Goal: Task Accomplishment & Management: Complete application form

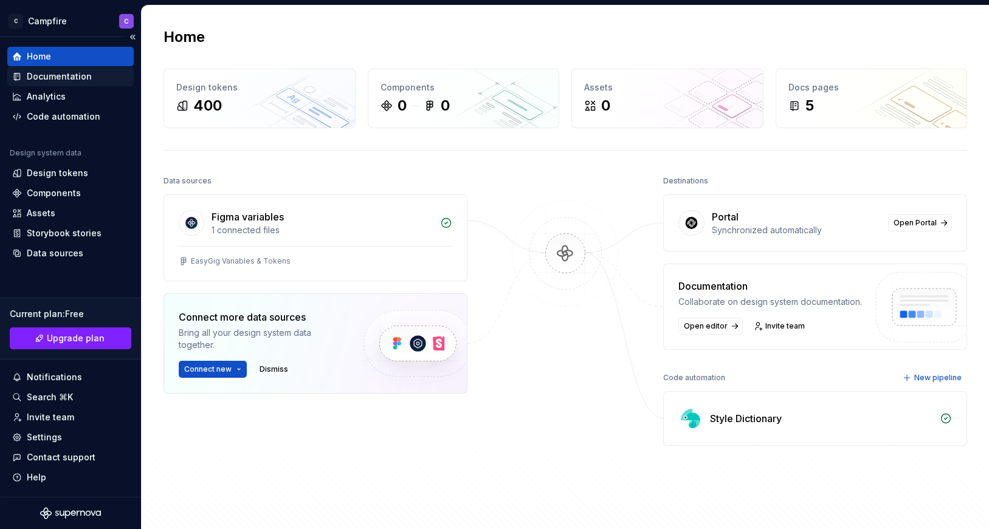
click at [74, 74] on div "Documentation" at bounding box center [59, 77] width 65 height 12
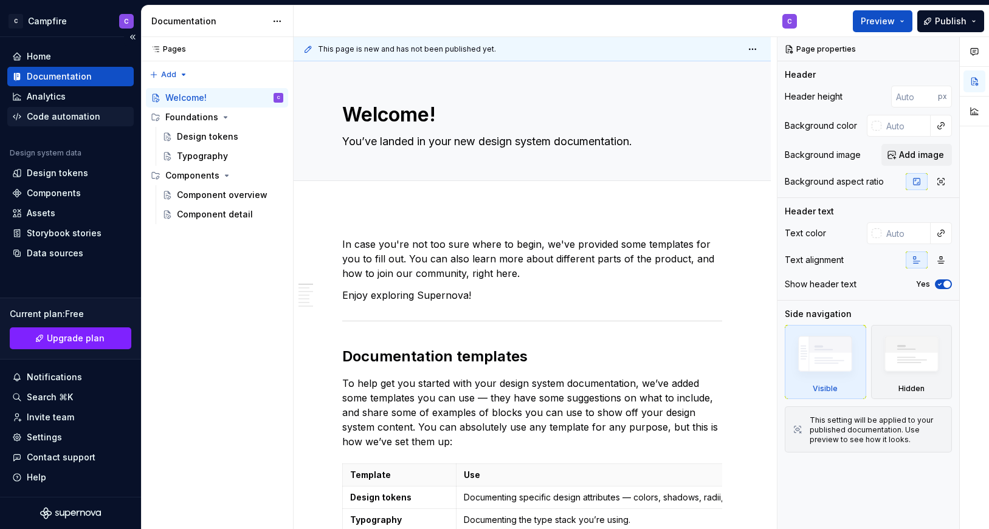
click at [47, 115] on div "Code automation" at bounding box center [64, 117] width 74 height 12
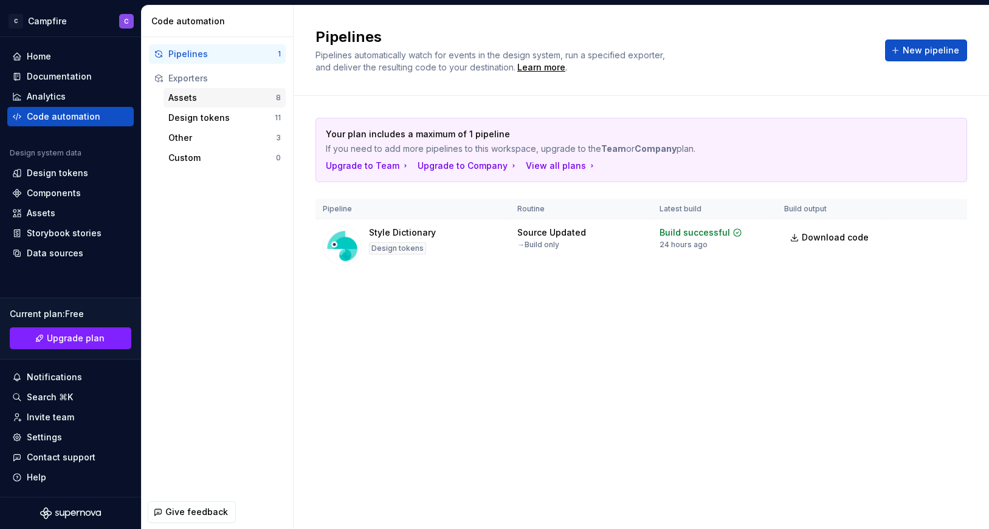
click at [199, 102] on div "Assets" at bounding box center [222, 98] width 108 height 12
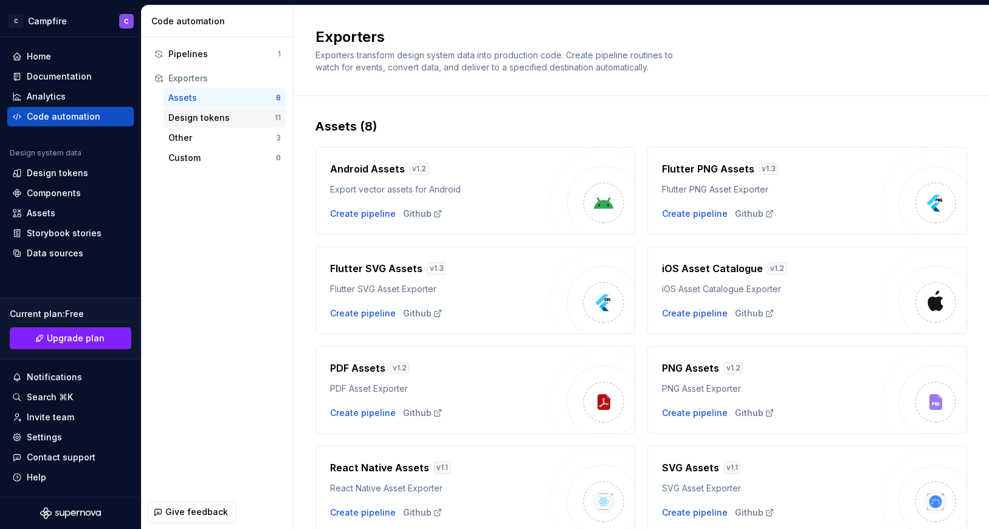
click at [198, 120] on div "Design tokens" at bounding box center [221, 118] width 106 height 12
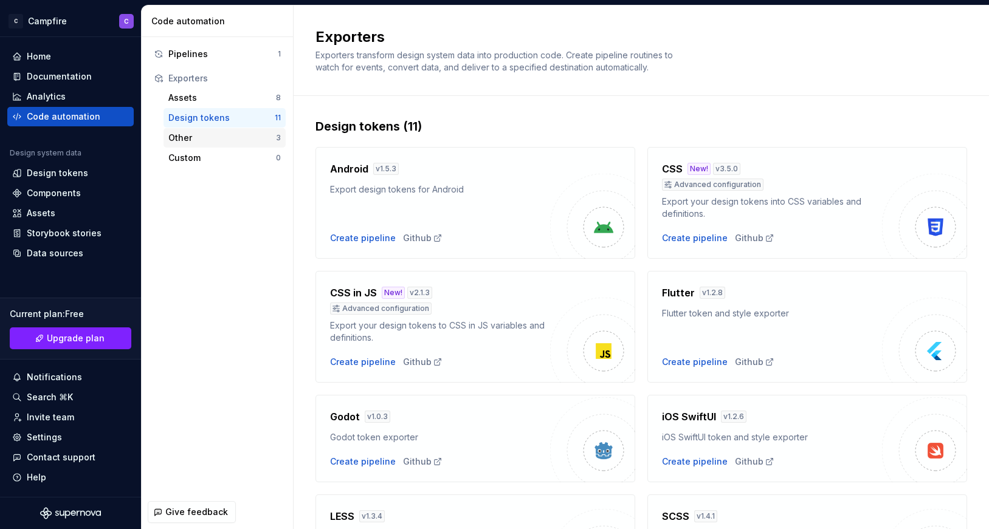
click at [197, 147] on div "Other 3" at bounding box center [225, 137] width 122 height 19
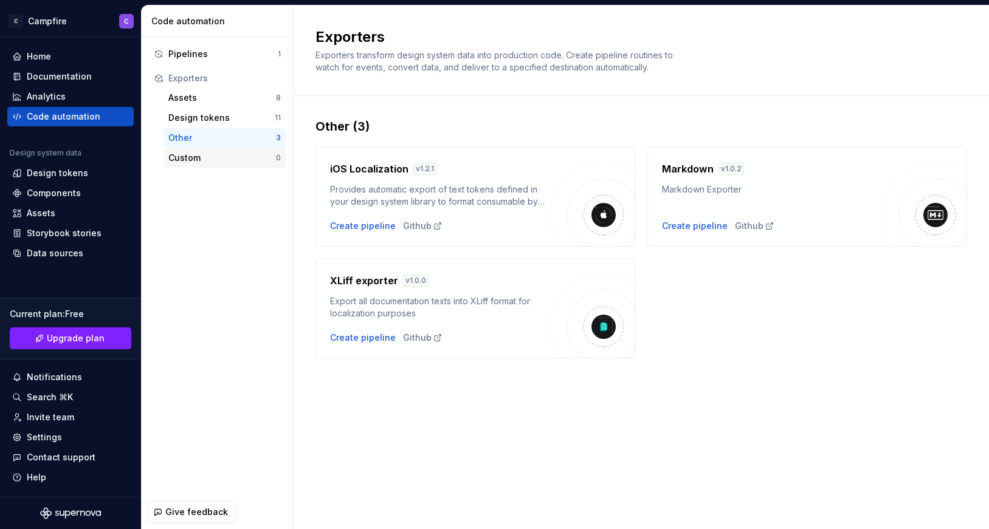
click at [196, 160] on div "Custom" at bounding box center [222, 158] width 108 height 12
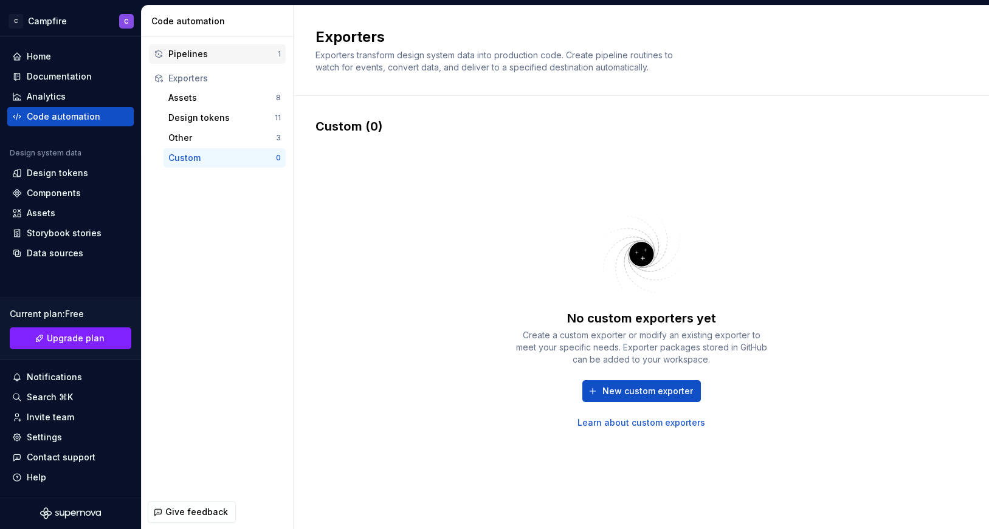
click at [196, 54] on div "Pipelines" at bounding box center [222, 54] width 109 height 12
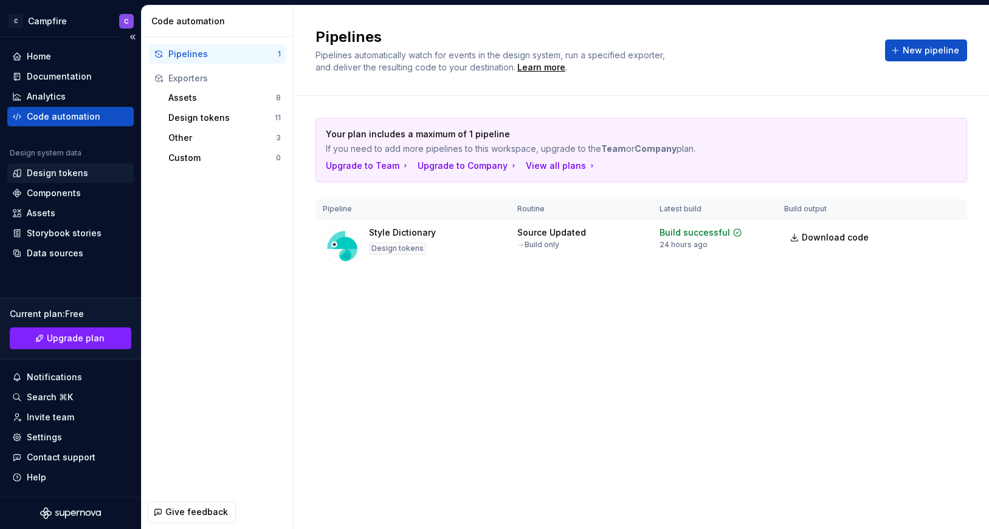
click at [67, 176] on div "Design tokens" at bounding box center [57, 173] width 61 height 12
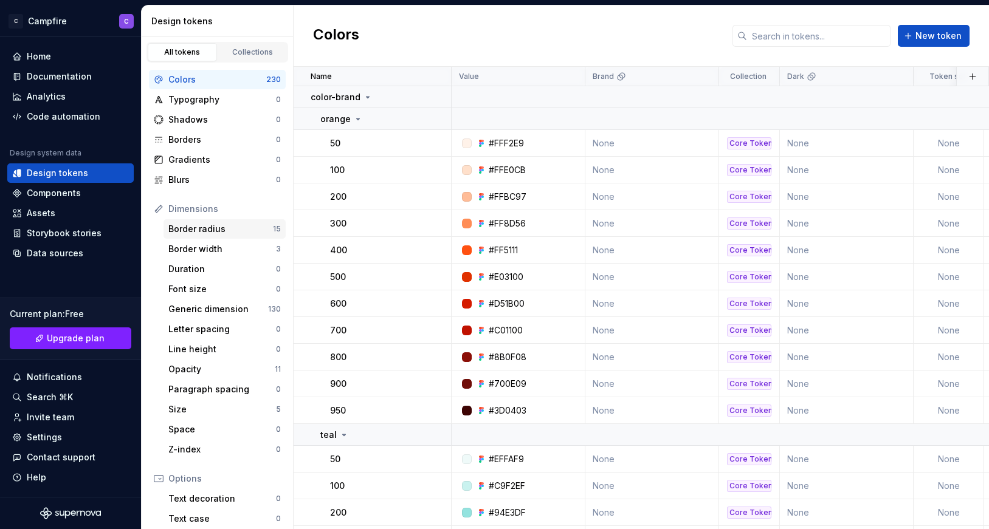
click at [224, 230] on div "Border radius" at bounding box center [220, 229] width 105 height 12
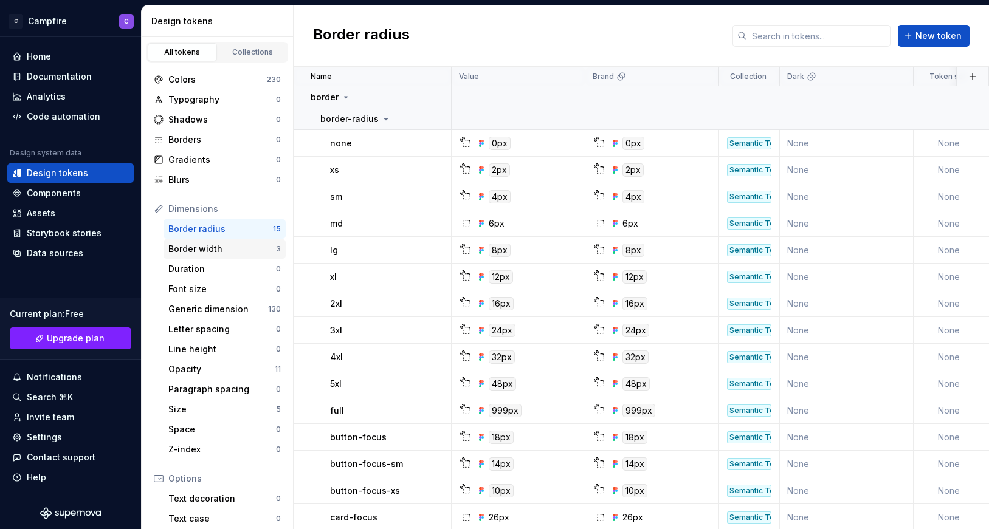
click at [226, 246] on div "Border width" at bounding box center [222, 249] width 108 height 12
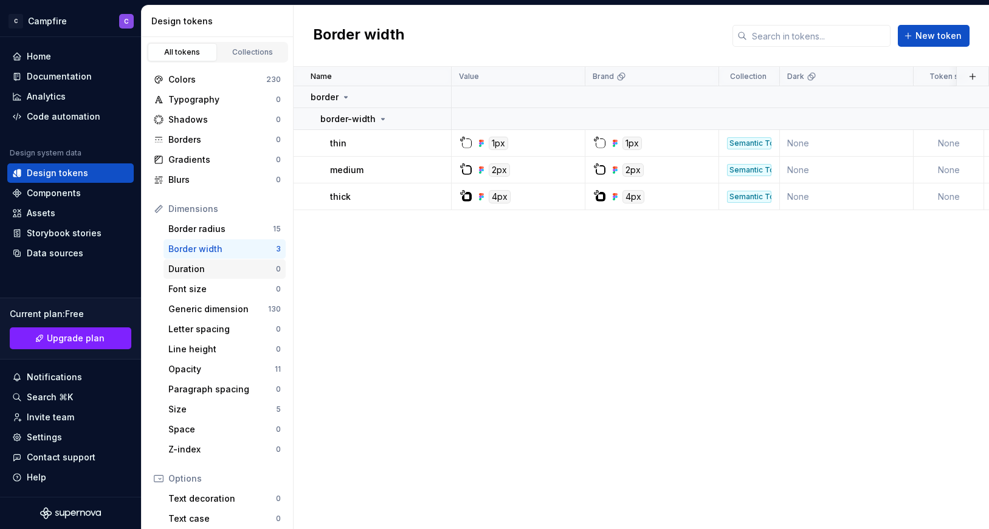
click at [225, 266] on div "Duration" at bounding box center [222, 269] width 108 height 12
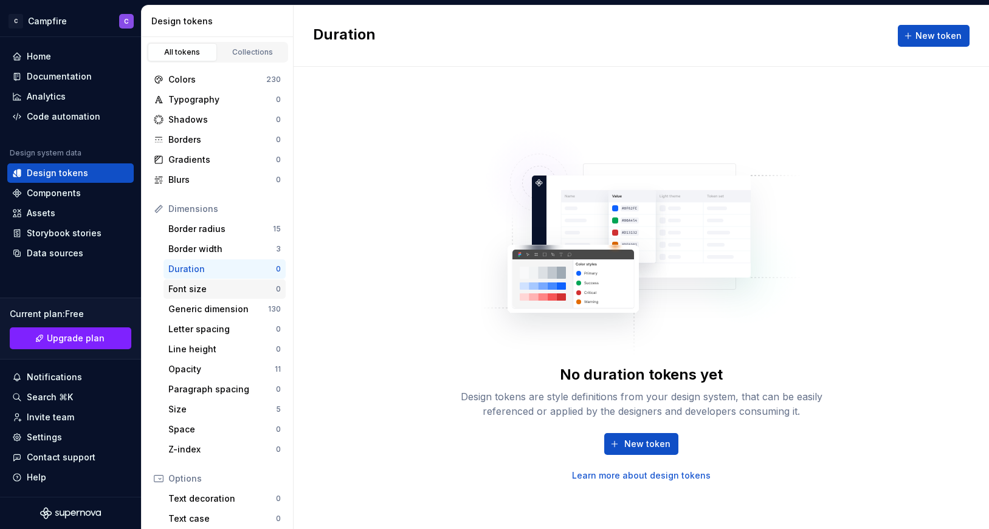
click at [223, 292] on div "Font size" at bounding box center [222, 289] width 108 height 12
click at [223, 315] on div "Generic dimension" at bounding box center [218, 309] width 100 height 12
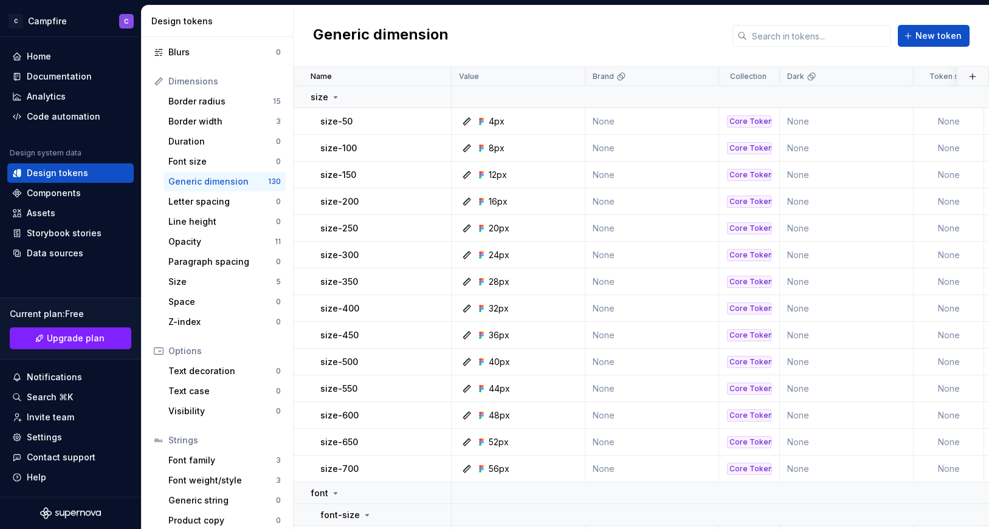
scroll to position [136, 0]
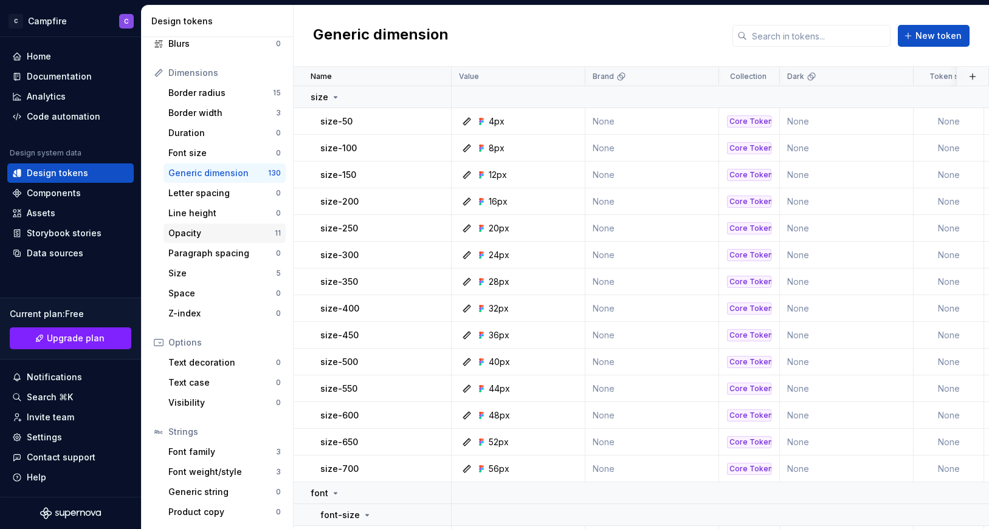
click at [219, 233] on div "Opacity" at bounding box center [221, 233] width 106 height 12
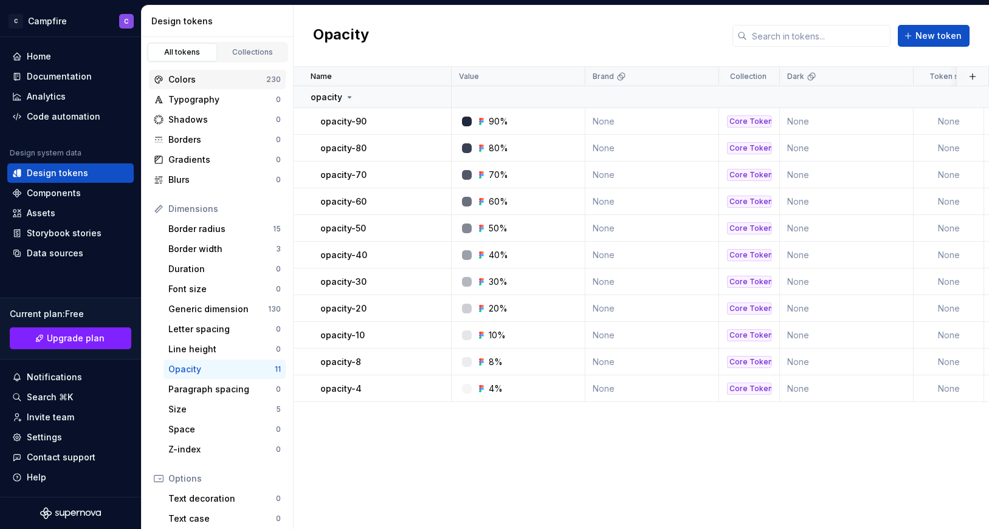
click at [205, 77] on div "Colors" at bounding box center [217, 80] width 98 height 12
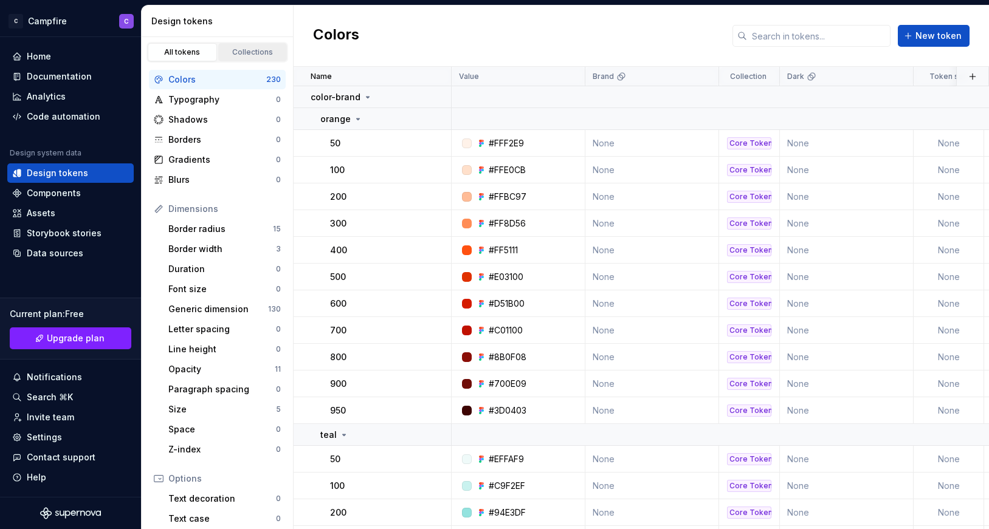
click at [253, 50] on div "Collections" at bounding box center [252, 52] width 61 height 10
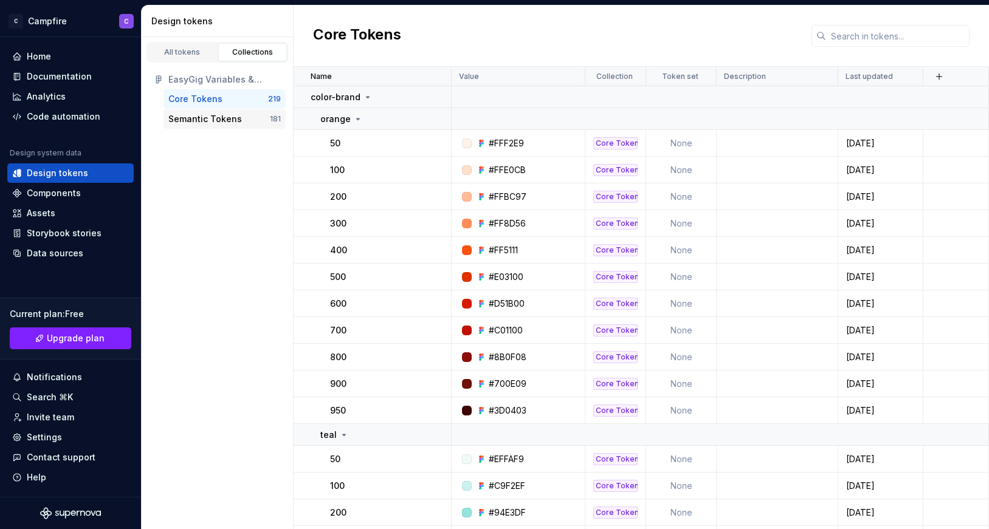
click at [234, 119] on div "Semantic Tokens" at bounding box center [205, 119] width 74 height 12
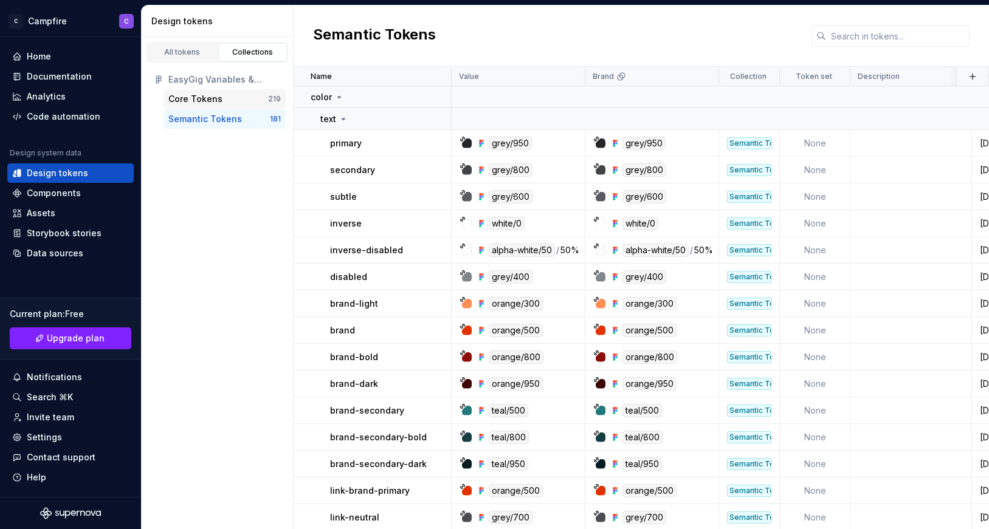
click at [195, 95] on div "Core Tokens" at bounding box center [195, 99] width 54 height 12
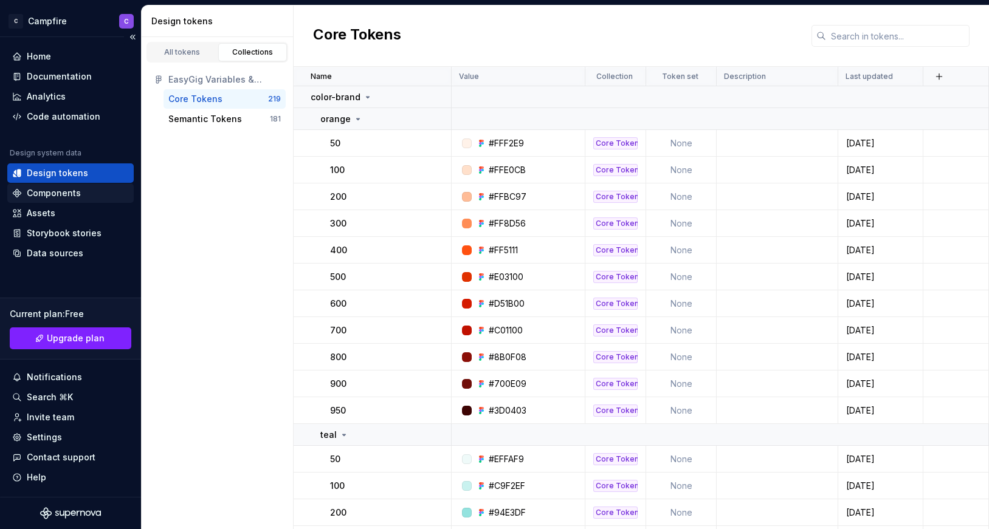
click at [50, 191] on div "Components" at bounding box center [54, 193] width 54 height 12
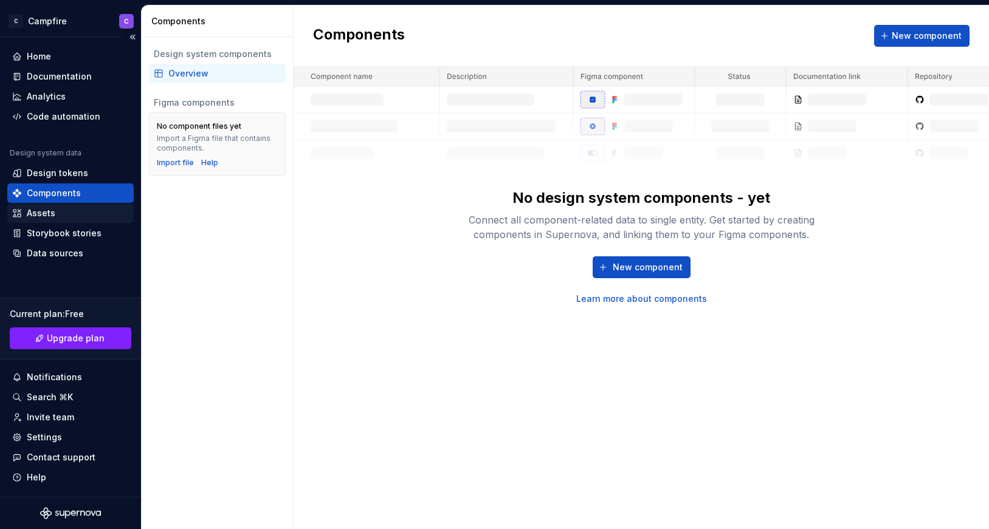
click at [49, 216] on div "Assets" at bounding box center [41, 213] width 29 height 12
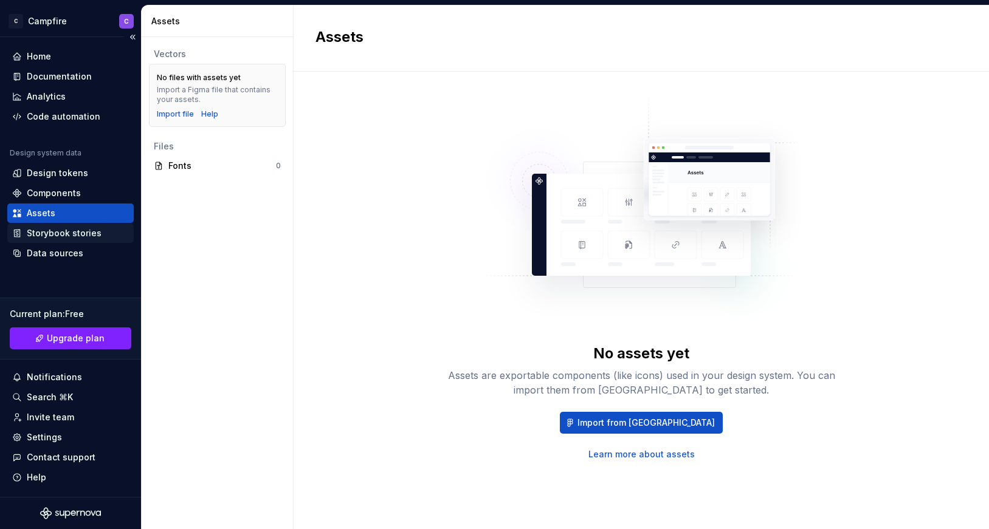
click at [52, 235] on div "Storybook stories" at bounding box center [64, 233] width 75 height 12
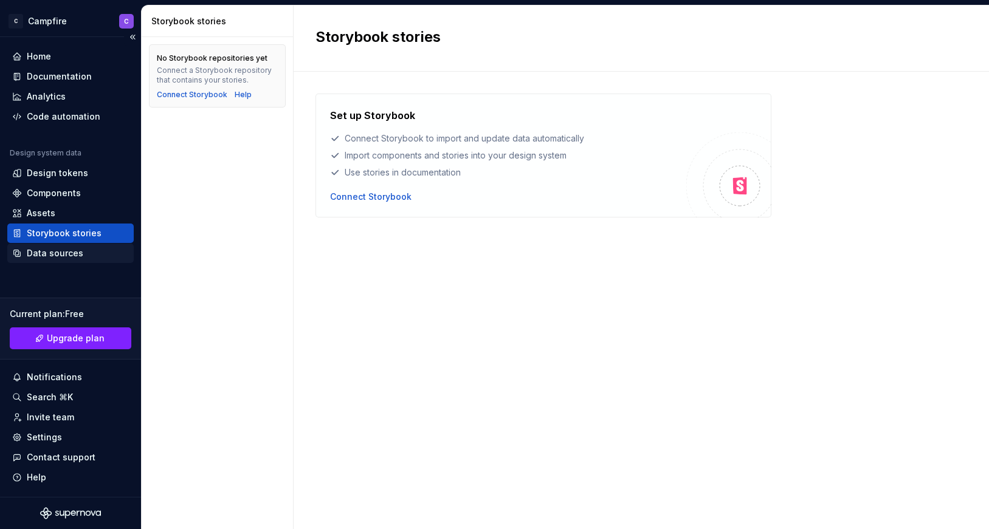
click at [52, 255] on div "Data sources" at bounding box center [55, 253] width 57 height 12
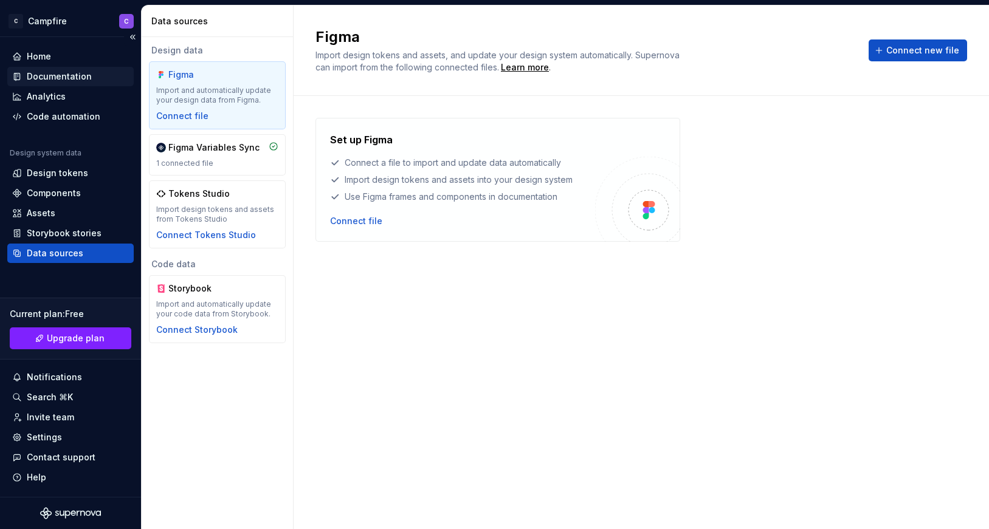
click at [66, 78] on div "Documentation" at bounding box center [59, 77] width 65 height 12
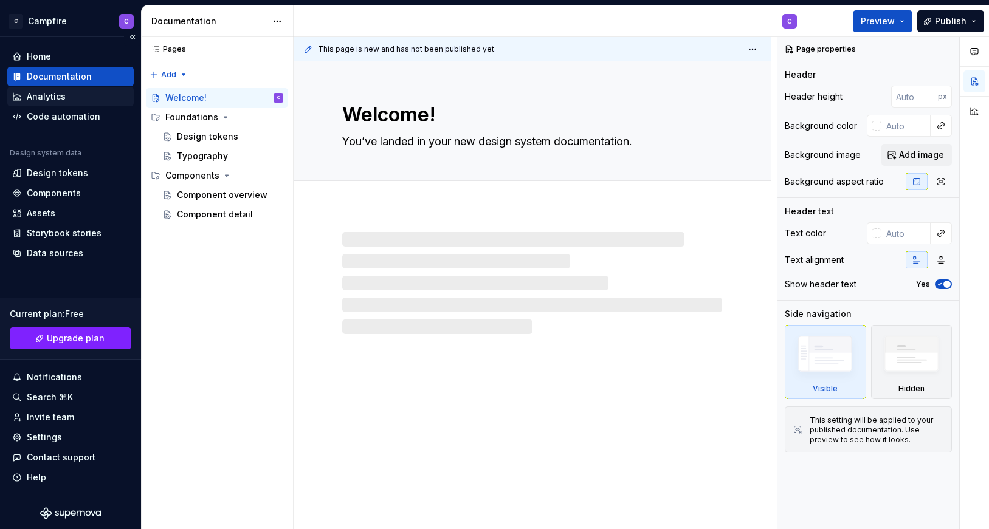
type textarea "*"
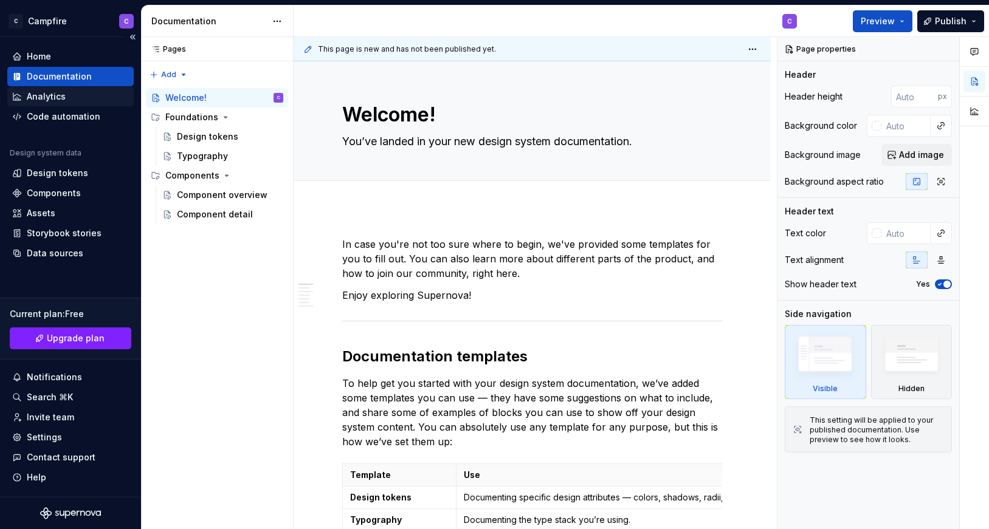
click at [61, 95] on div "Analytics" at bounding box center [46, 97] width 39 height 12
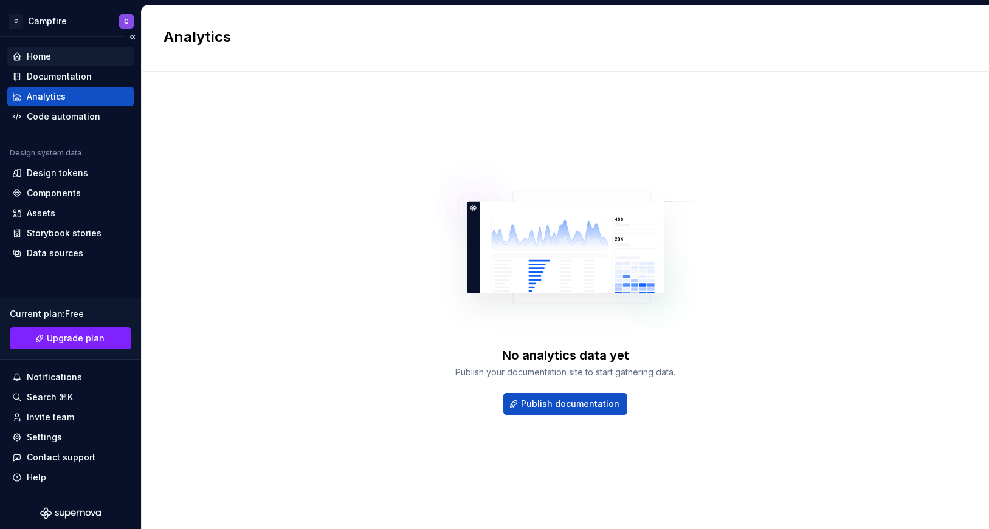
click at [44, 61] on div "Home" at bounding box center [39, 56] width 24 height 12
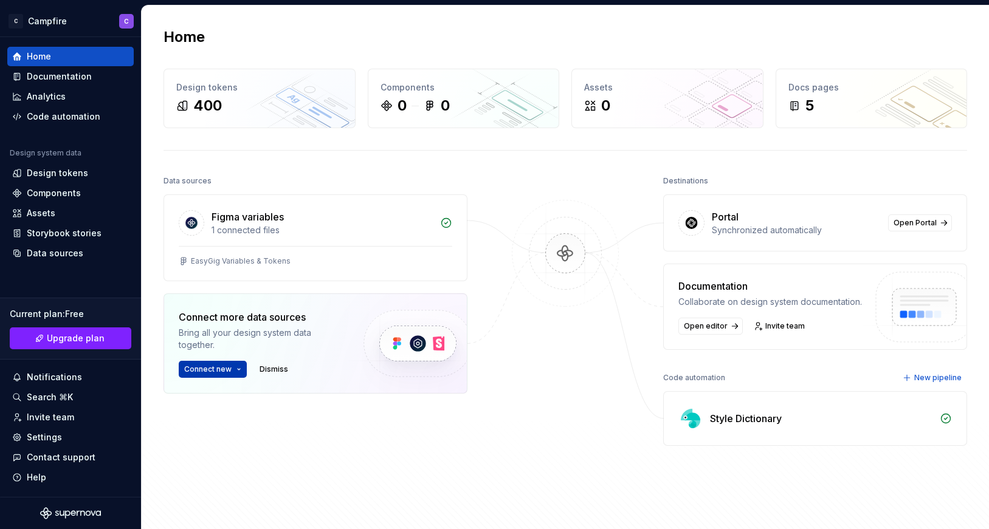
click at [242, 368] on button "Connect new" at bounding box center [213, 369] width 68 height 17
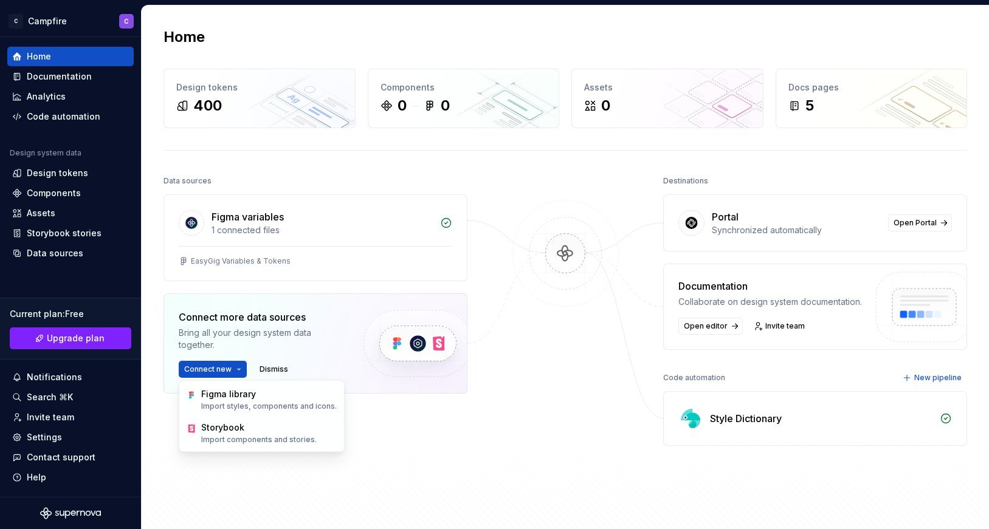
click at [601, 381] on div at bounding box center [566, 332] width 122 height 318
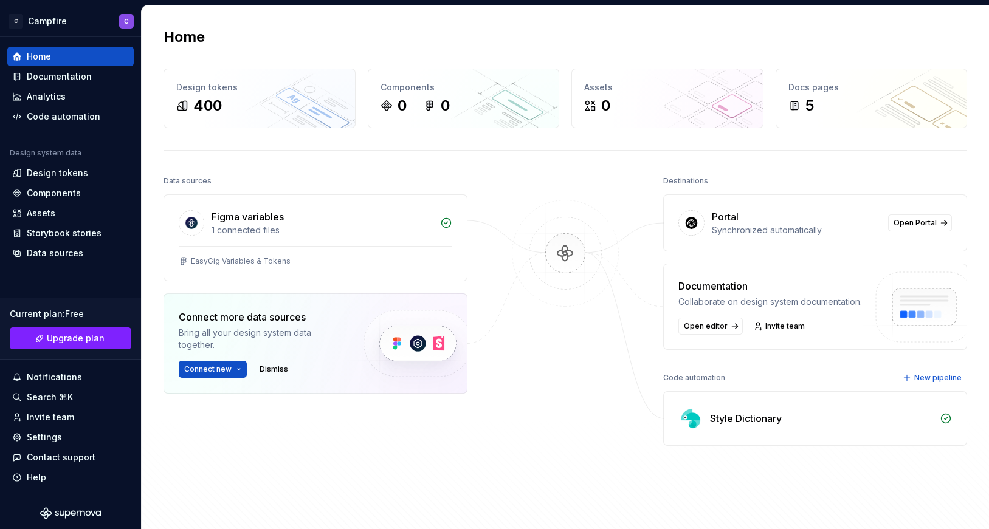
click at [749, 418] on div "Style Dictionary" at bounding box center [746, 419] width 72 height 15
click at [610, 410] on div at bounding box center [566, 332] width 122 height 318
click at [53, 117] on div "Code automation" at bounding box center [64, 117] width 74 height 12
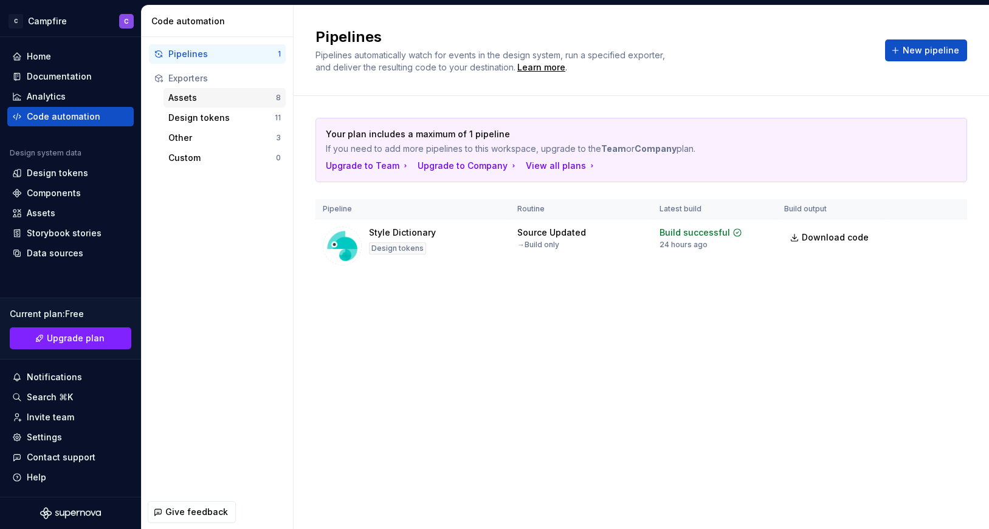
click at [194, 100] on div "Assets" at bounding box center [222, 98] width 108 height 12
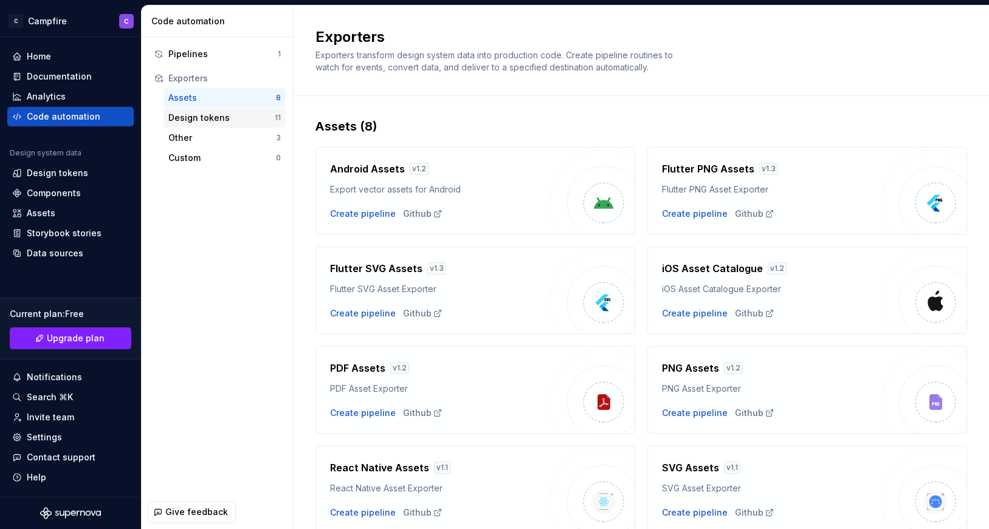
click at [215, 121] on div "Design tokens" at bounding box center [221, 118] width 106 height 12
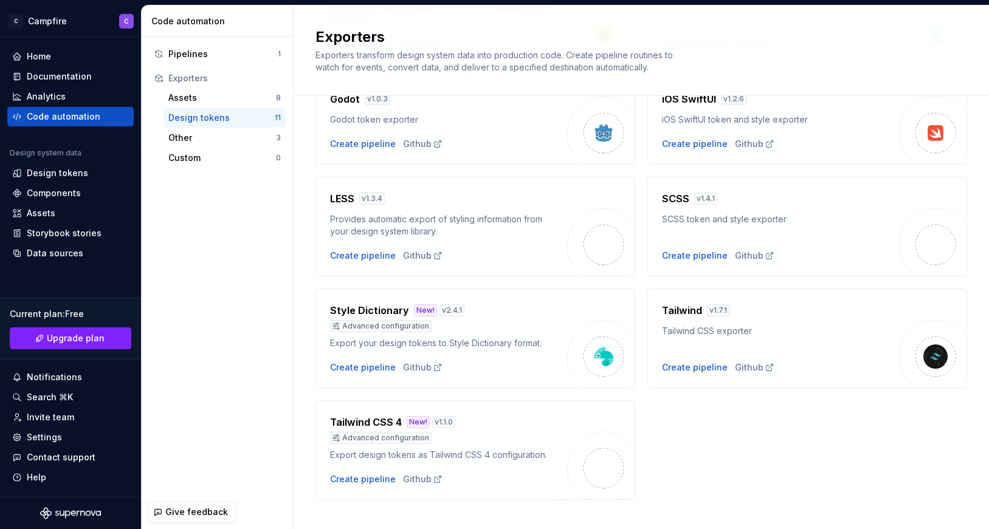
scroll to position [335, 0]
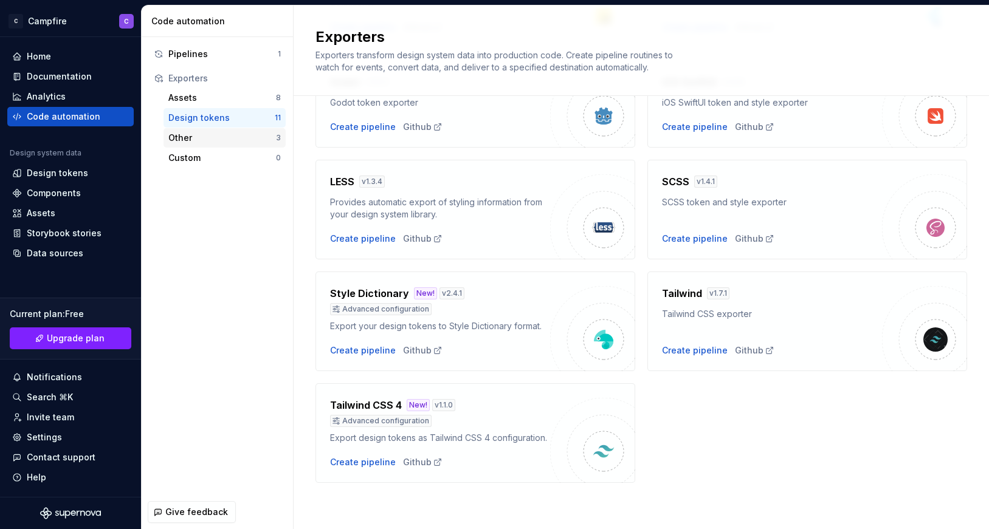
click at [226, 143] on div "Other" at bounding box center [222, 138] width 108 height 12
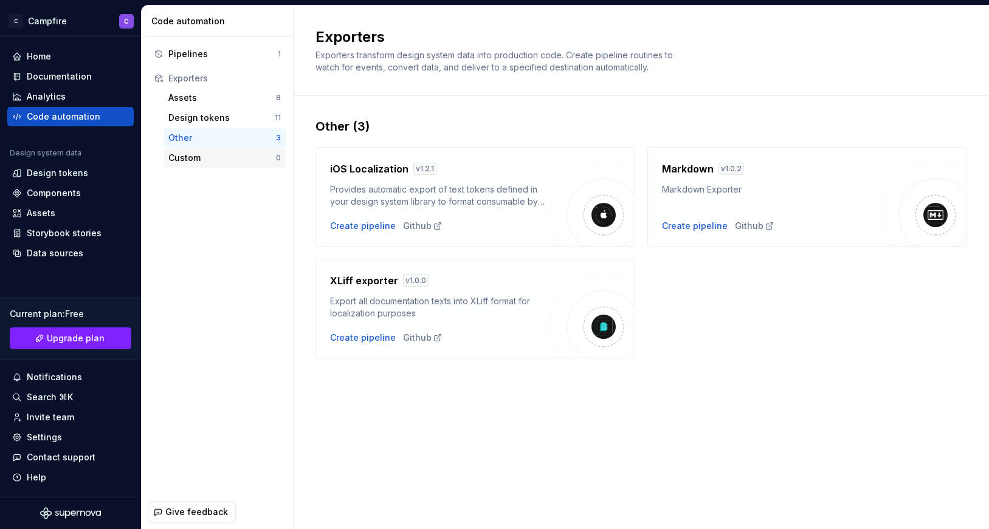
click at [224, 155] on div "Custom" at bounding box center [222, 158] width 108 height 12
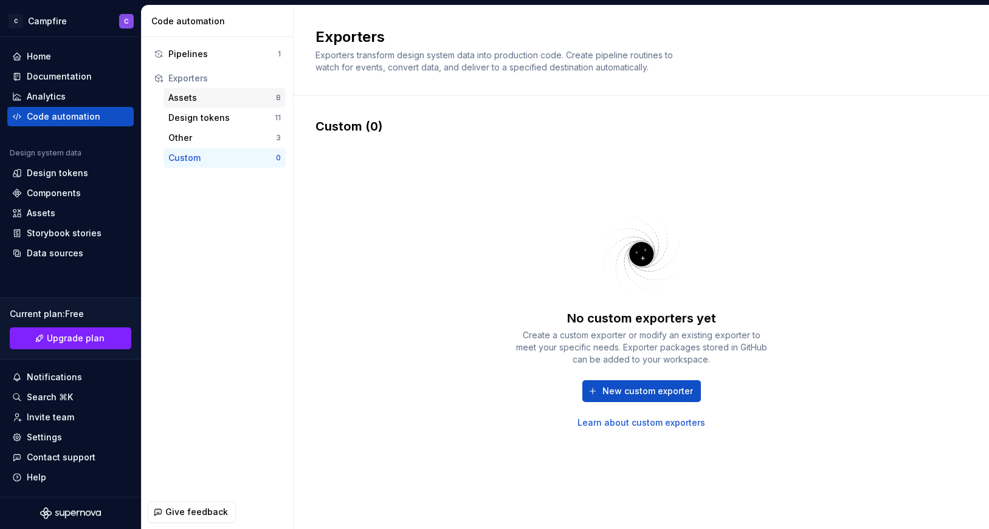
click at [222, 102] on div "Assets" at bounding box center [222, 98] width 108 height 12
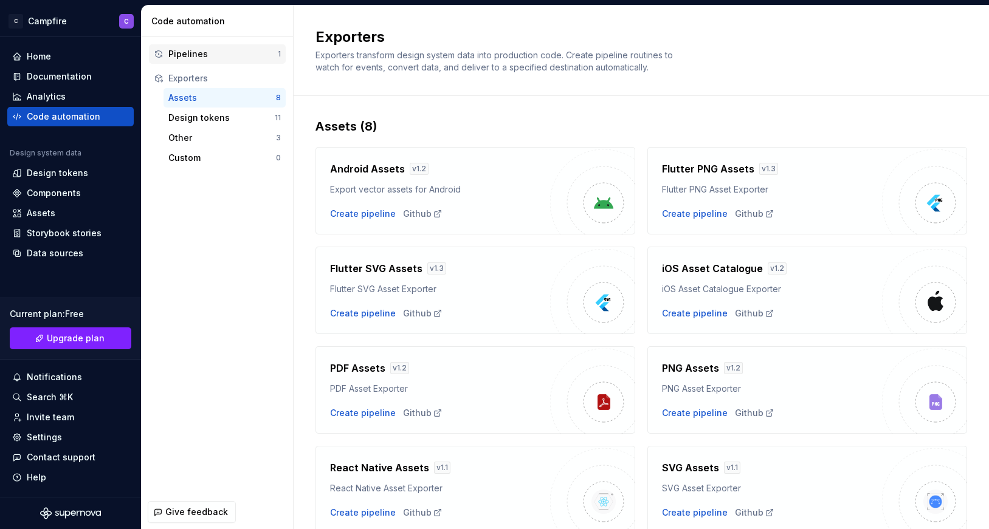
click at [221, 55] on div "Pipelines" at bounding box center [222, 54] width 109 height 12
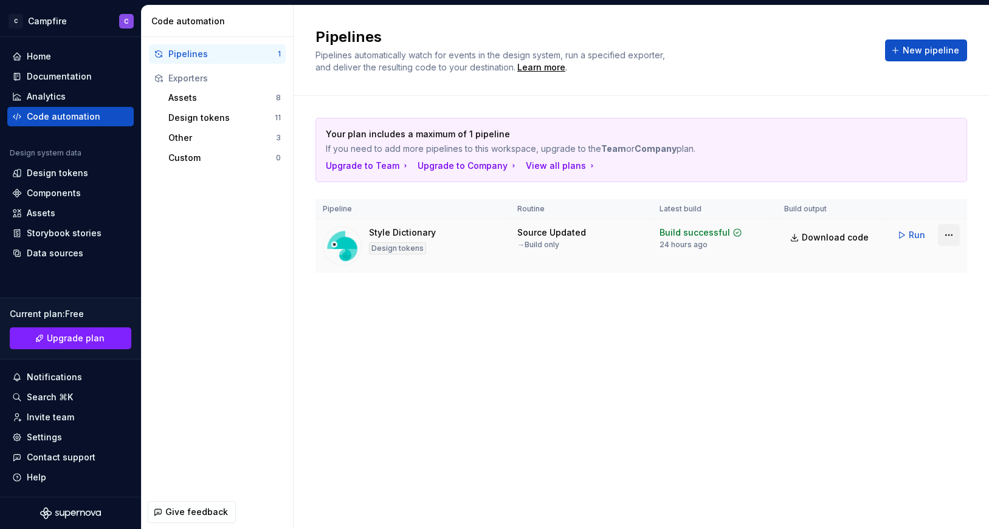
click at [952, 238] on html "C Campfire C Home Documentation Analytics Code automation Design system data De…" at bounding box center [494, 264] width 989 height 529
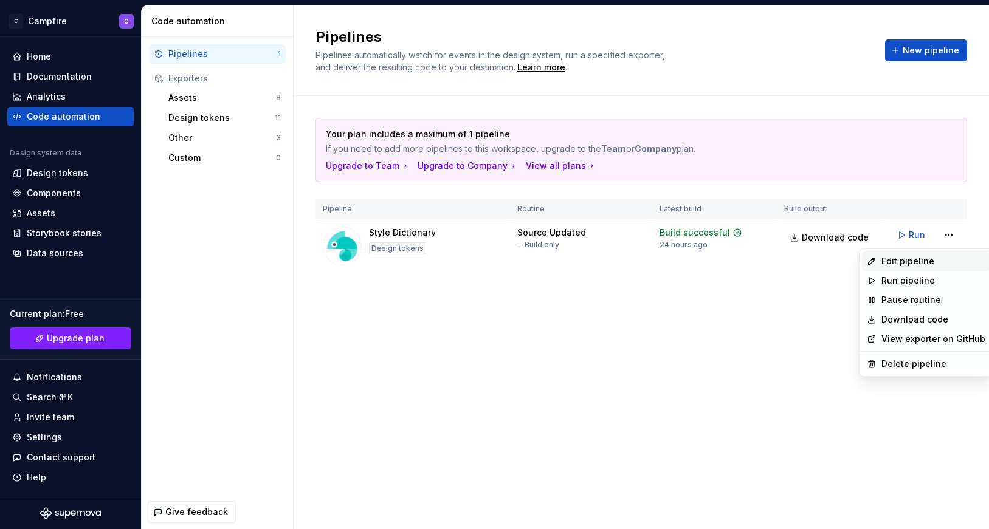
click at [939, 259] on div "Edit pipeline" at bounding box center [933, 261] width 104 height 12
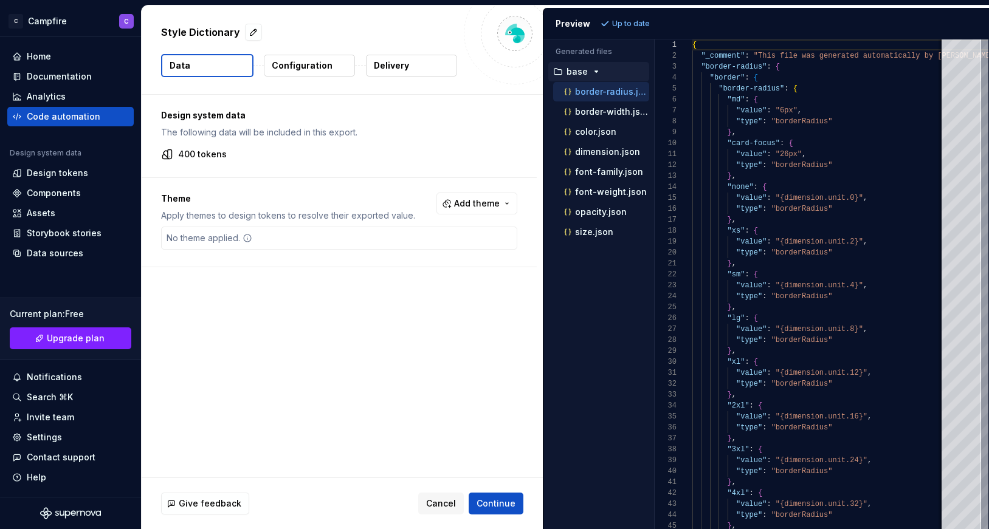
click at [290, 66] on p "Configuration" at bounding box center [302, 66] width 61 height 12
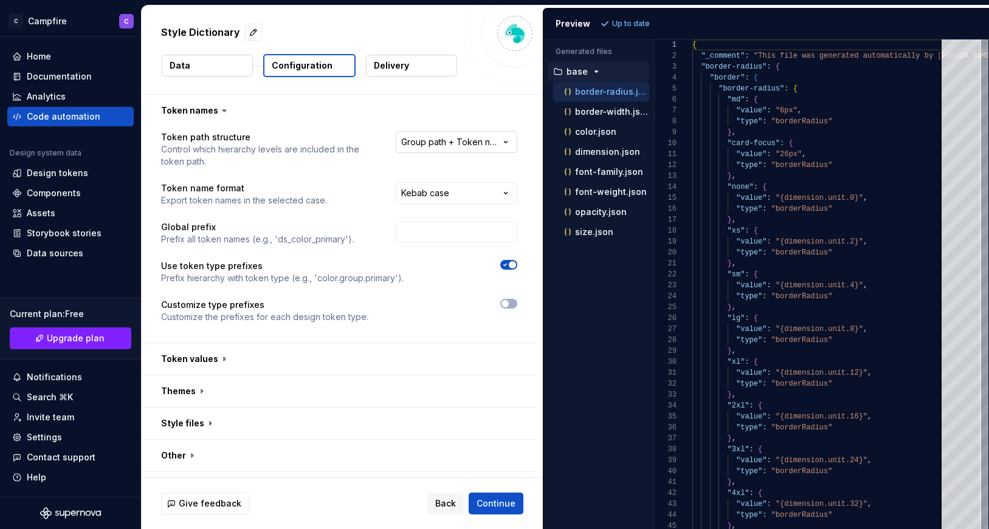
click at [436, 142] on html "**********" at bounding box center [494, 264] width 989 height 529
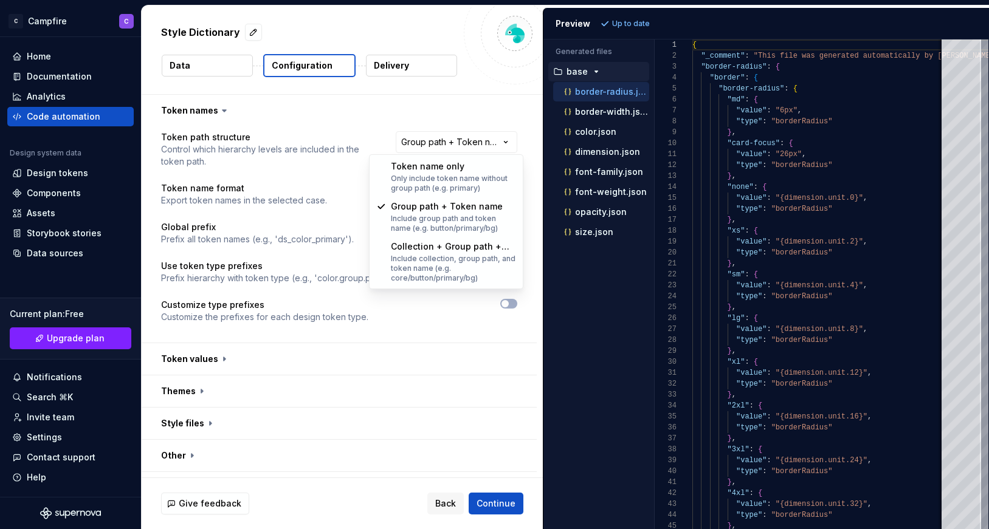
select select "********"
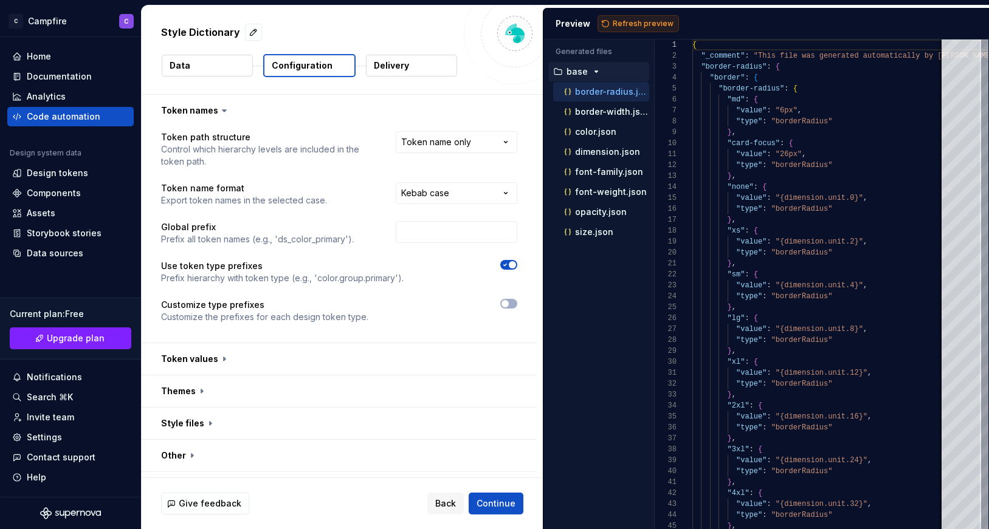
click at [624, 26] on span "Refresh preview" at bounding box center [643, 24] width 61 height 10
type textarea "**********"
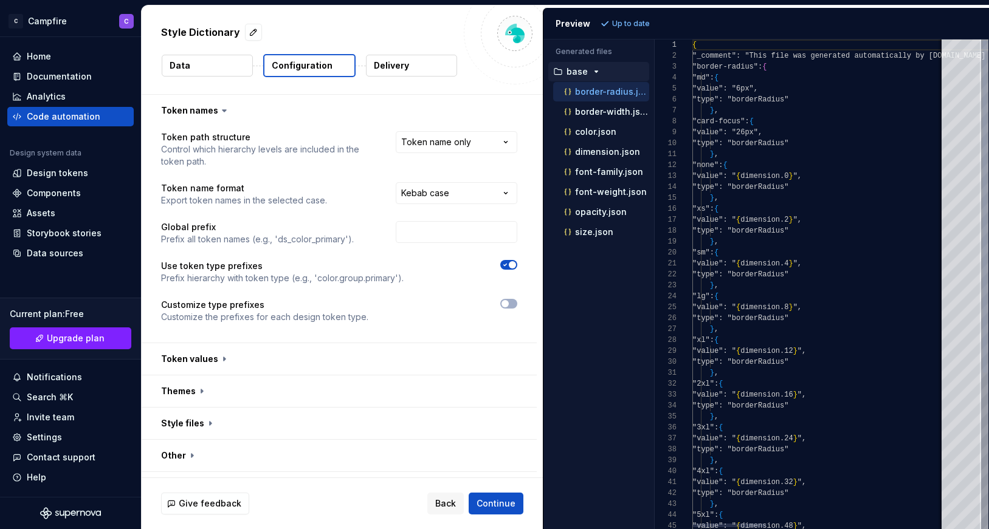
scroll to position [109, 0]
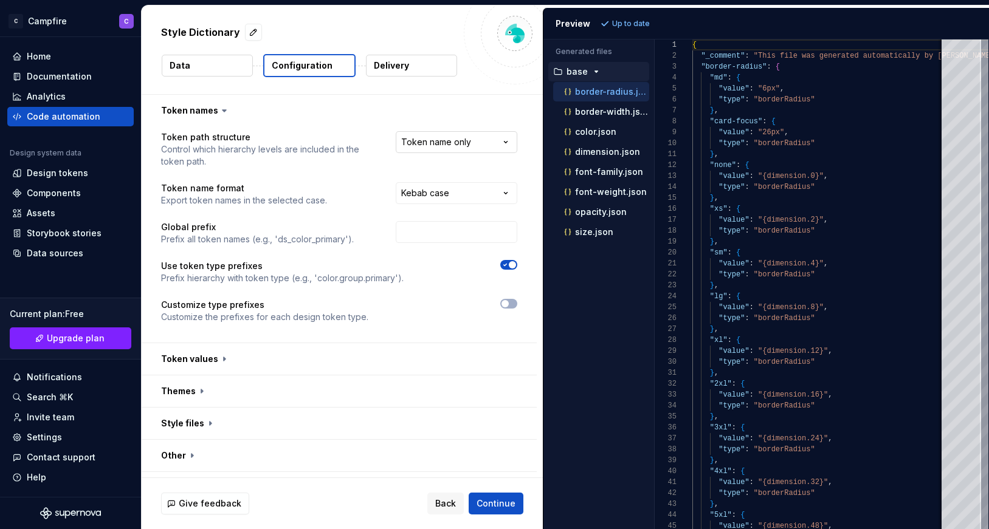
click at [470, 145] on html "**********" at bounding box center [494, 264] width 989 height 529
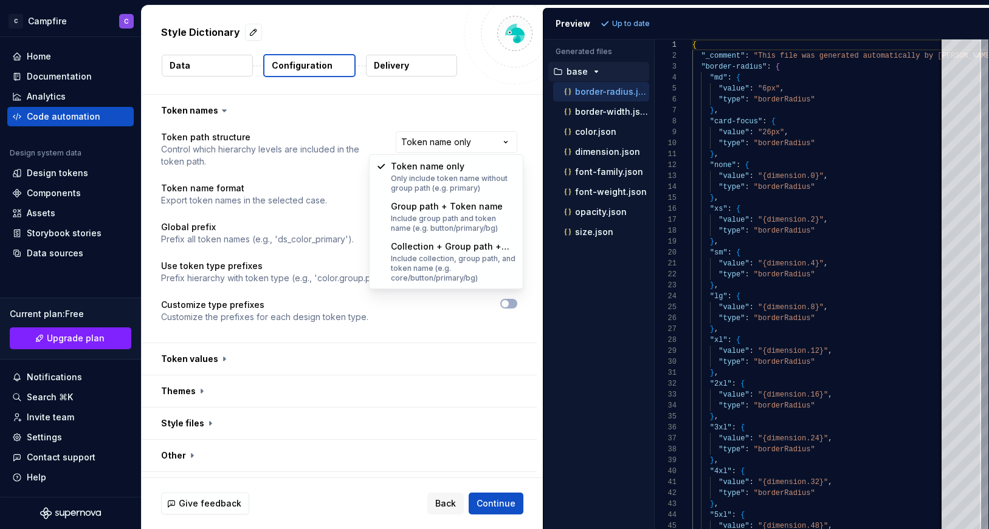
select select "**********"
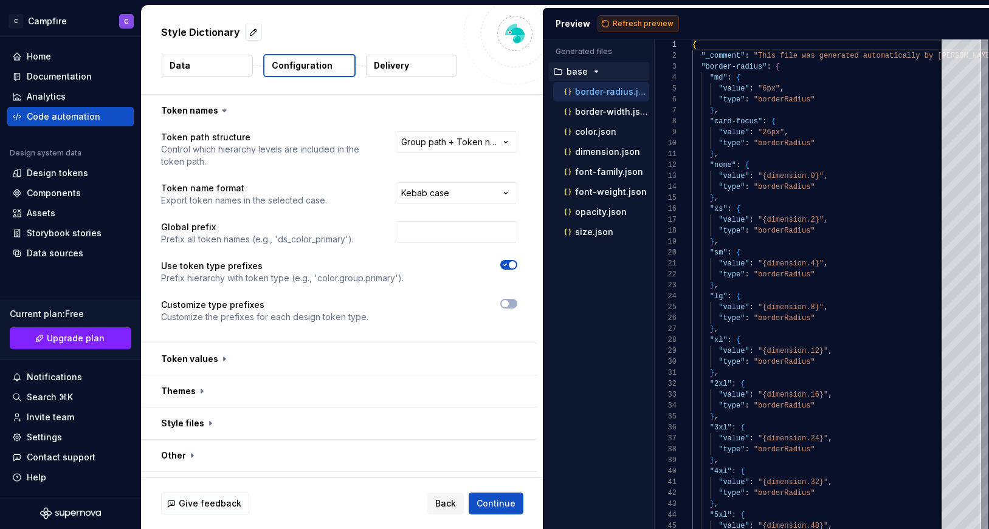
click at [635, 23] on span "Refresh preview" at bounding box center [643, 24] width 61 height 10
type textarea "**********"
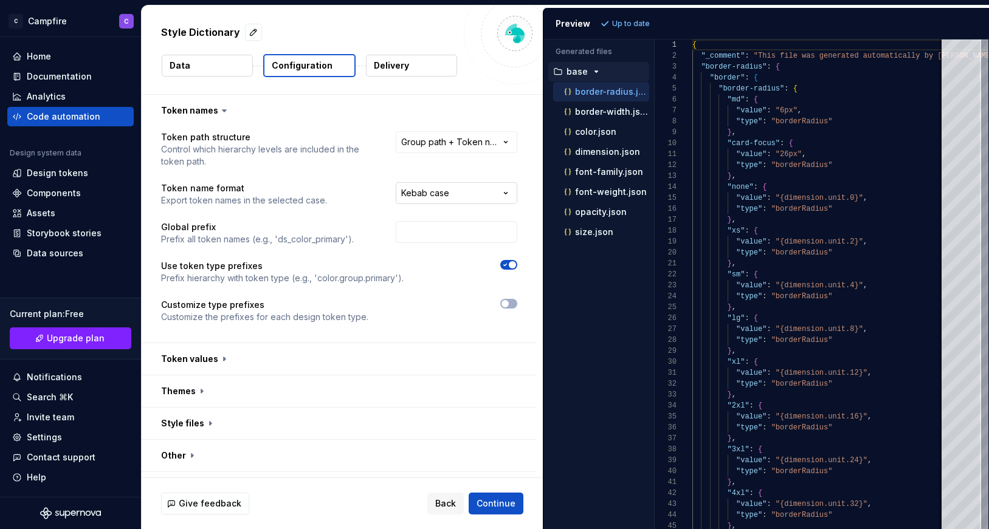
click at [441, 195] on html "**********" at bounding box center [494, 264] width 989 height 529
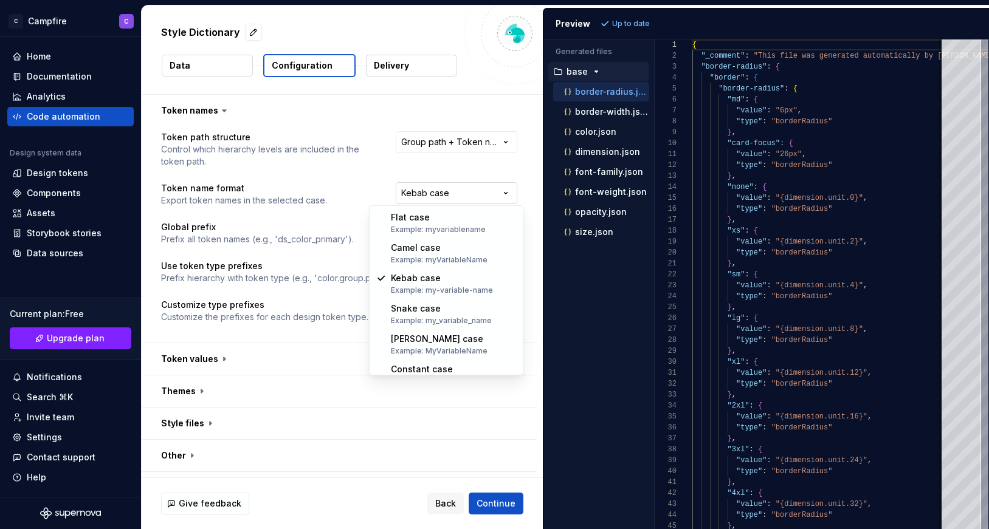
click at [441, 195] on html "**********" at bounding box center [494, 264] width 989 height 529
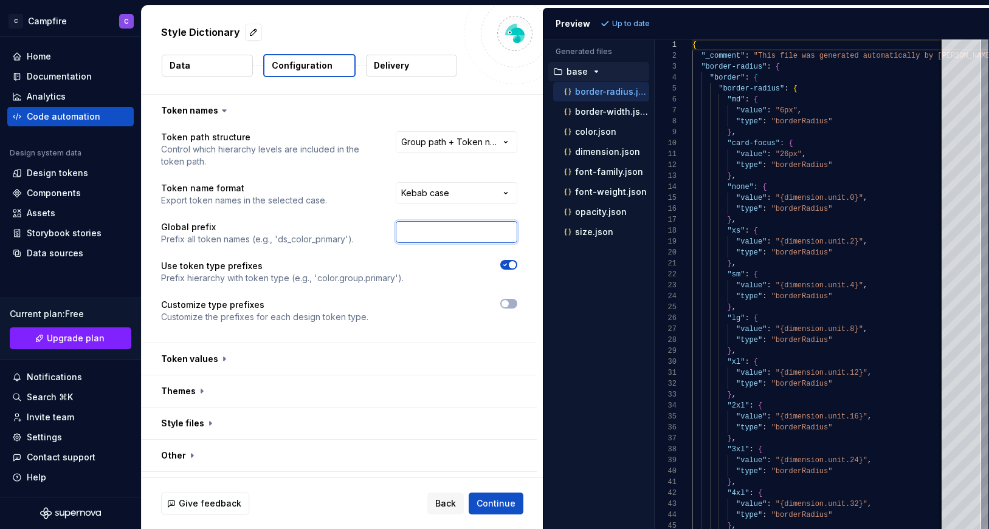
click at [444, 236] on input "text" at bounding box center [457, 232] width 122 height 22
click at [438, 263] on div at bounding box center [472, 265] width 92 height 10
click at [176, 360] on button "button" at bounding box center [339, 359] width 395 height 32
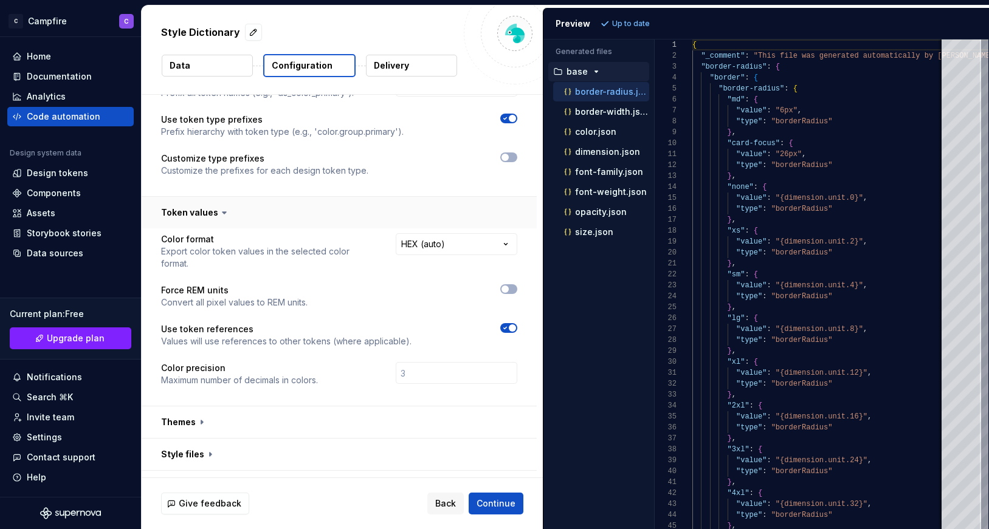
scroll to position [160, 0]
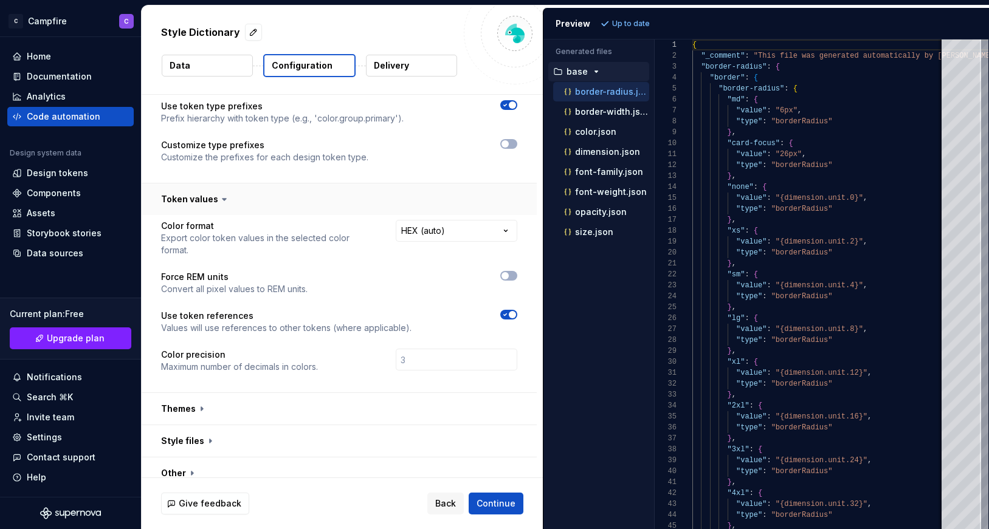
click at [215, 206] on button "button" at bounding box center [339, 200] width 395 height 32
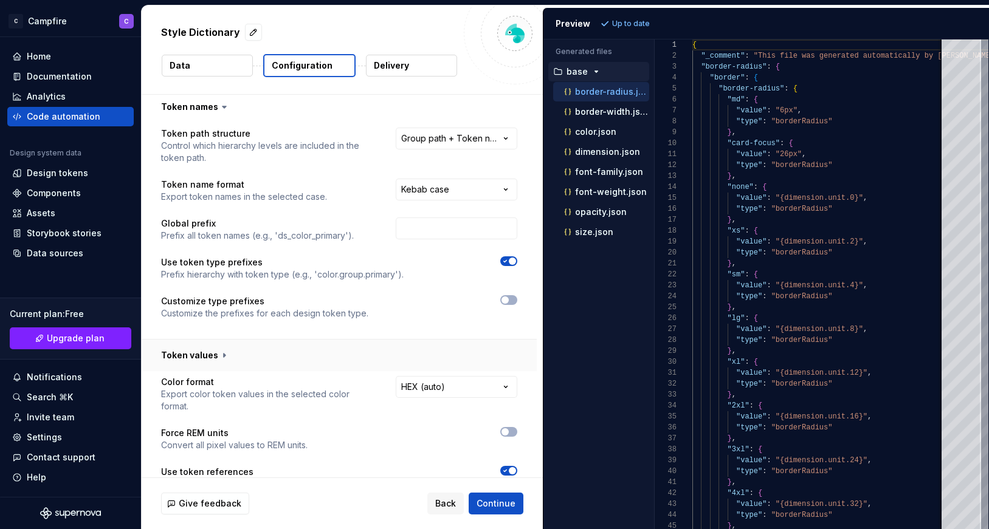
scroll to position [0, 0]
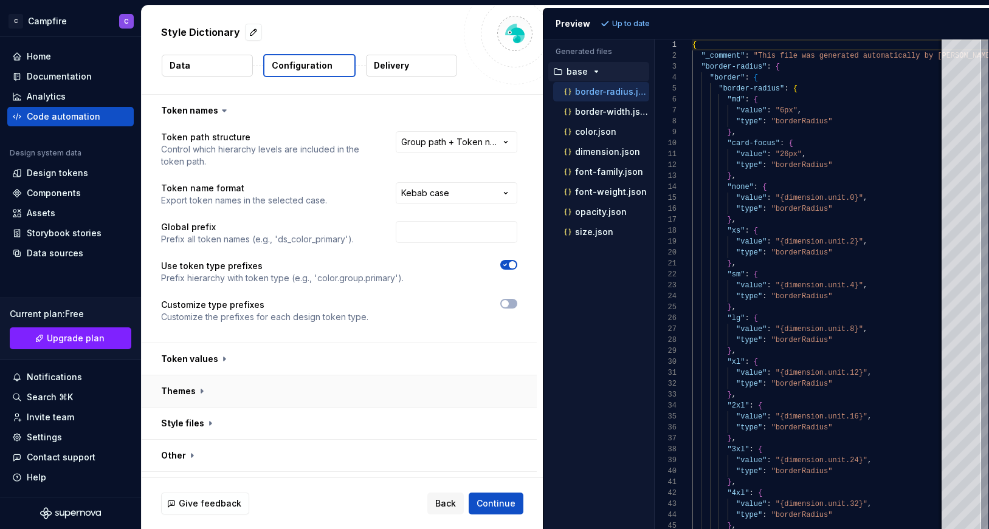
click at [198, 393] on button "button" at bounding box center [339, 392] width 395 height 32
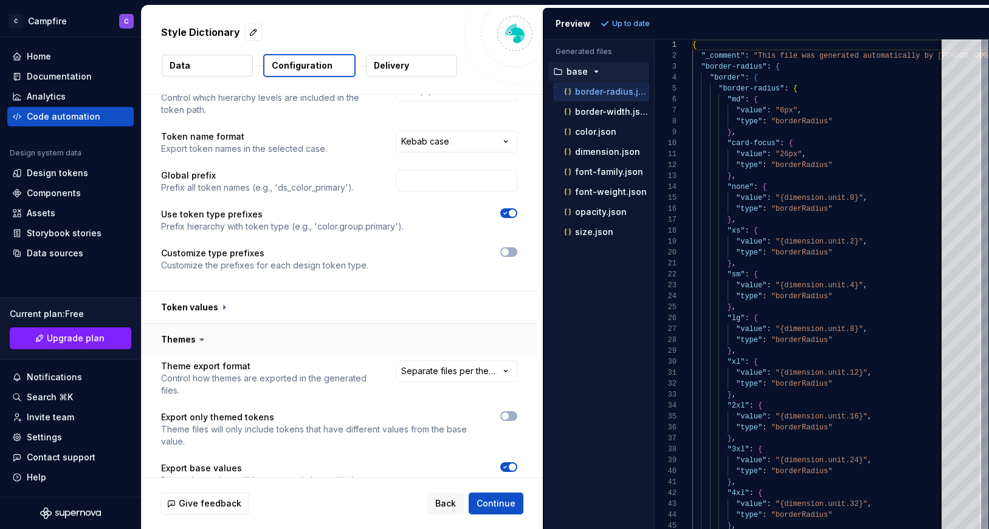
scroll to position [145, 0]
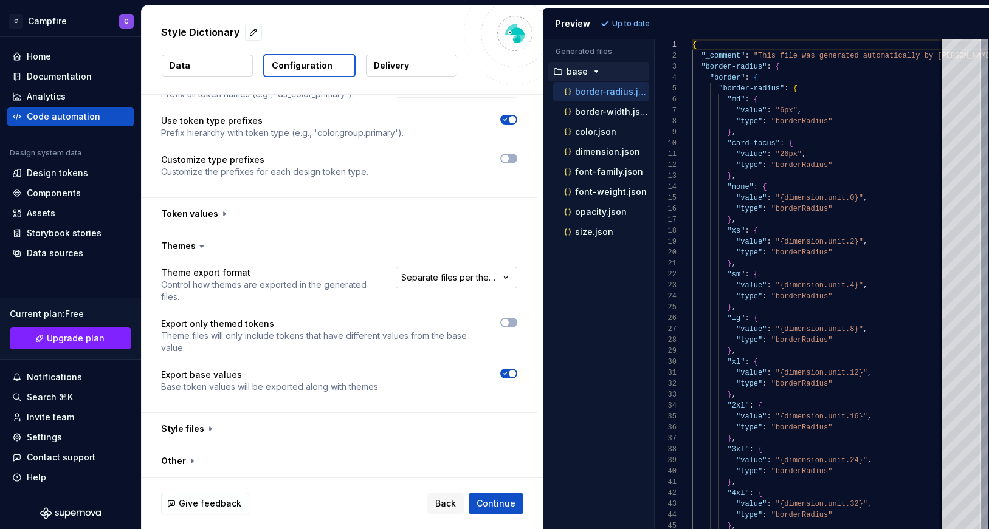
click at [463, 283] on html "**********" at bounding box center [494, 264] width 989 height 529
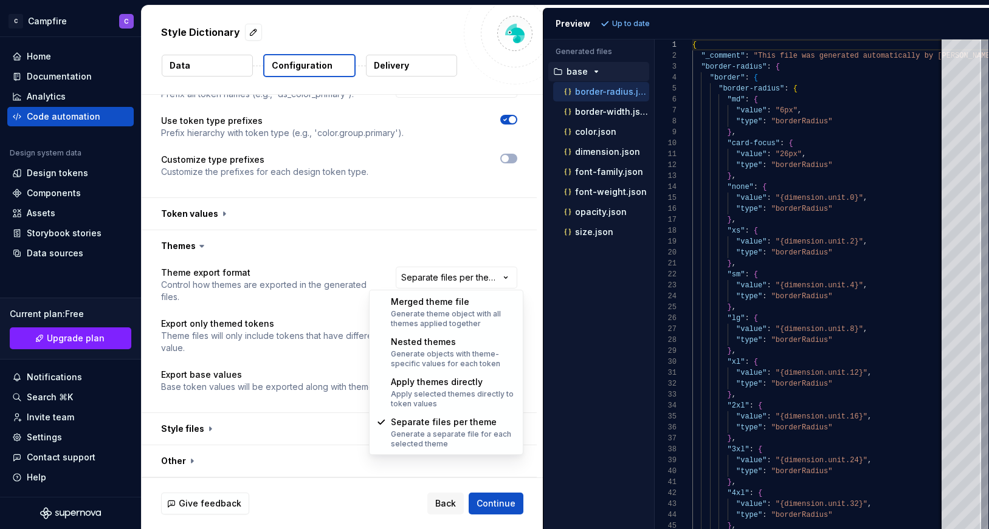
click at [450, 278] on html "**********" at bounding box center [494, 264] width 989 height 529
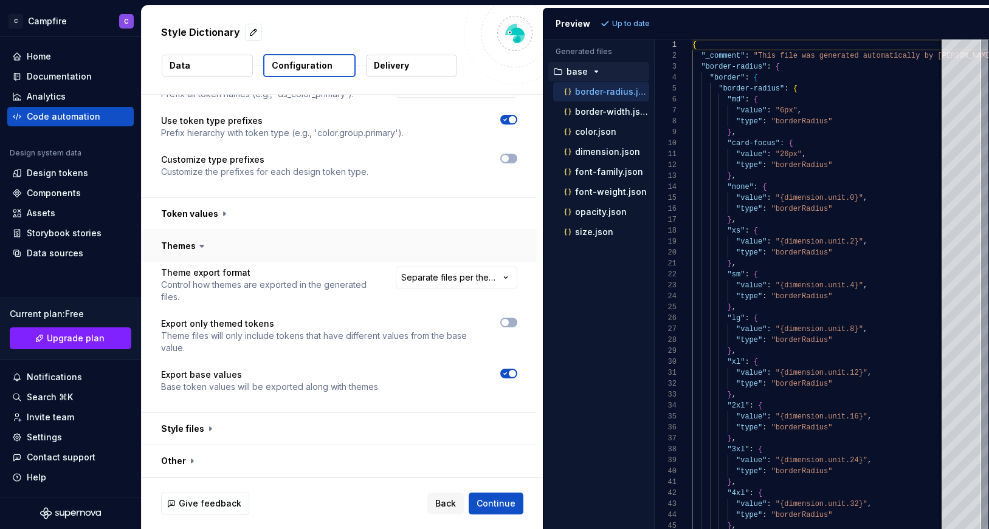
click at [186, 241] on button "button" at bounding box center [339, 246] width 395 height 32
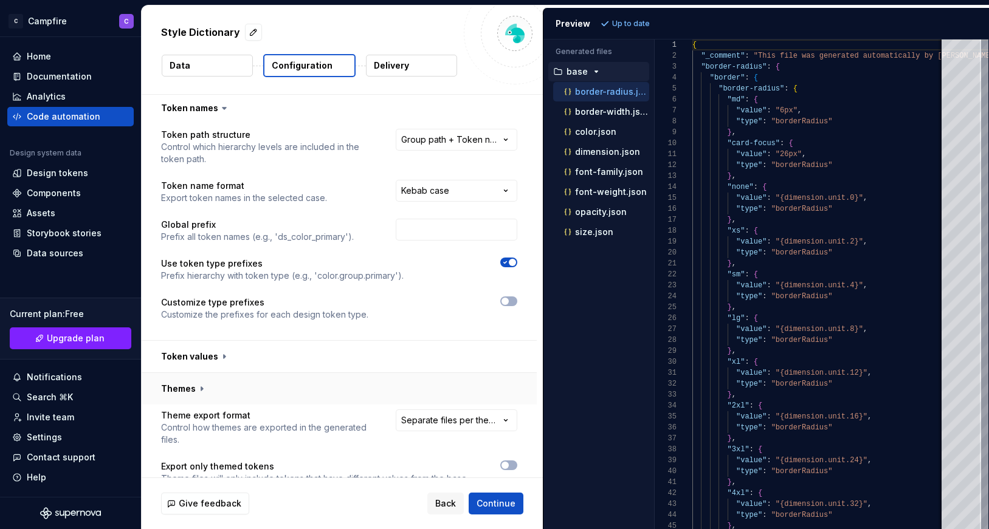
scroll to position [0, 0]
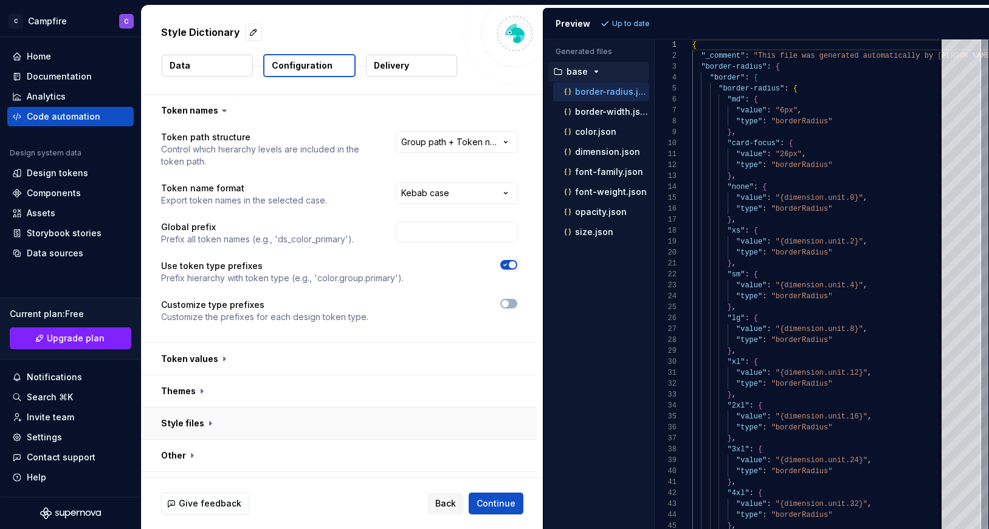
click at [184, 424] on button "button" at bounding box center [339, 424] width 395 height 32
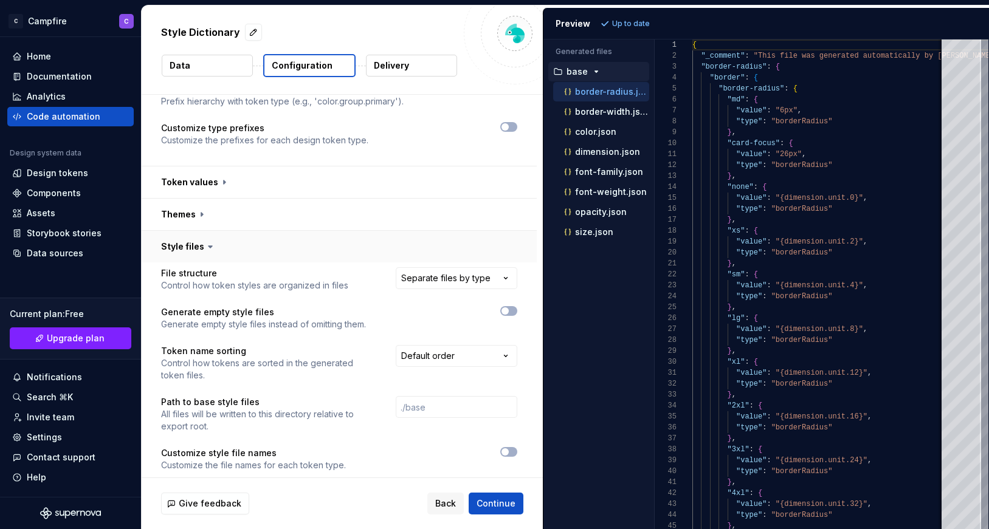
scroll to position [223, 0]
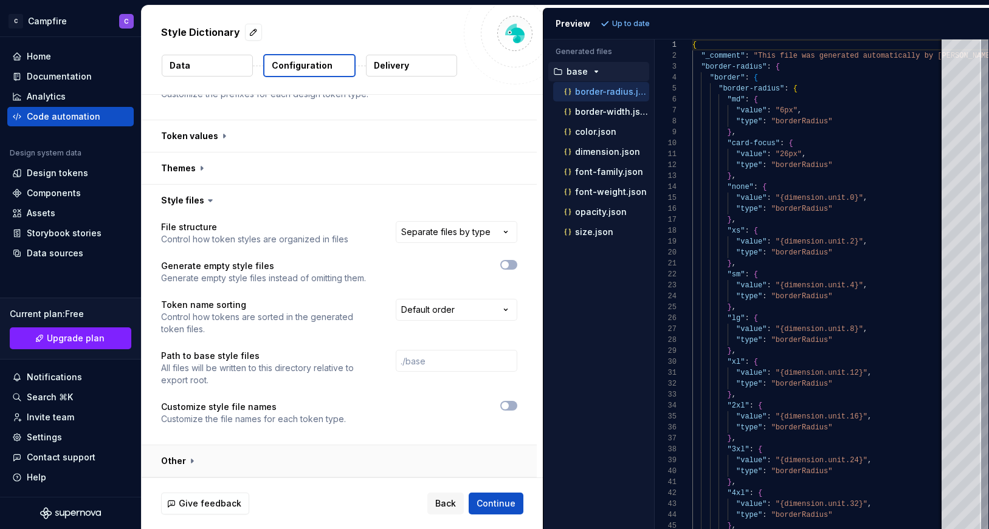
click at [179, 458] on button "button" at bounding box center [339, 462] width 395 height 32
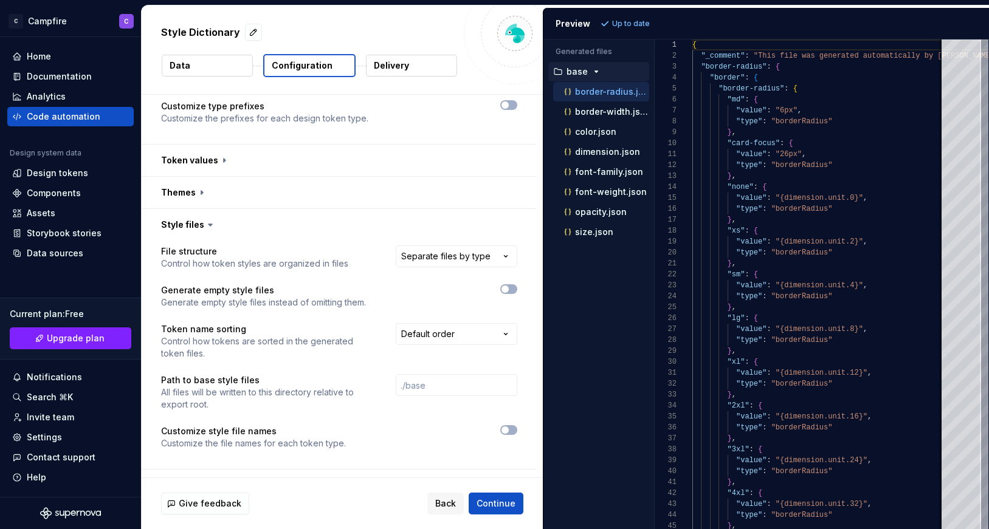
scroll to position [148, 0]
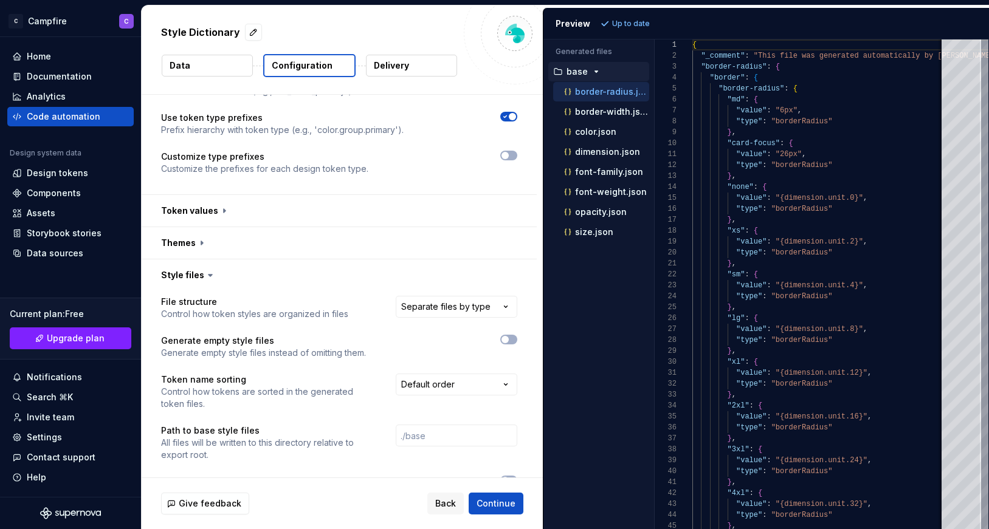
click at [394, 66] on p "Delivery" at bounding box center [391, 66] width 35 height 12
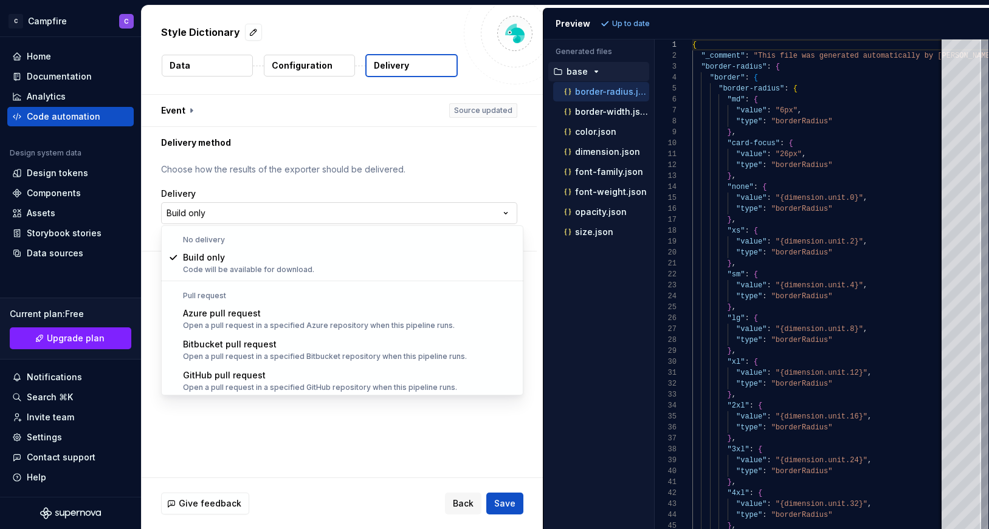
click at [288, 216] on html "**********" at bounding box center [494, 264] width 989 height 529
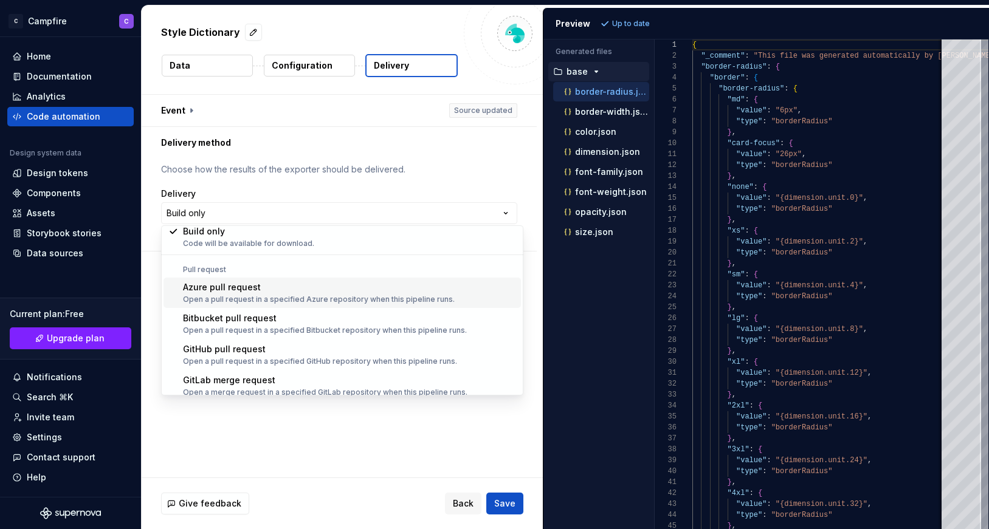
scroll to position [34, 0]
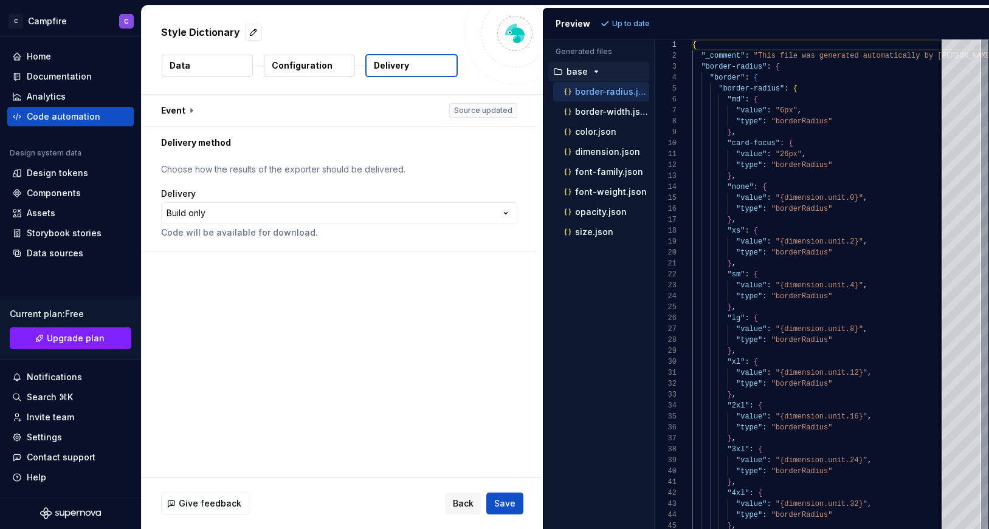
click at [337, 185] on html "**********" at bounding box center [494, 264] width 989 height 529
click at [456, 501] on span "Back" at bounding box center [463, 504] width 21 height 12
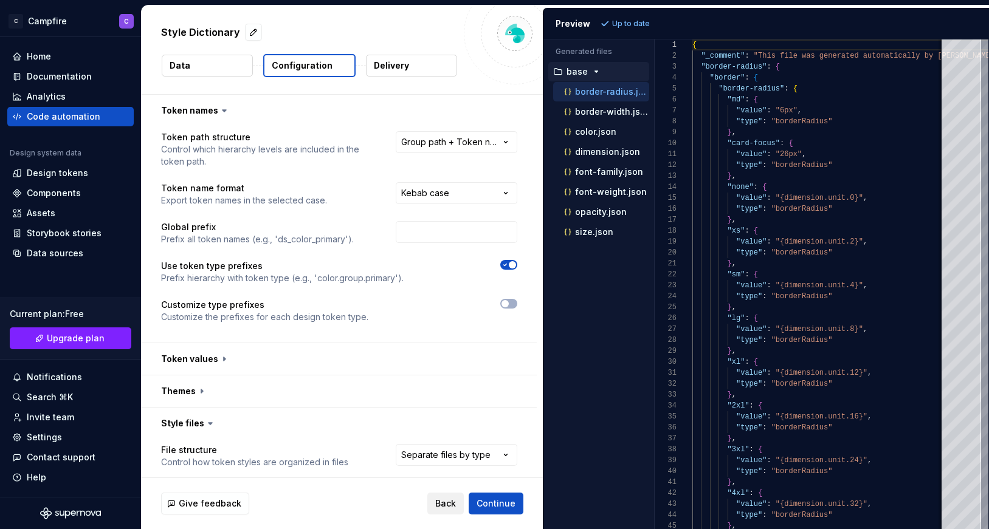
click at [456, 503] on span "Back" at bounding box center [445, 504] width 21 height 12
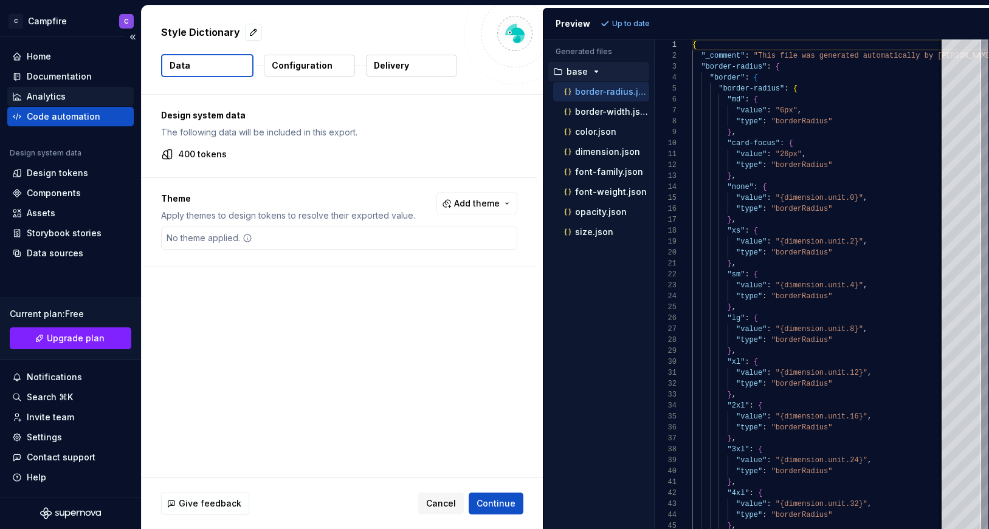
click at [49, 94] on div "Analytics" at bounding box center [46, 97] width 39 height 12
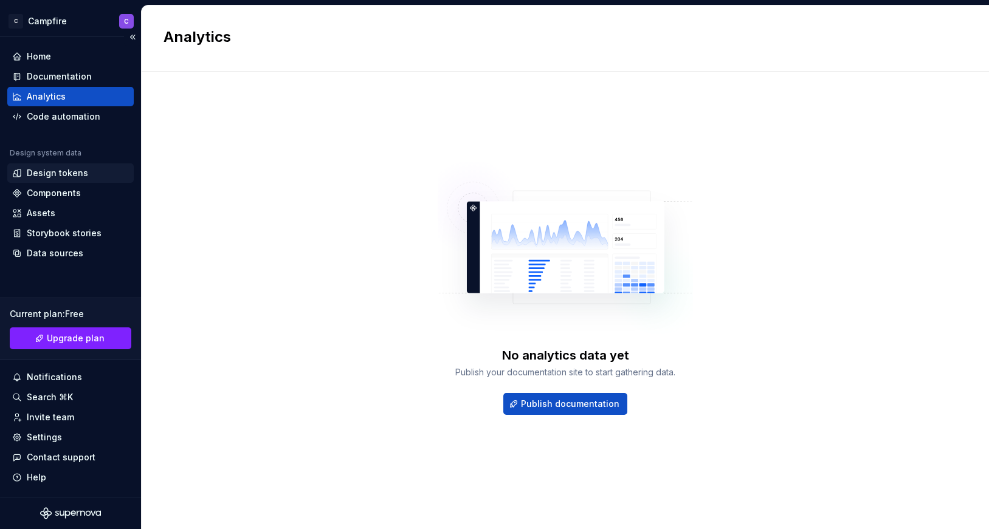
click at [49, 174] on div "Design tokens" at bounding box center [57, 173] width 61 height 12
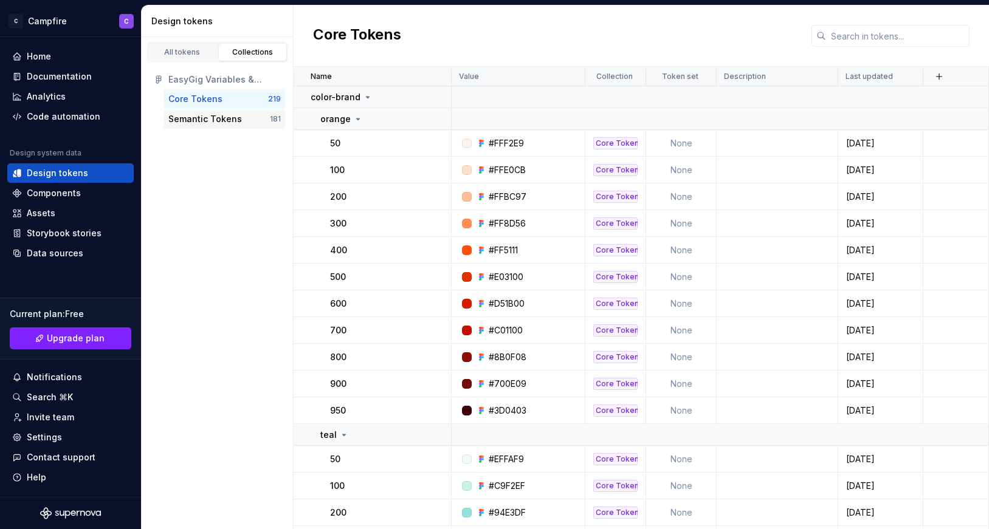
click at [190, 126] on div "Semantic Tokens 181" at bounding box center [225, 118] width 122 height 19
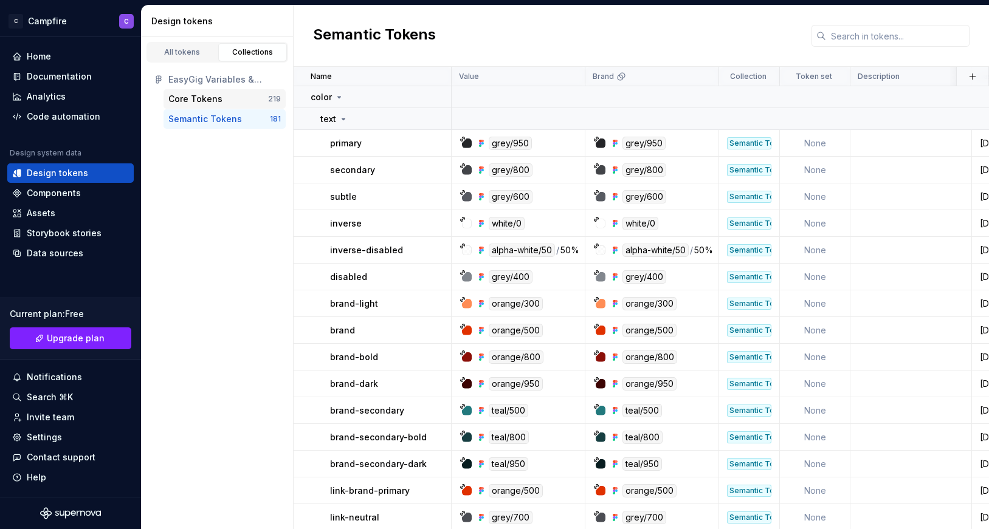
click at [195, 98] on div "Core Tokens" at bounding box center [195, 99] width 54 height 12
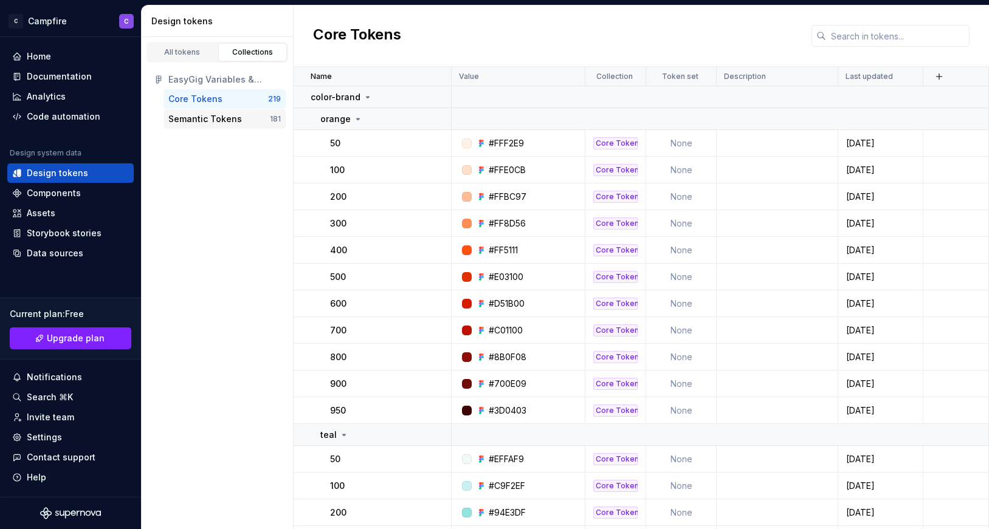
click at [193, 120] on div "Semantic Tokens" at bounding box center [205, 119] width 74 height 12
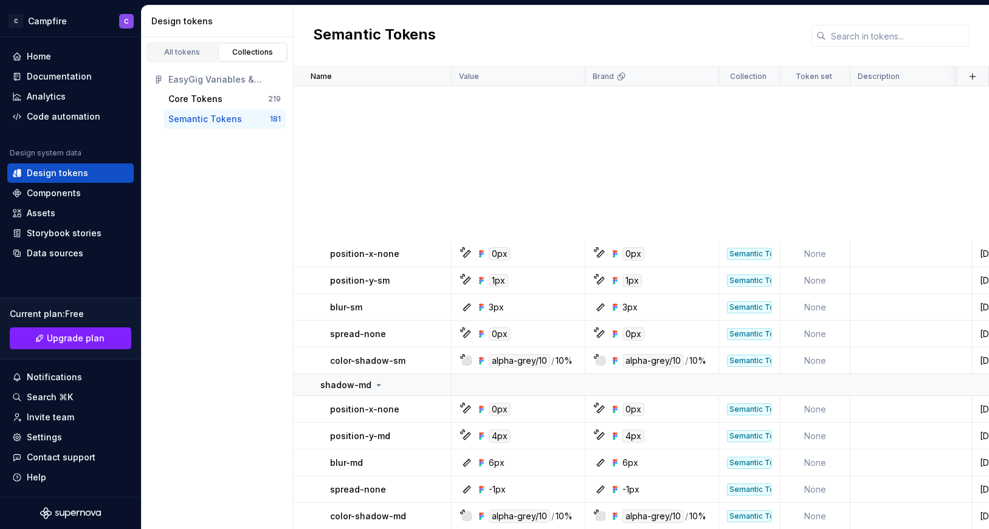
scroll to position [4901, 0]
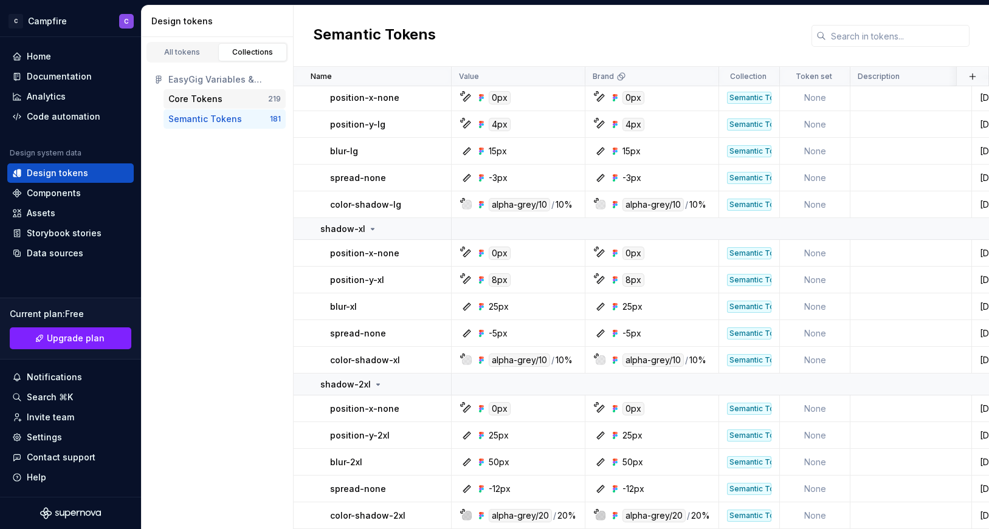
click at [190, 104] on div "Core Tokens" at bounding box center [195, 99] width 54 height 12
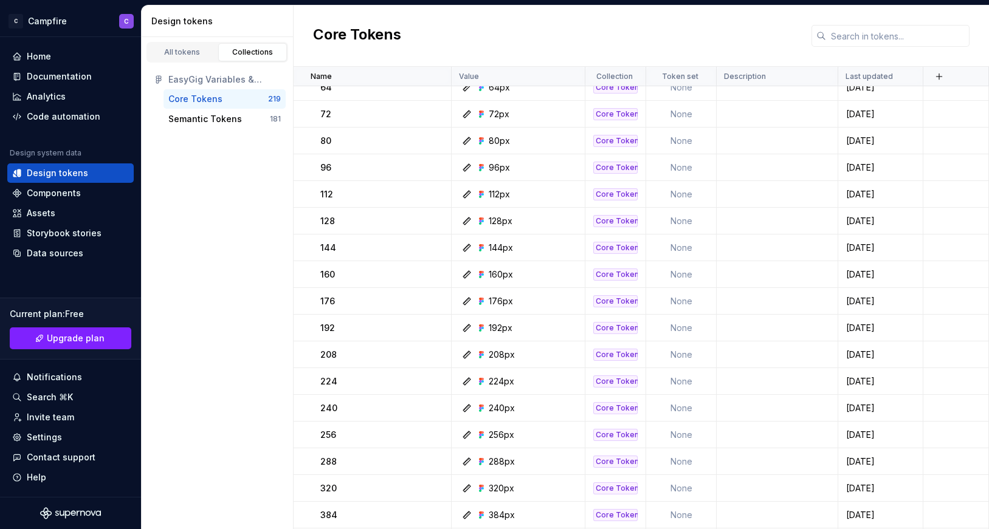
scroll to position [5874, 0]
click at [187, 58] on link "All tokens" at bounding box center [182, 52] width 69 height 18
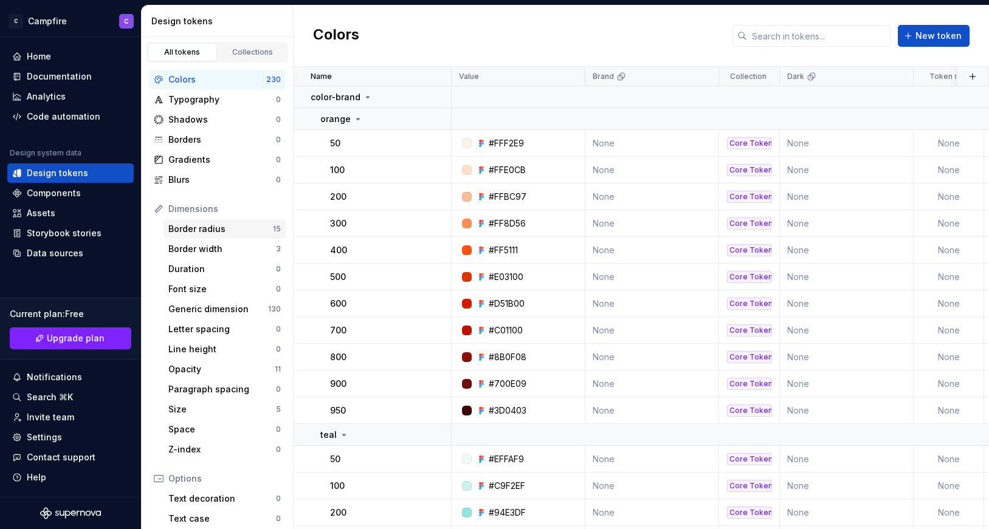
click at [211, 233] on div "Border radius" at bounding box center [220, 229] width 105 height 12
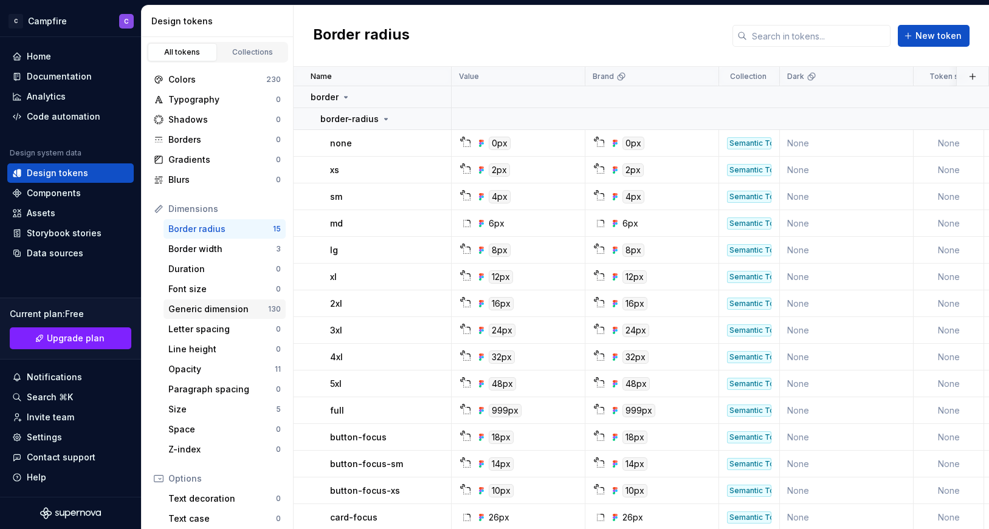
click at [217, 307] on div "Generic dimension" at bounding box center [218, 309] width 100 height 12
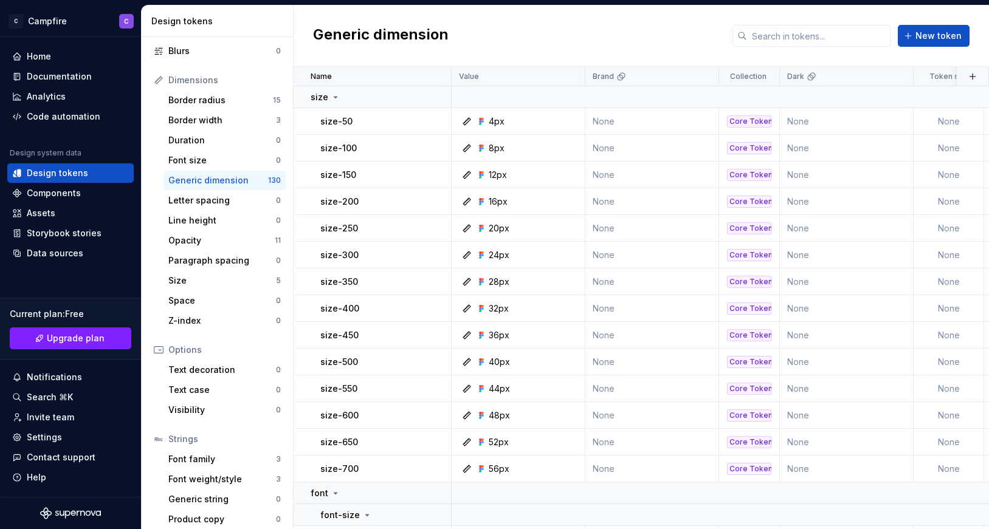
scroll to position [136, 0]
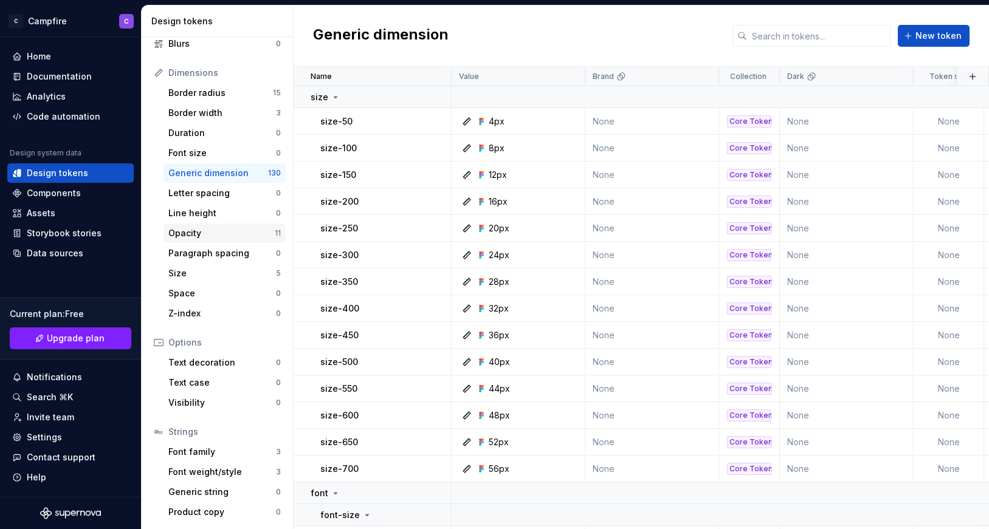
click at [216, 236] on div "Opacity" at bounding box center [221, 233] width 106 height 12
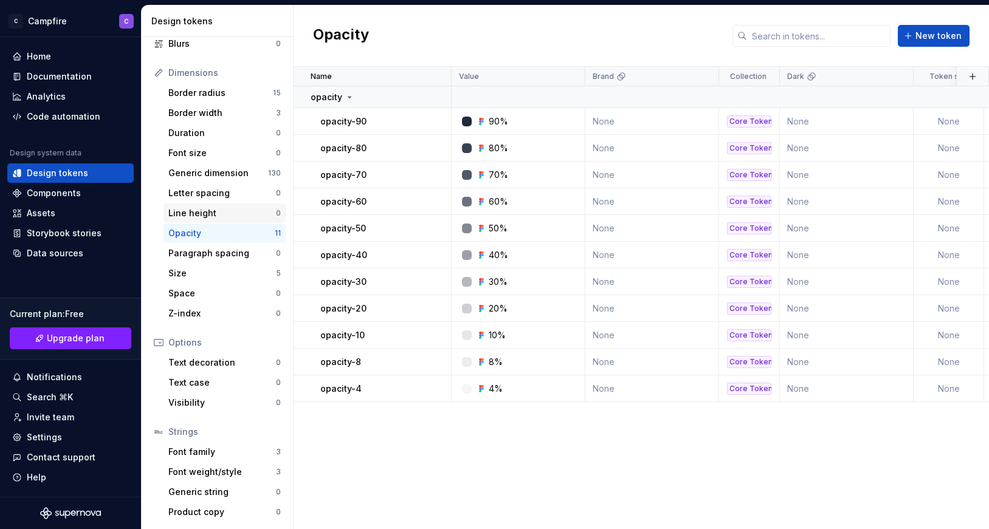
click at [215, 211] on div "Line height" at bounding box center [222, 213] width 108 height 12
click at [213, 192] on div "Letter spacing" at bounding box center [222, 193] width 108 height 12
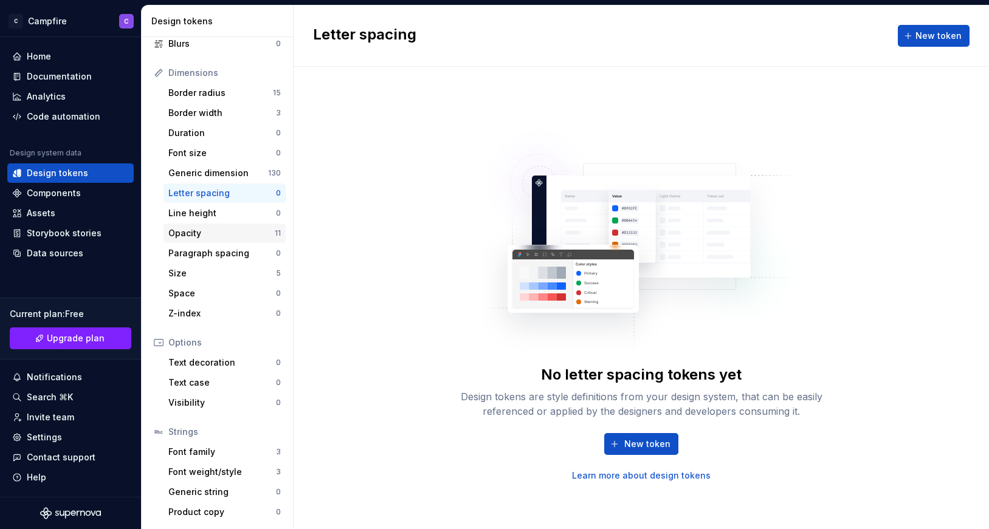
click at [213, 230] on div "Opacity" at bounding box center [221, 233] width 106 height 12
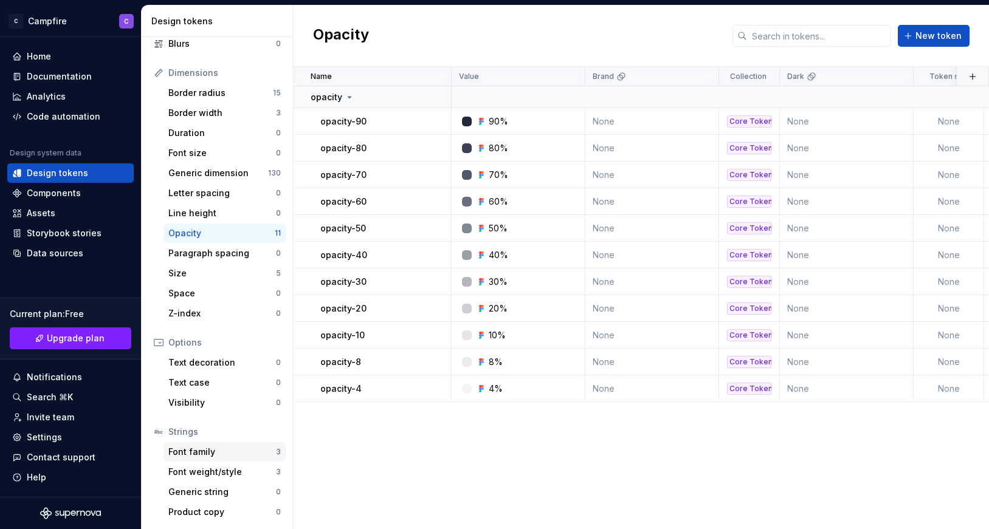
click at [219, 453] on div "Font family" at bounding box center [222, 452] width 108 height 12
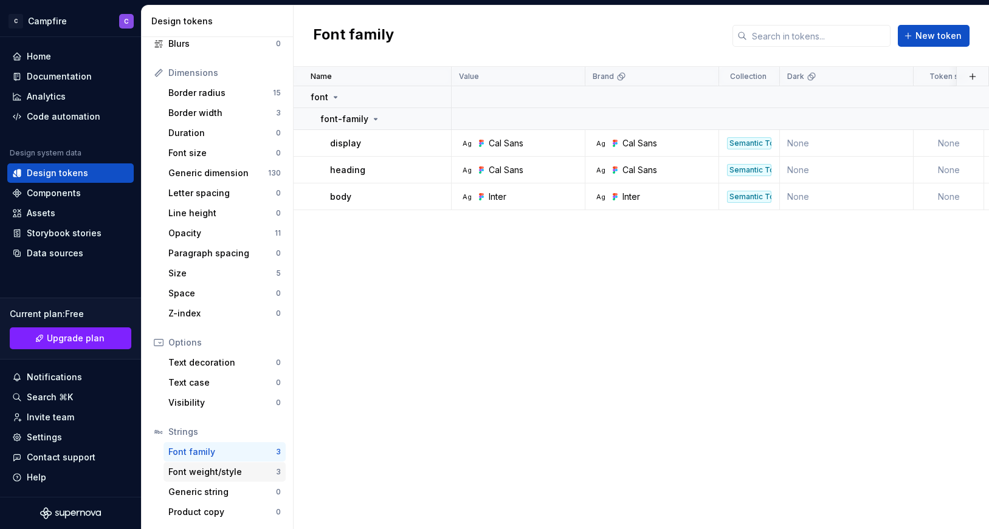
click at [222, 475] on div "Font weight/style" at bounding box center [222, 472] width 108 height 12
click at [219, 453] on div "Font family" at bounding box center [222, 452] width 108 height 12
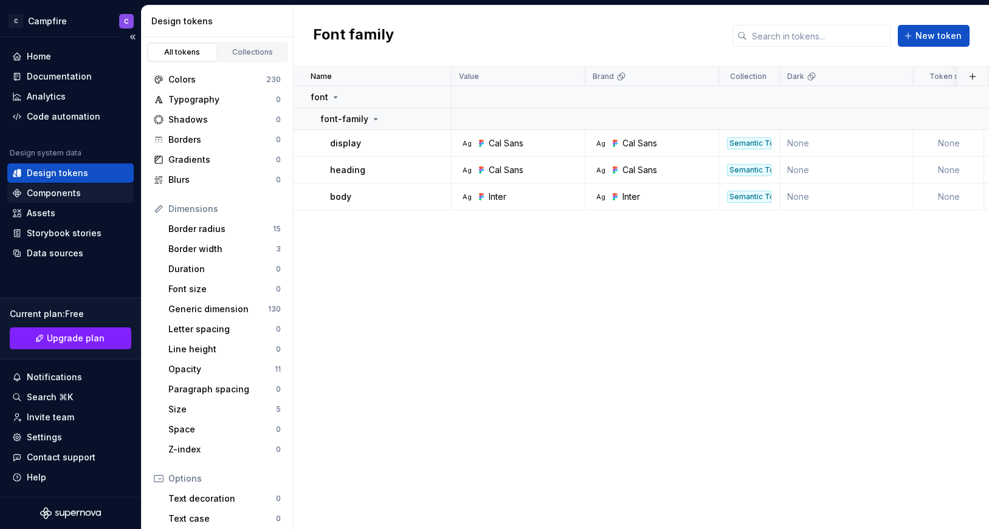
click at [85, 194] on div "Components" at bounding box center [70, 193] width 117 height 12
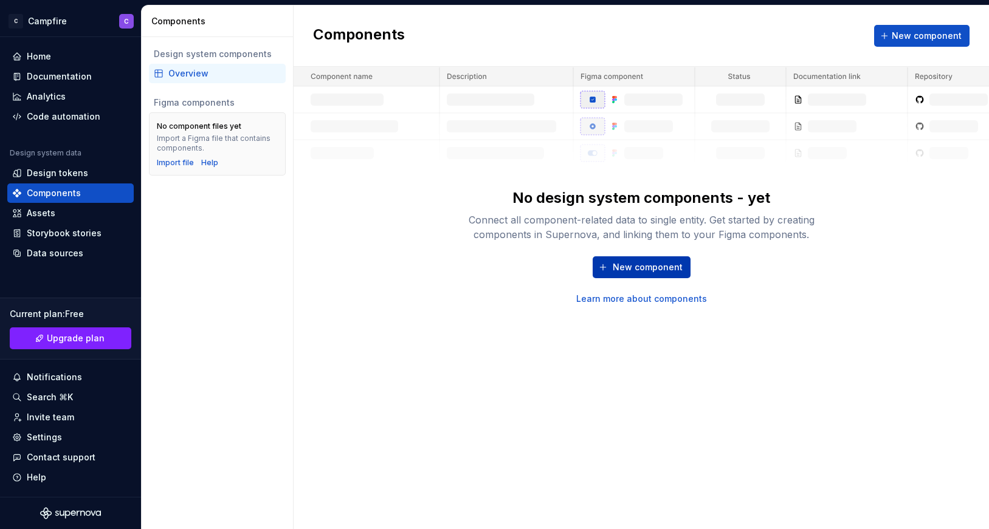
click at [626, 267] on span "New component" at bounding box center [648, 267] width 70 height 12
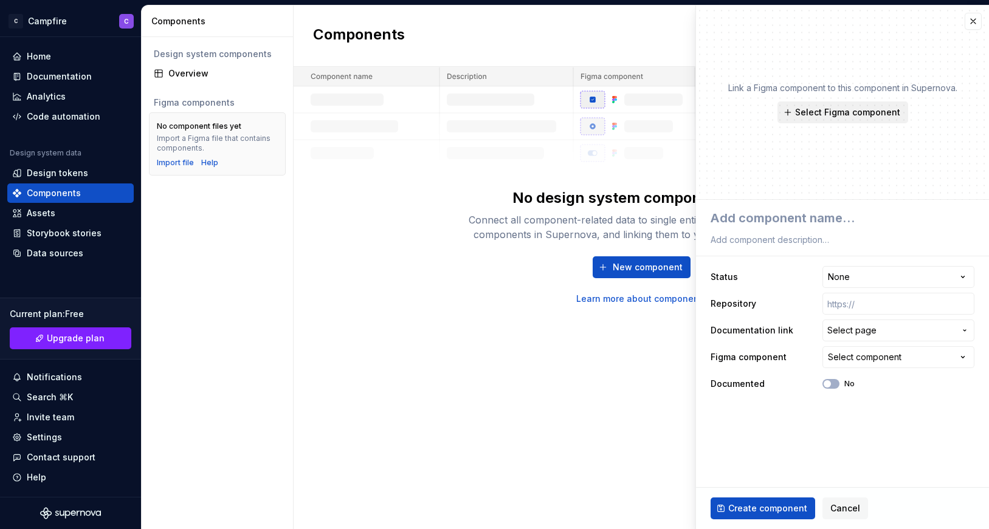
click at [841, 115] on span "Select Figma component" at bounding box center [847, 112] width 105 height 12
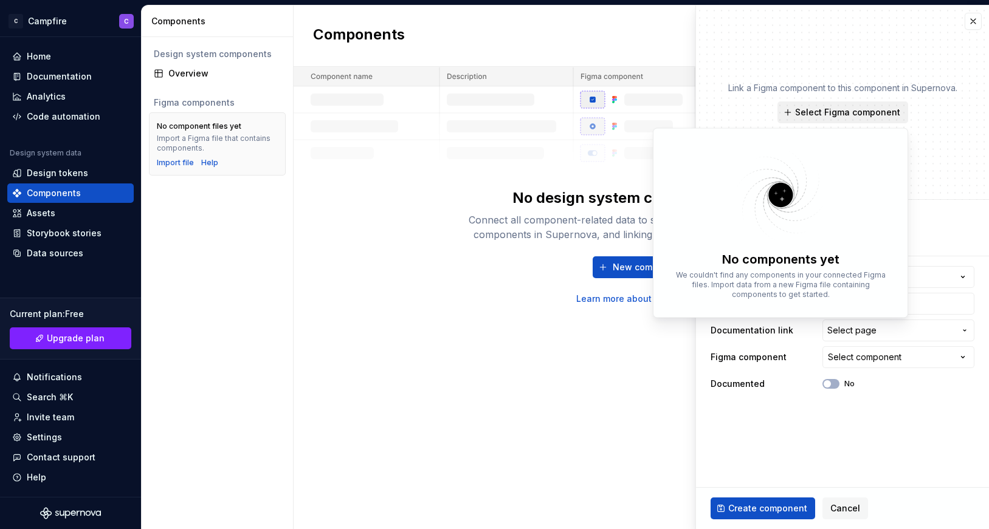
click at [840, 115] on span "Select Figma component" at bounding box center [847, 112] width 105 height 12
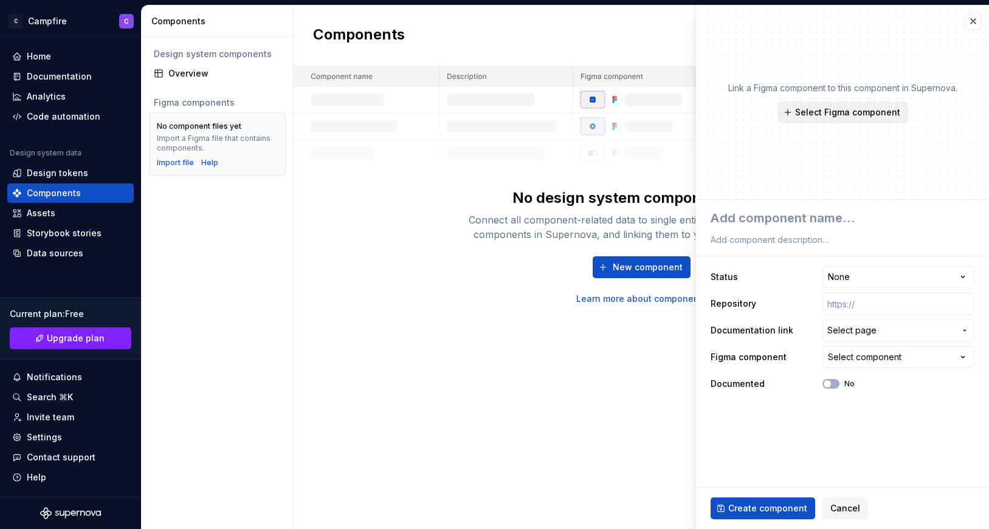
click at [840, 115] on span "Select Figma component" at bounding box center [847, 112] width 105 height 12
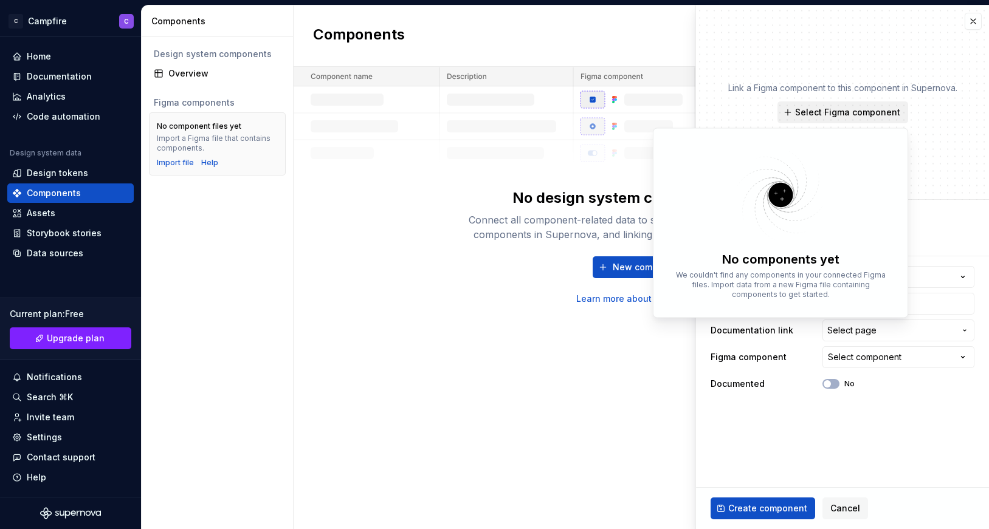
click at [840, 115] on span "Select Figma component" at bounding box center [847, 112] width 105 height 12
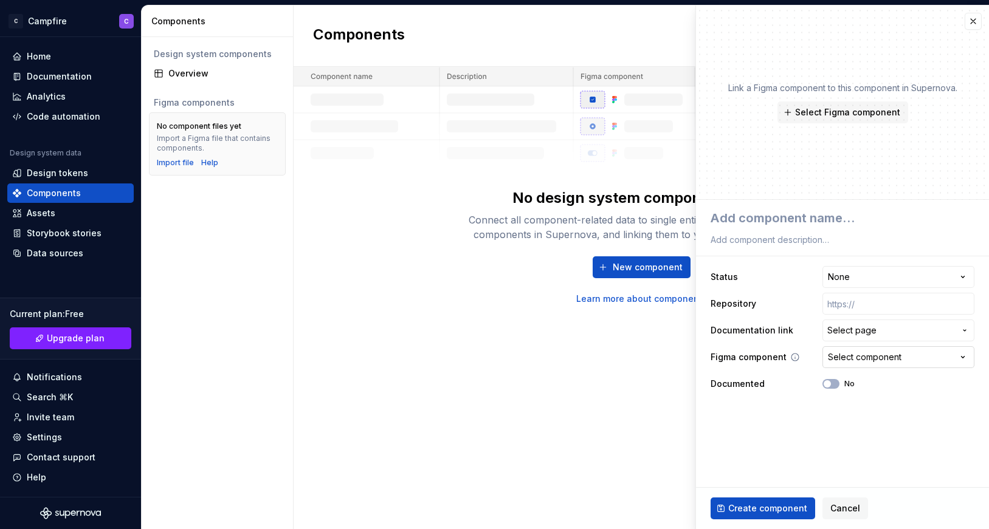
click at [877, 356] on div "Select component" at bounding box center [865, 357] width 74 height 12
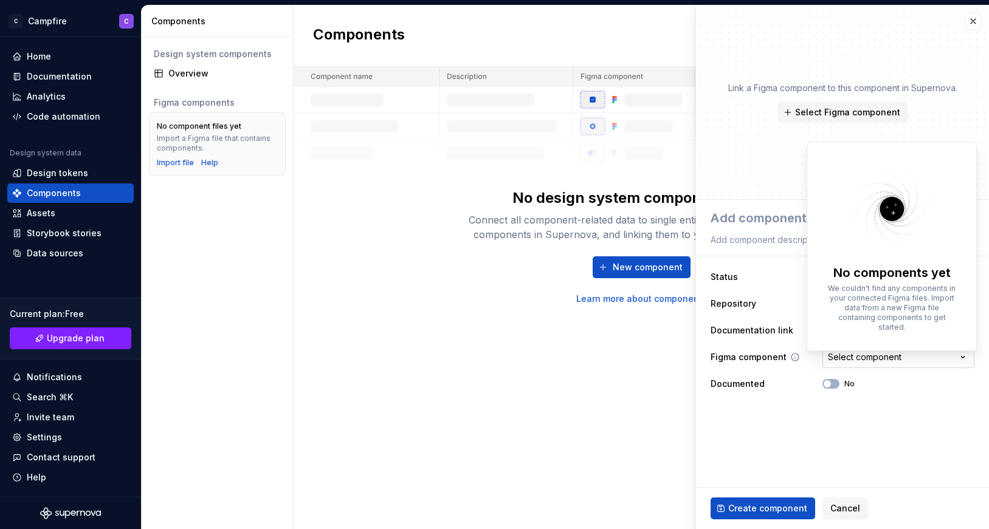
click at [877, 356] on html "**********" at bounding box center [494, 264] width 989 height 529
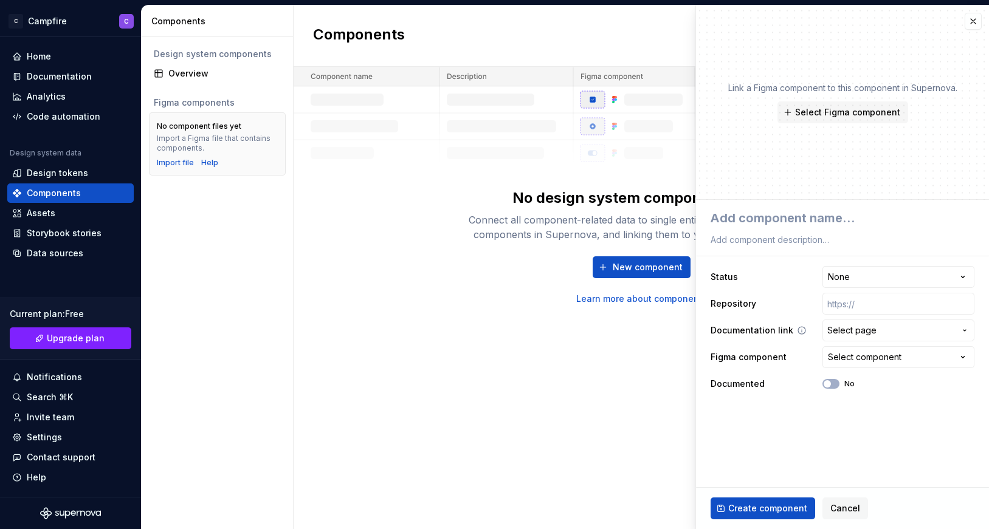
click at [874, 330] on span "Select page" at bounding box center [851, 331] width 49 height 12
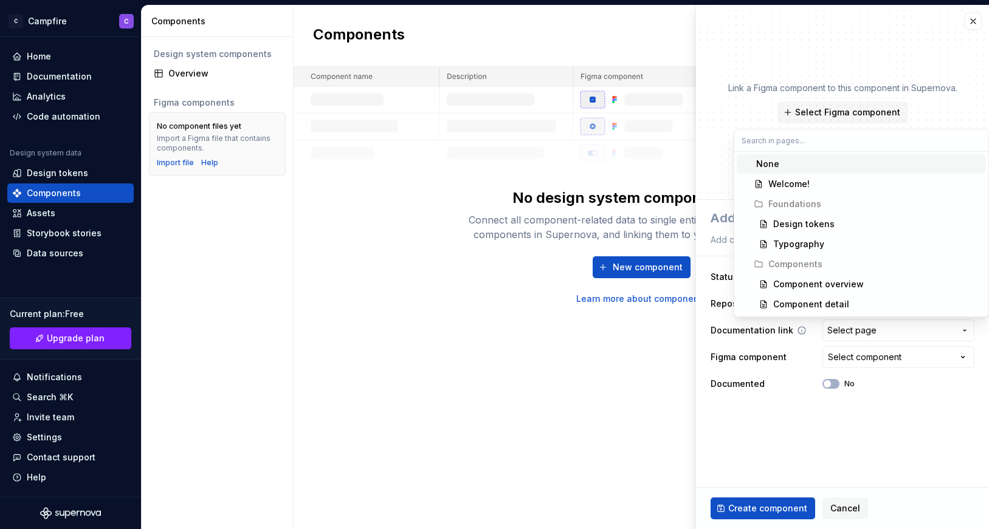
click at [874, 330] on html "**********" at bounding box center [494, 264] width 989 height 529
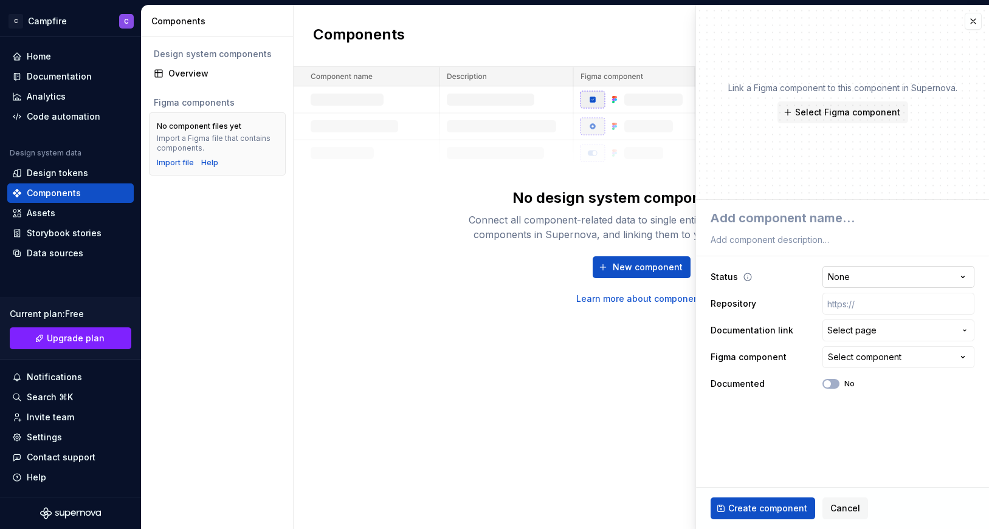
click at [862, 271] on html "**********" at bounding box center [494, 264] width 989 height 529
click at [875, 219] on html "**********" at bounding box center [494, 264] width 989 height 529
click at [838, 117] on span "Select Figma component" at bounding box center [847, 112] width 105 height 12
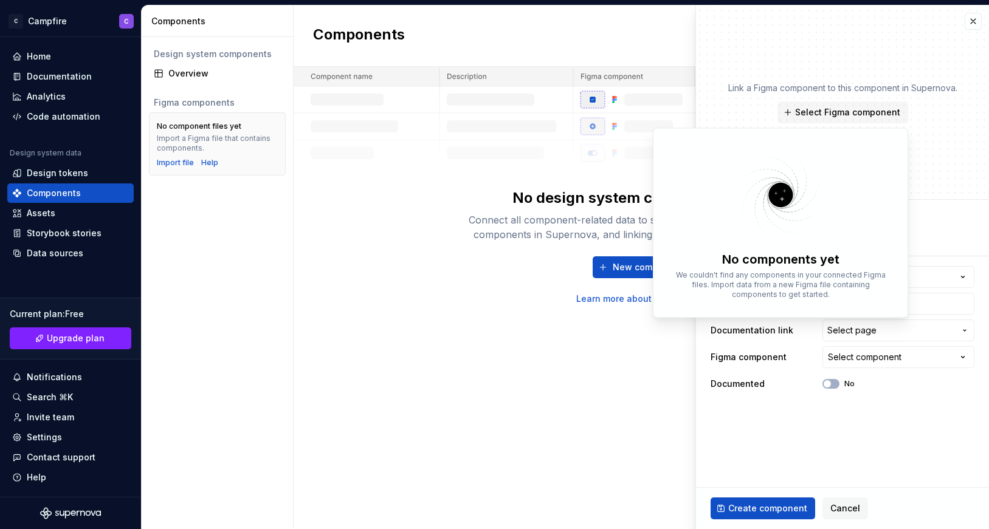
type textarea "*"
click at [826, 89] on p "Link a Figma component to this component in Supernova." at bounding box center [842, 88] width 229 height 12
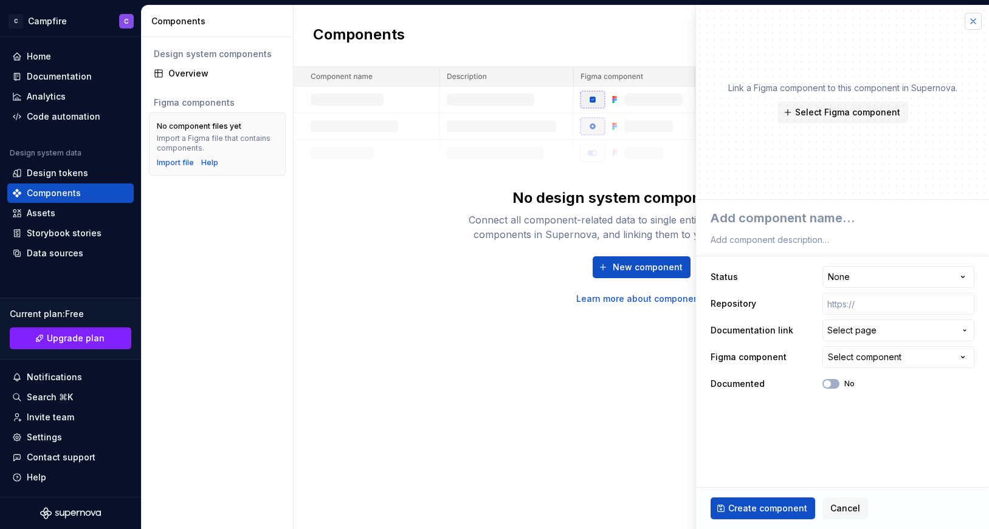
click at [973, 21] on button "button" at bounding box center [973, 21] width 17 height 17
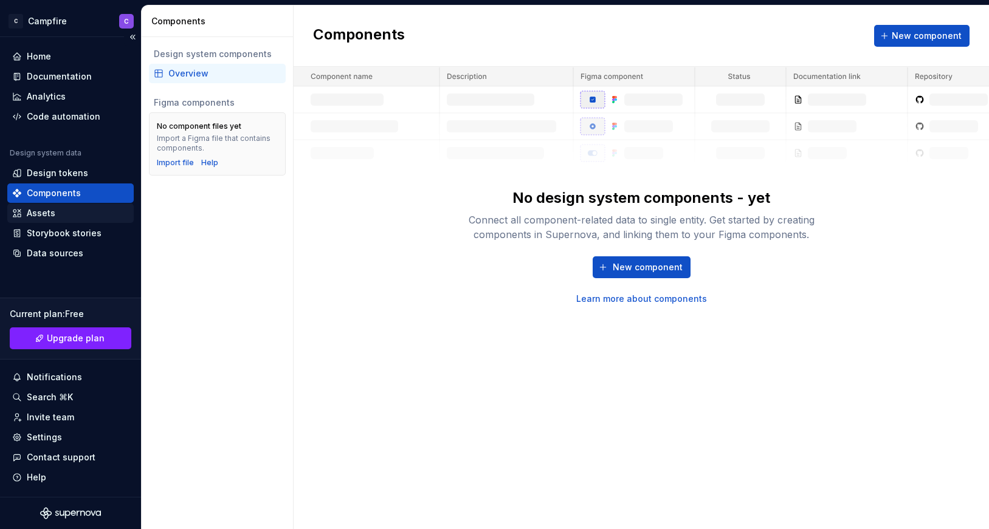
click at [71, 217] on div "Assets" at bounding box center [70, 213] width 117 height 12
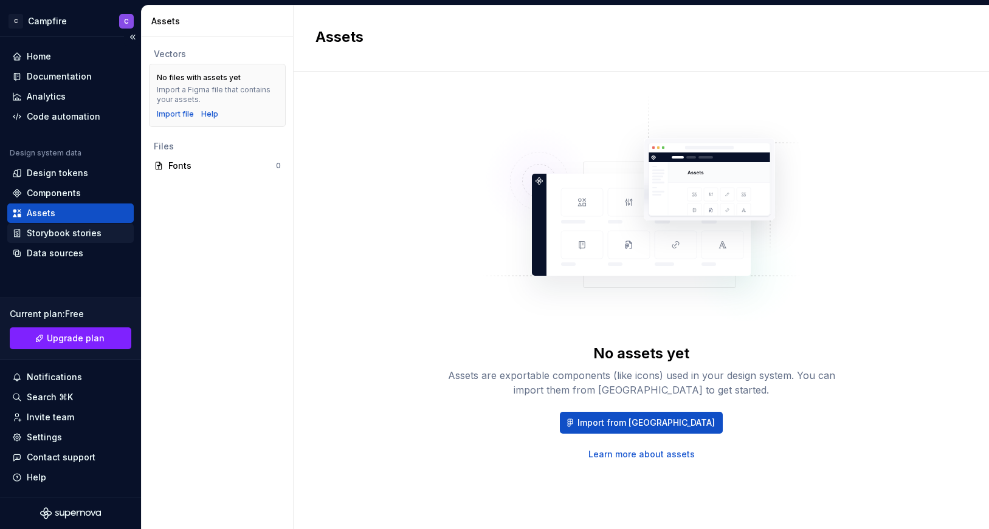
click at [73, 238] on div "Storybook stories" at bounding box center [64, 233] width 75 height 12
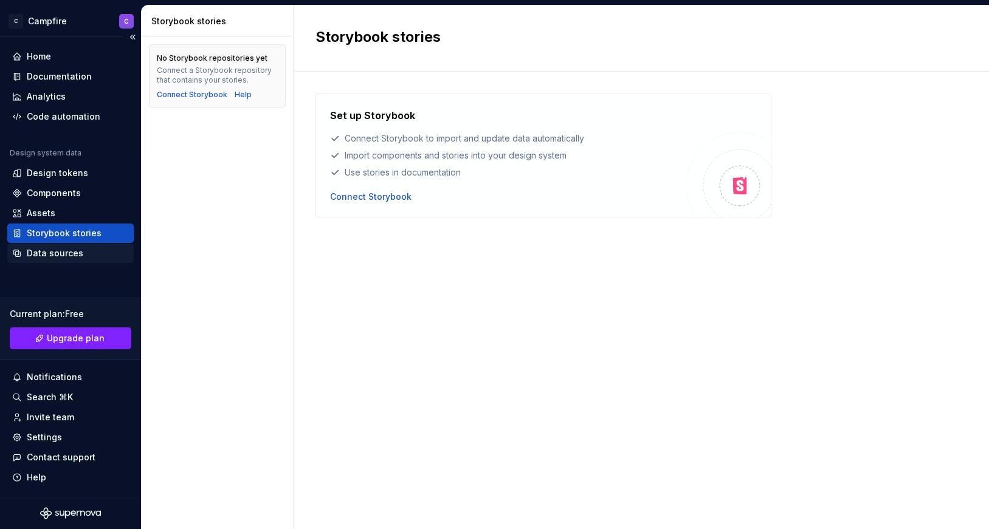
click at [74, 255] on div "Data sources" at bounding box center [55, 253] width 57 height 12
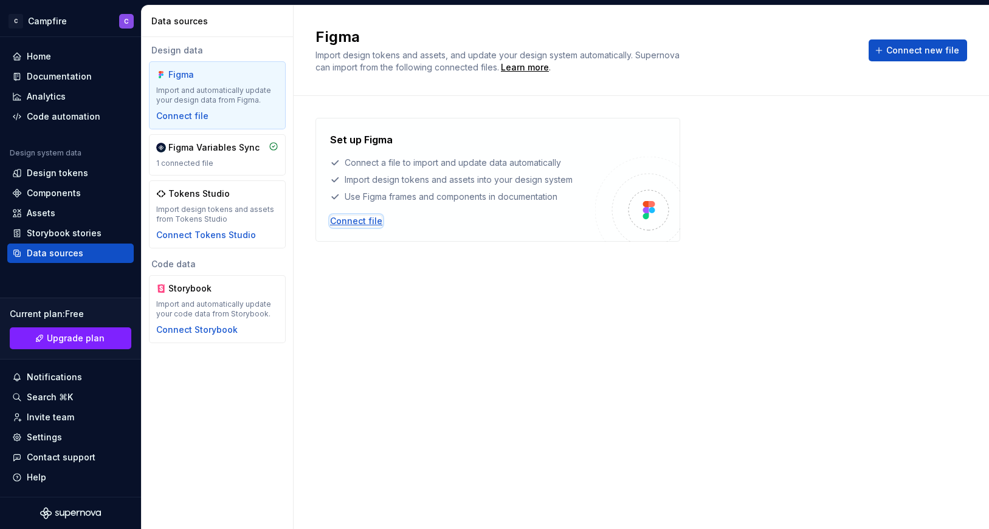
click at [354, 221] on div "Connect file" at bounding box center [356, 221] width 52 height 12
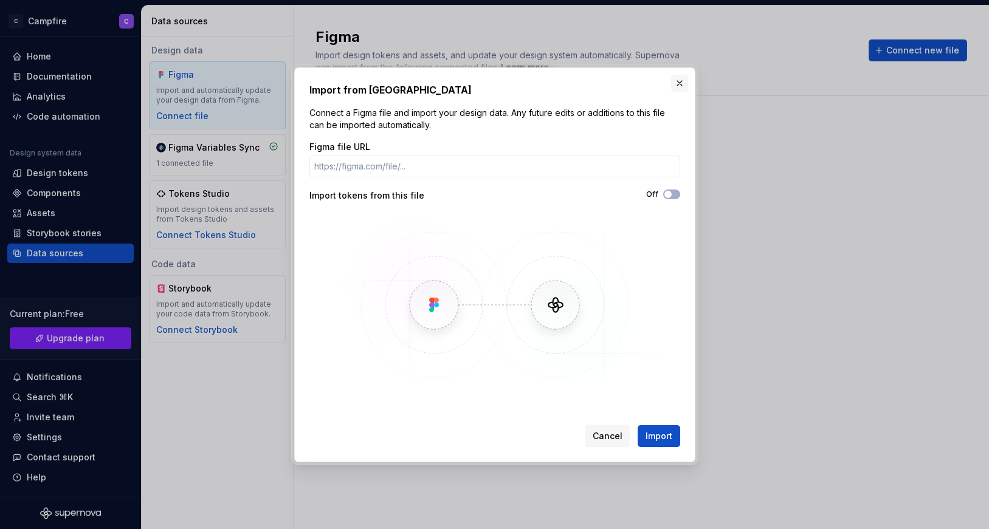
click at [679, 87] on button "button" at bounding box center [679, 83] width 17 height 17
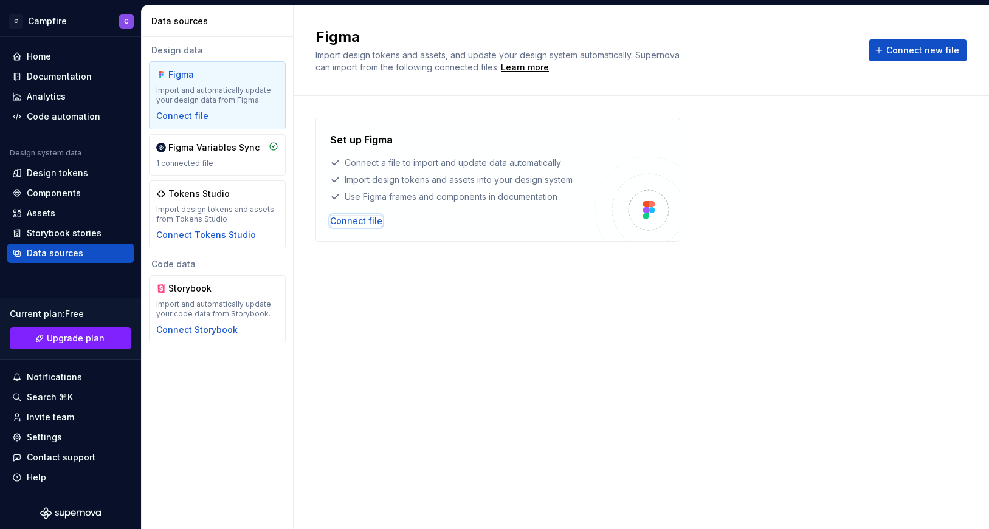
click at [344, 225] on div "Connect file" at bounding box center [356, 221] width 52 height 12
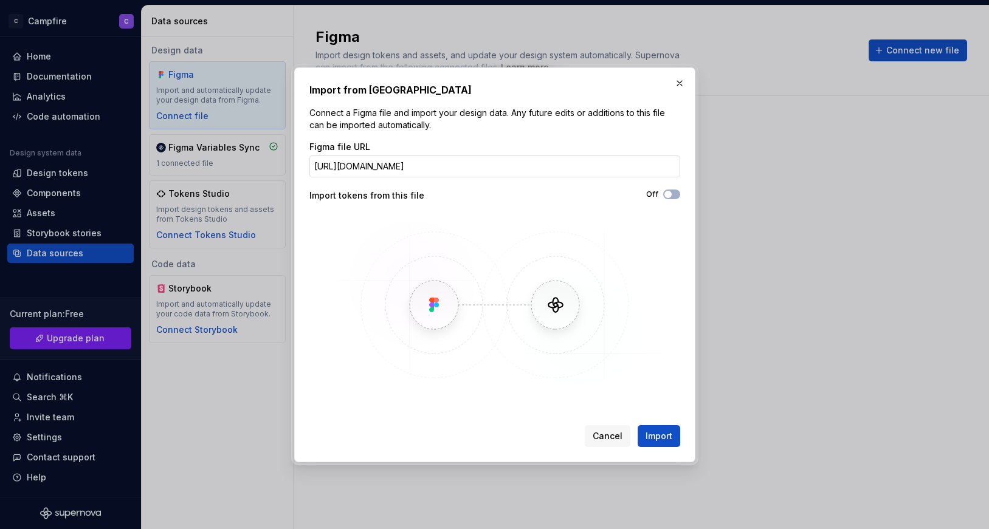
scroll to position [0, 163]
type input "[URL][DOMAIN_NAME]"
click at [652, 436] on span "Import" at bounding box center [659, 436] width 27 height 12
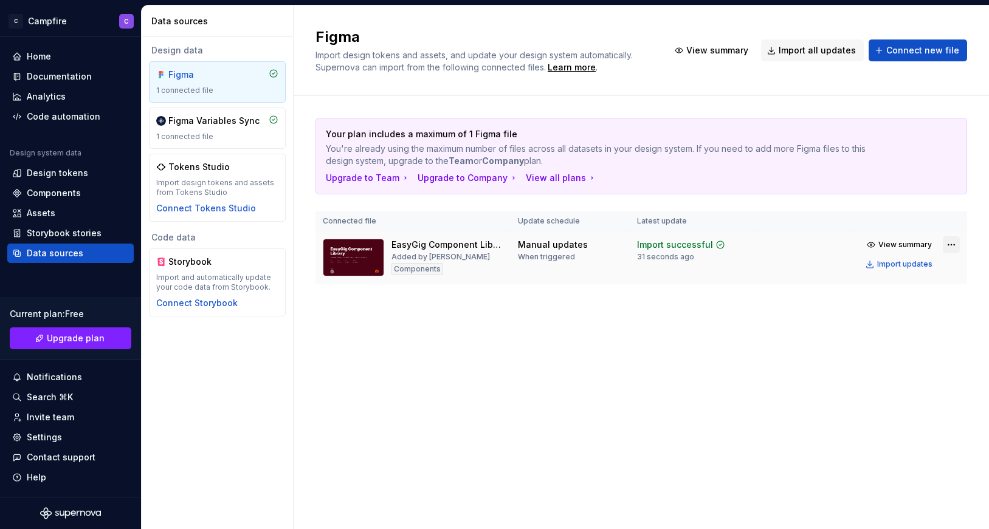
click at [953, 244] on html "C Campfire C Home Documentation Analytics Code automation Design system data De…" at bounding box center [494, 264] width 989 height 529
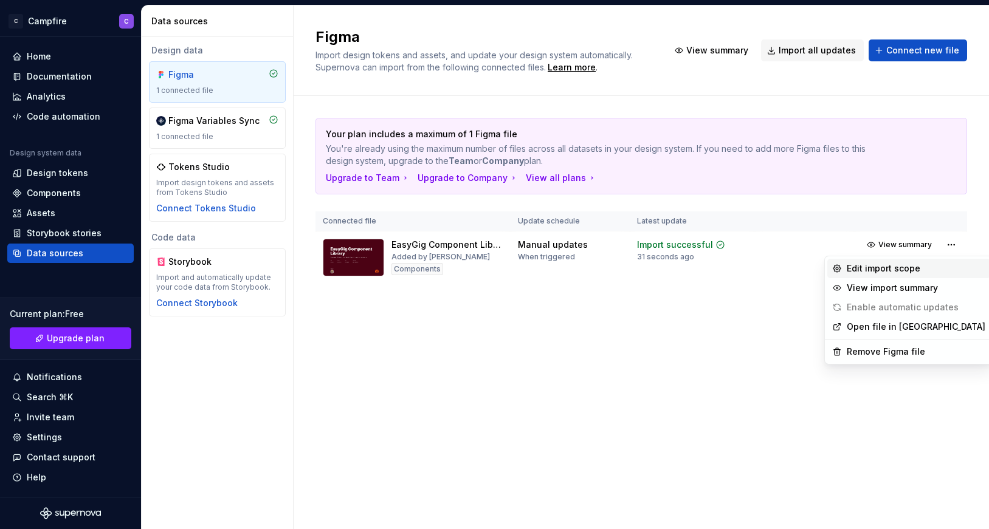
click at [941, 267] on div "Edit import scope" at bounding box center [916, 269] width 139 height 12
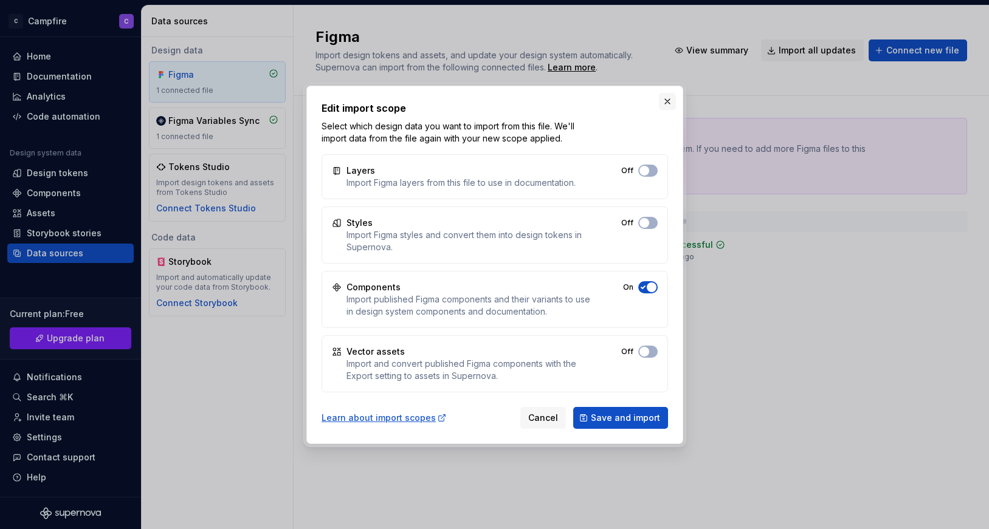
click at [672, 102] on button "button" at bounding box center [667, 101] width 17 height 17
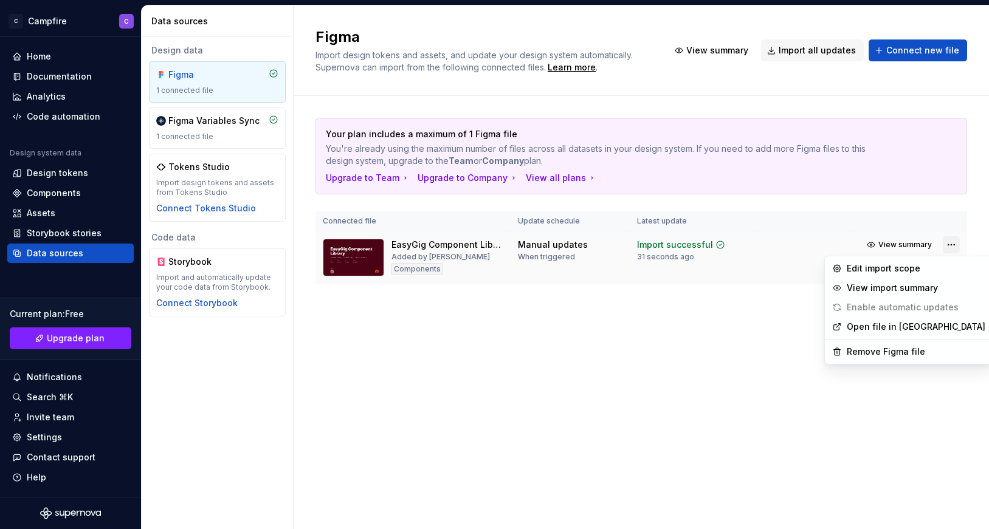
click at [954, 243] on html "C Campfire C Home Documentation Analytics Code automation Design system data De…" at bounding box center [494, 264] width 989 height 529
click at [559, 315] on html "C Campfire C Home Documentation Analytics Code automation Design system data De…" at bounding box center [494, 264] width 989 height 529
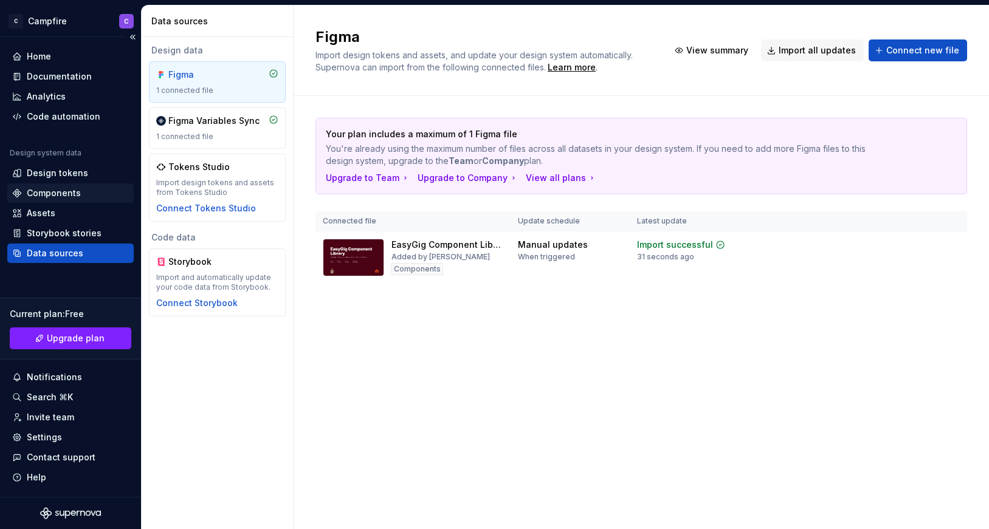
click at [58, 196] on div "Components" at bounding box center [54, 193] width 54 height 12
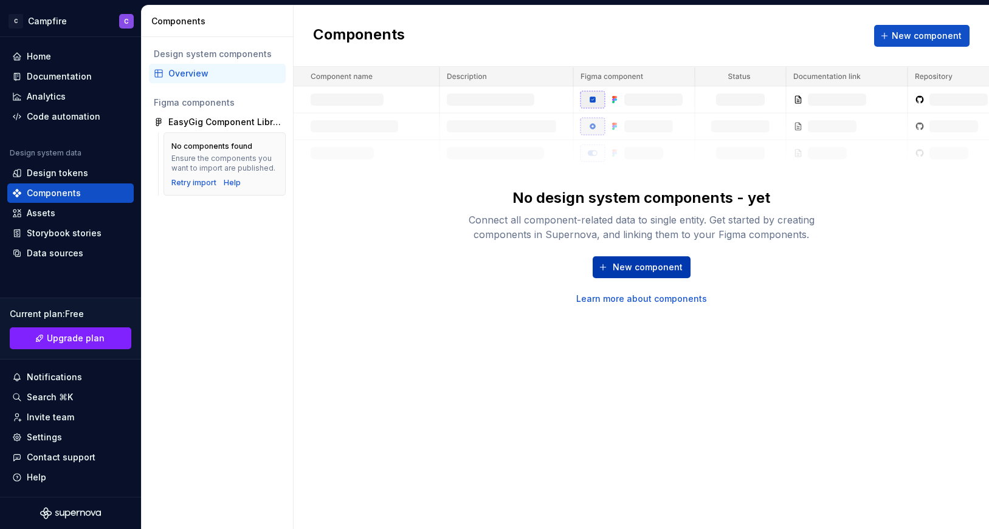
click at [632, 264] on span "New component" at bounding box center [648, 267] width 70 height 12
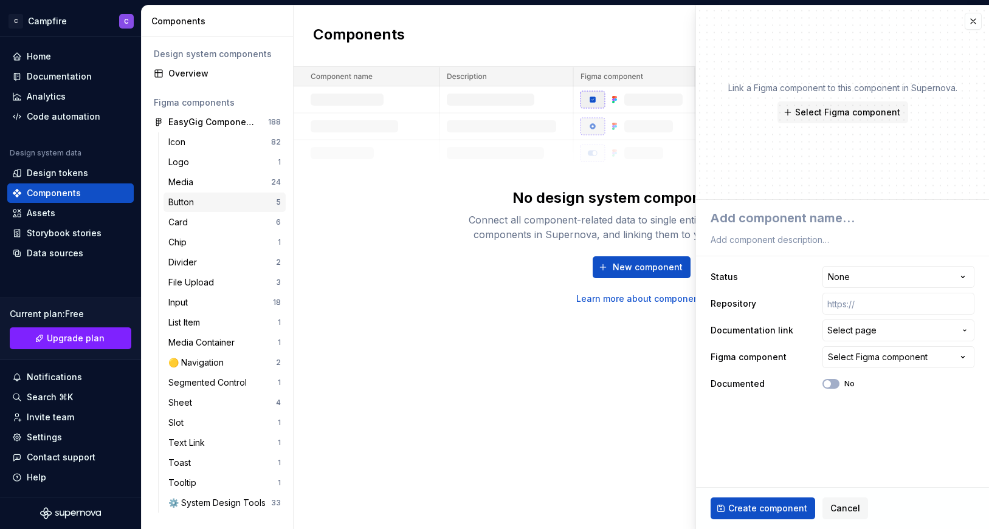
click at [192, 205] on div "Button" at bounding box center [183, 202] width 30 height 12
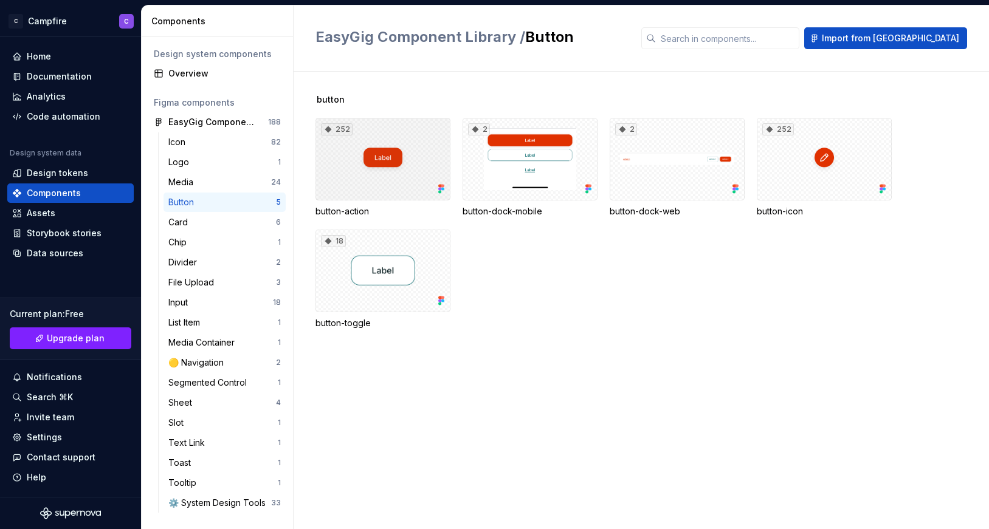
click at [417, 171] on div "252" at bounding box center [382, 159] width 135 height 83
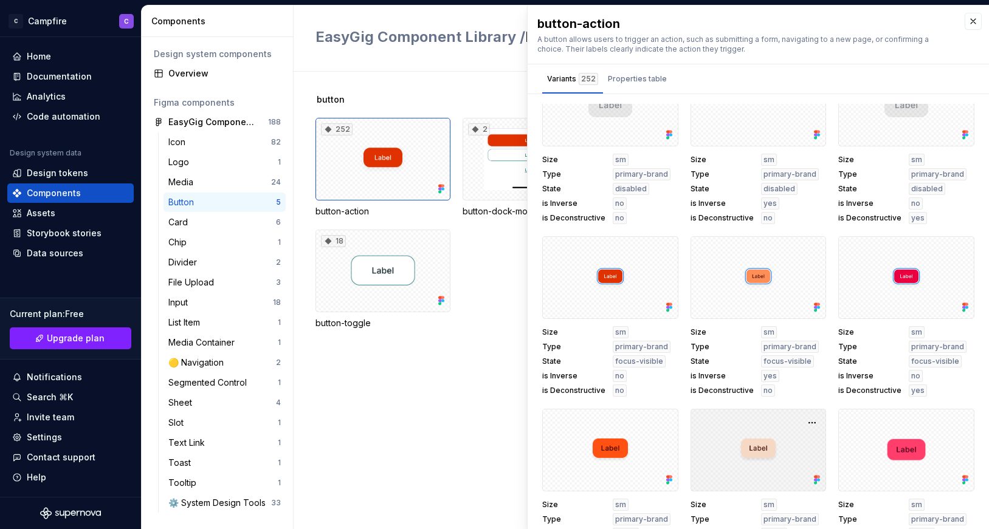
scroll to position [5219, 0]
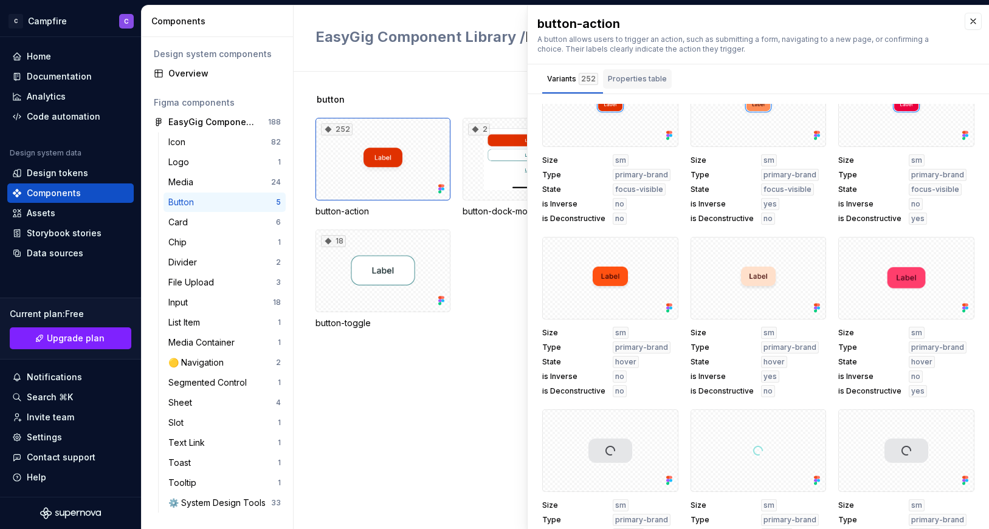
click at [654, 79] on div "Properties table" at bounding box center [637, 79] width 59 height 12
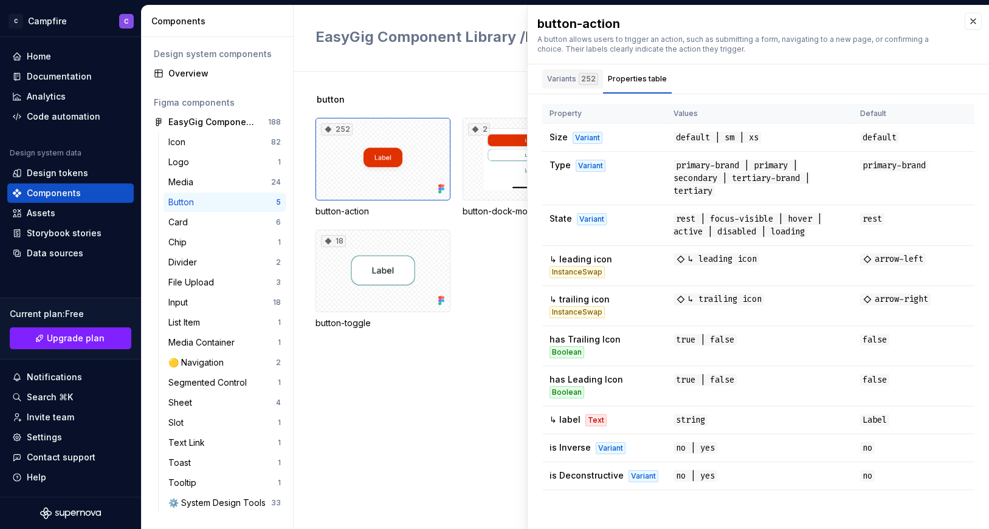
click at [561, 75] on div "Variants 252" at bounding box center [572, 79] width 51 height 12
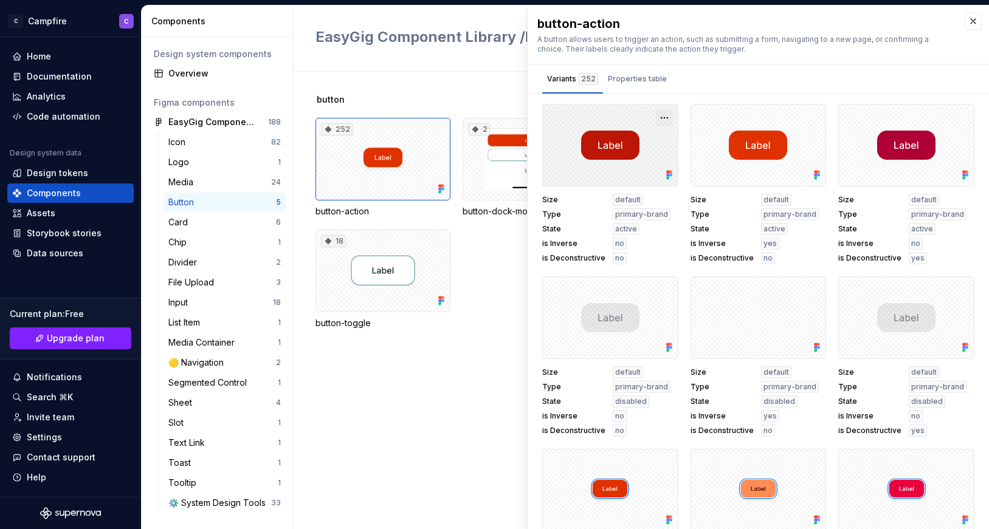
click at [659, 118] on button "button" at bounding box center [664, 117] width 17 height 17
click at [661, 117] on button "button" at bounding box center [664, 117] width 17 height 17
click at [618, 176] on div at bounding box center [610, 145] width 136 height 83
click at [971, 23] on button "button" at bounding box center [973, 21] width 17 height 17
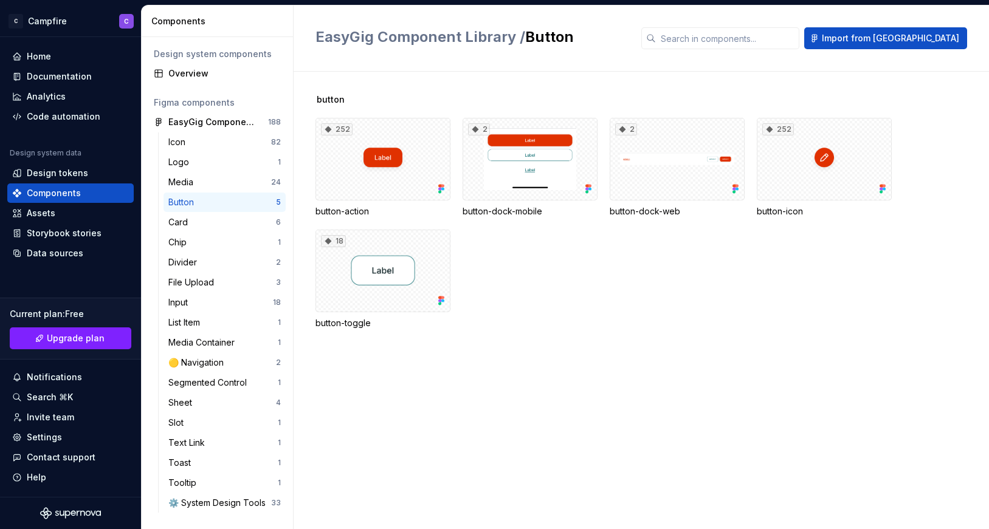
click at [478, 351] on div "button 252 button-action 2 button-dock-mobile 2 button-dock-web 252 button-icon…" at bounding box center [652, 226] width 674 height 265
click at [207, 77] on div "Overview" at bounding box center [224, 73] width 112 height 12
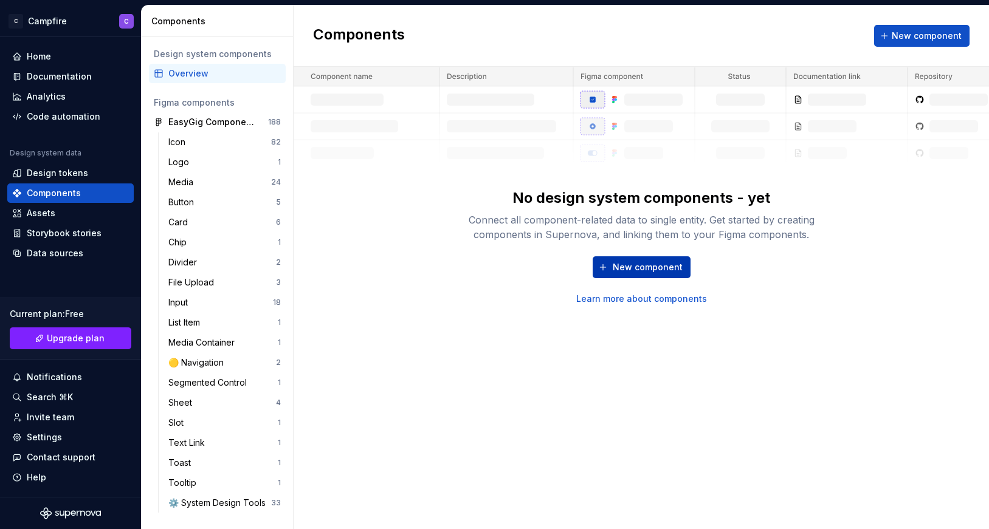
click at [630, 272] on span "New component" at bounding box center [648, 267] width 70 height 12
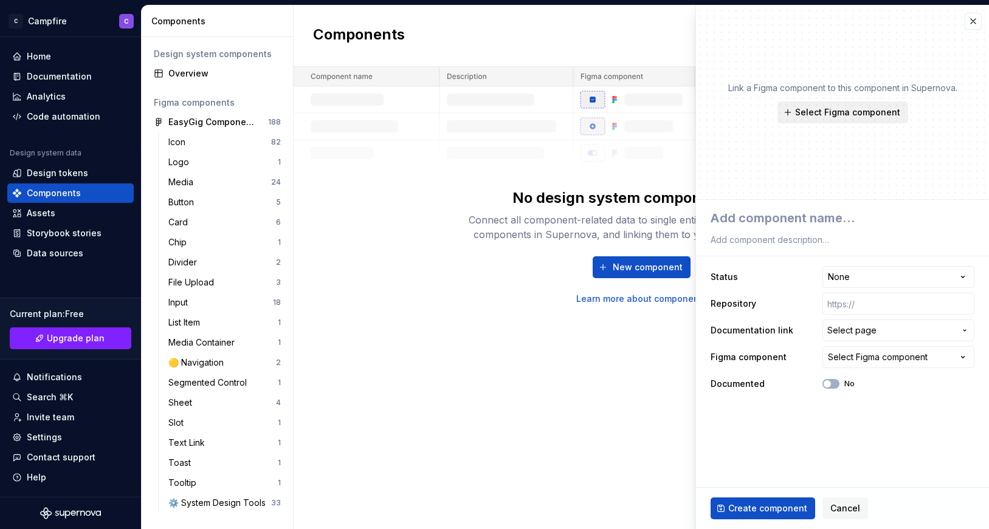
click at [852, 114] on span "Select Figma component" at bounding box center [847, 112] width 105 height 12
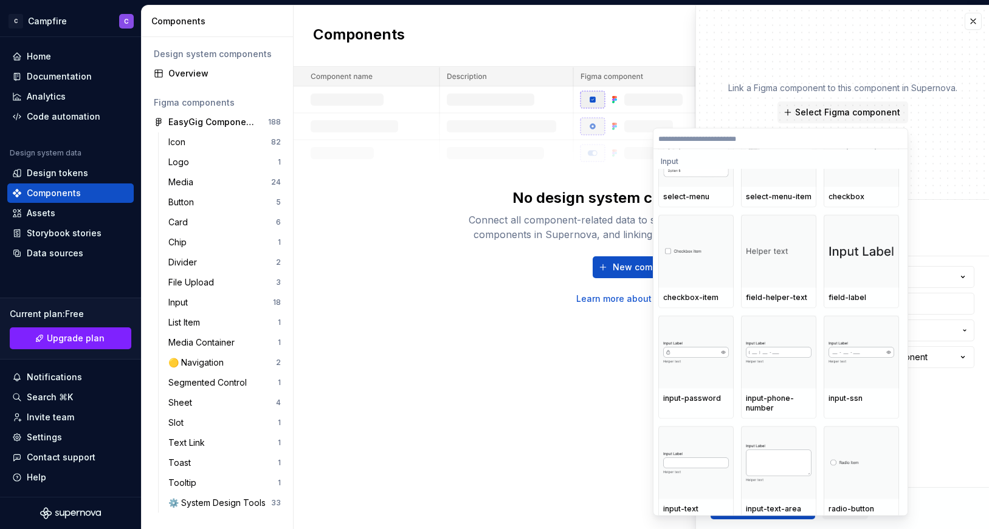
scroll to position [4670, 0]
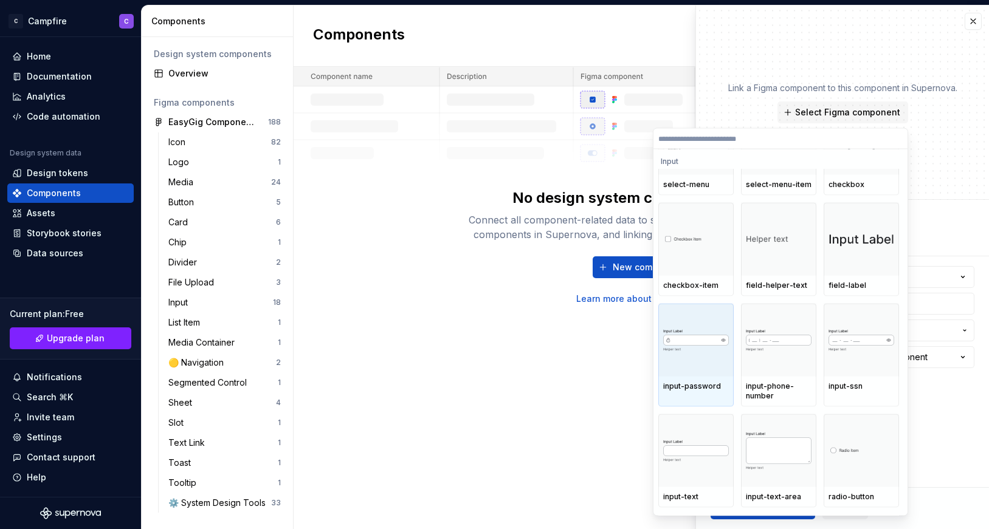
click at [689, 331] on img at bounding box center [696, 340] width 66 height 24
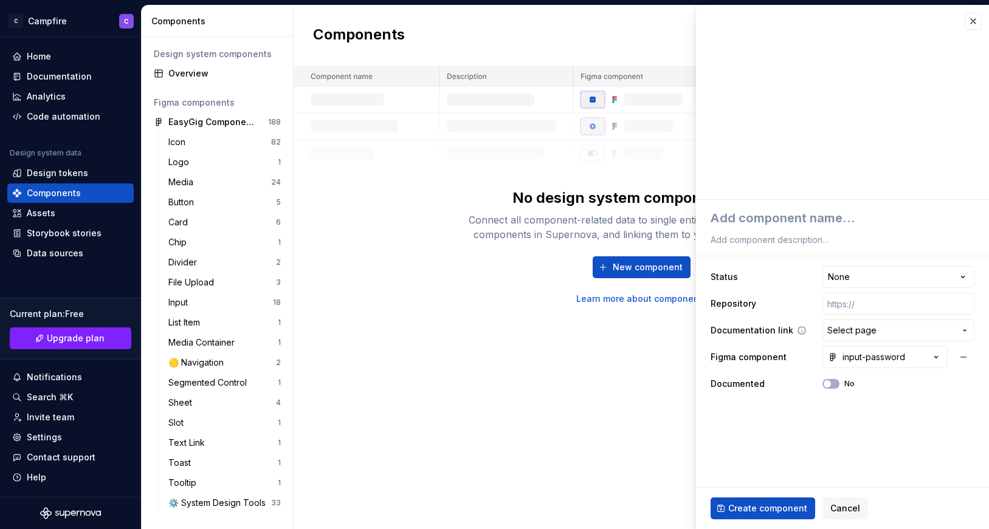
click at [855, 331] on span "Select page" at bounding box center [851, 331] width 49 height 12
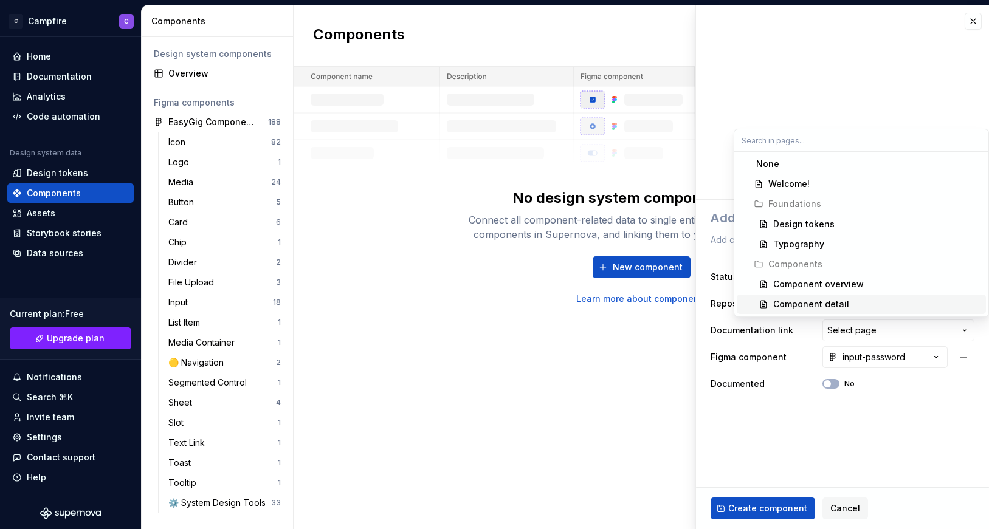
click at [847, 304] on div "Component detail" at bounding box center [877, 304] width 208 height 12
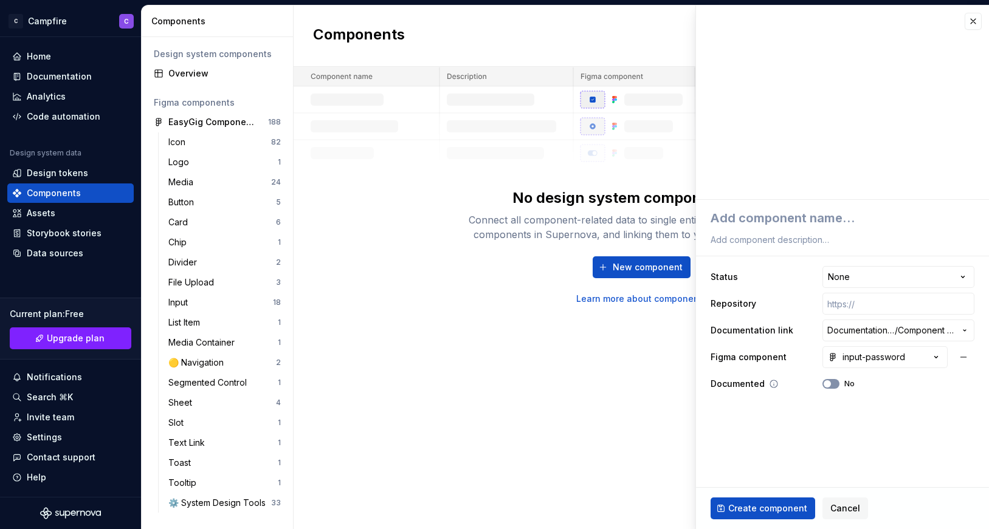
click at [835, 383] on button "No" at bounding box center [830, 384] width 17 height 10
click at [835, 382] on span "button" at bounding box center [834, 384] width 7 height 7
click at [838, 280] on html "**********" at bounding box center [494, 264] width 989 height 529
click at [839, 280] on html "**********" at bounding box center [494, 264] width 989 height 529
click at [854, 305] on input "text" at bounding box center [898, 304] width 152 height 22
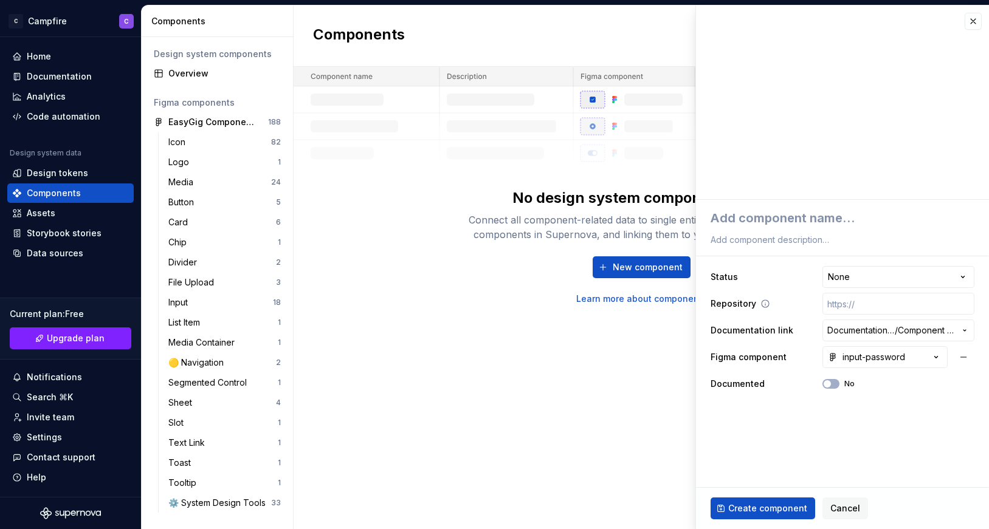
click at [803, 309] on div "Repository" at bounding box center [843, 304] width 264 height 22
click at [785, 220] on textarea at bounding box center [840, 218] width 264 height 22
type textarea "*"
type textarea "P"
type textarea "*"
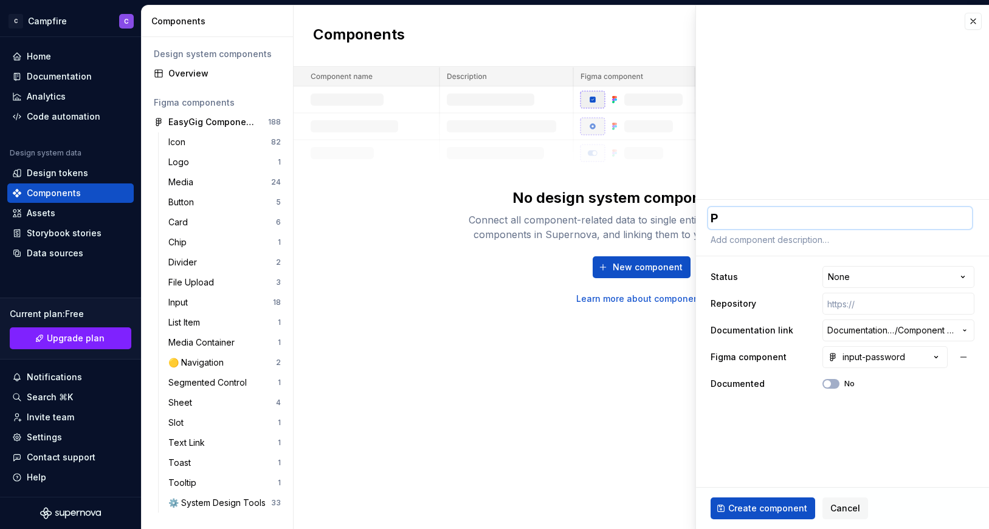
type textarea "Pa"
type textarea "*"
type textarea "Pas"
type textarea "*"
type textarea "Pass"
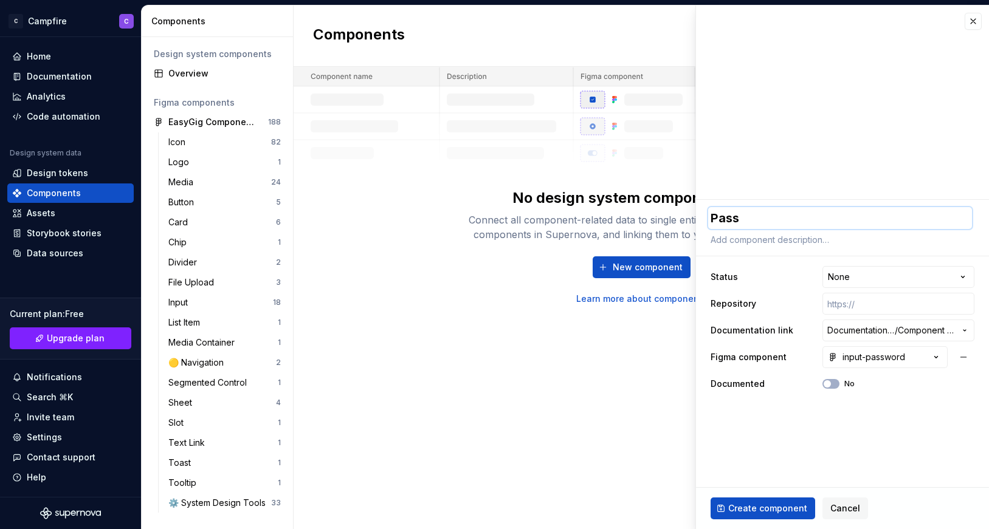
type textarea "*"
type textarea "Passw"
type textarea "*"
type textarea "Passwo"
type textarea "*"
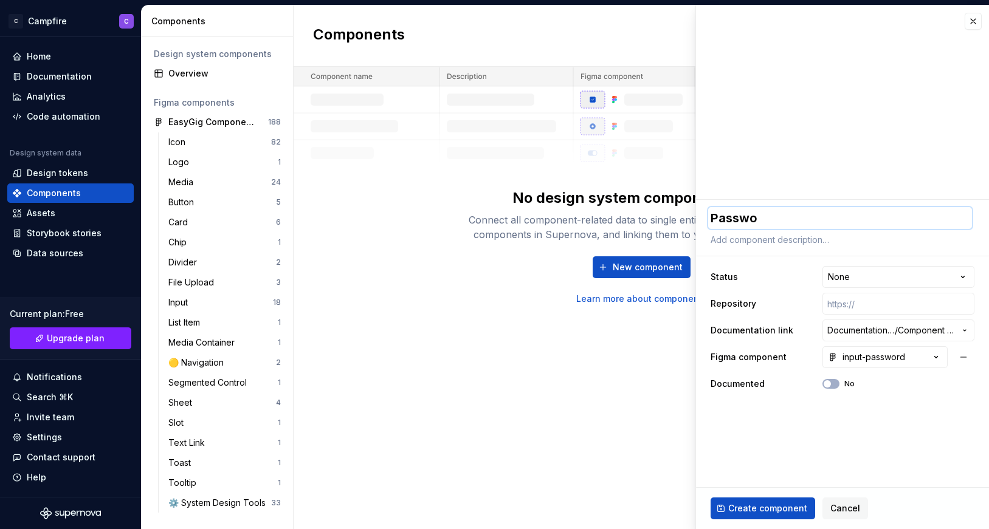
type textarea "Passwor"
type textarea "*"
type textarea "Password"
type textarea "*"
type textarea "Password"
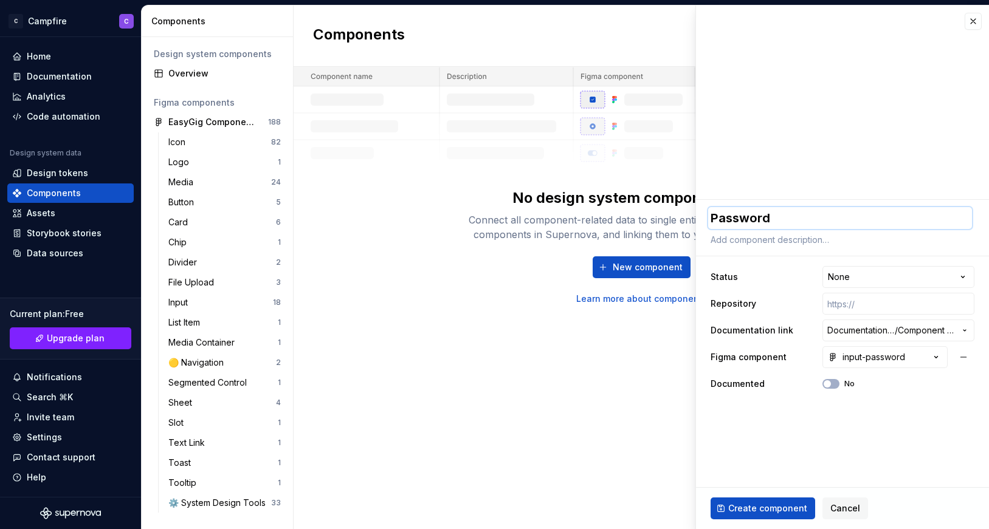
type textarea "*"
type textarea "Password I"
type textarea "*"
type textarea "Password In"
type textarea "*"
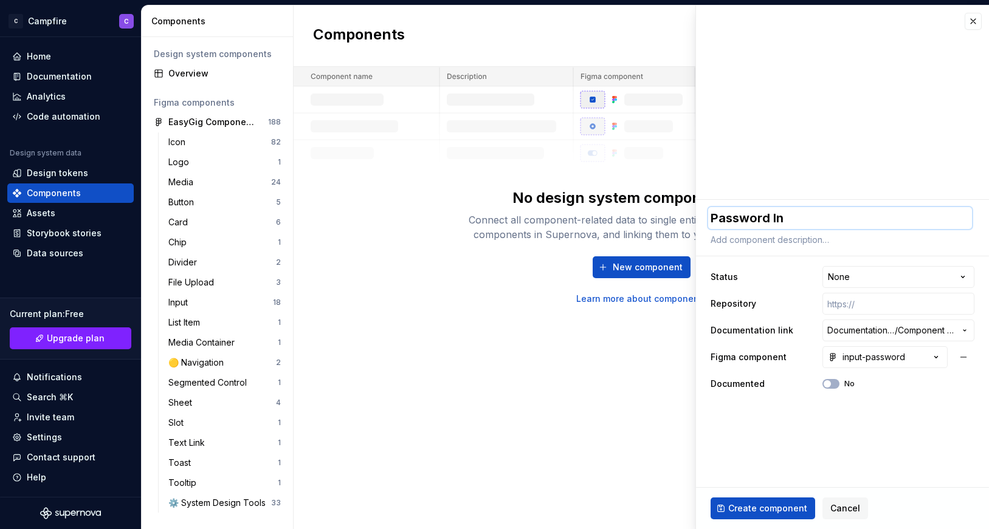
type textarea "Password Inp"
type textarea "*"
type textarea "Password Inpu"
type textarea "*"
type textarea "Password Input"
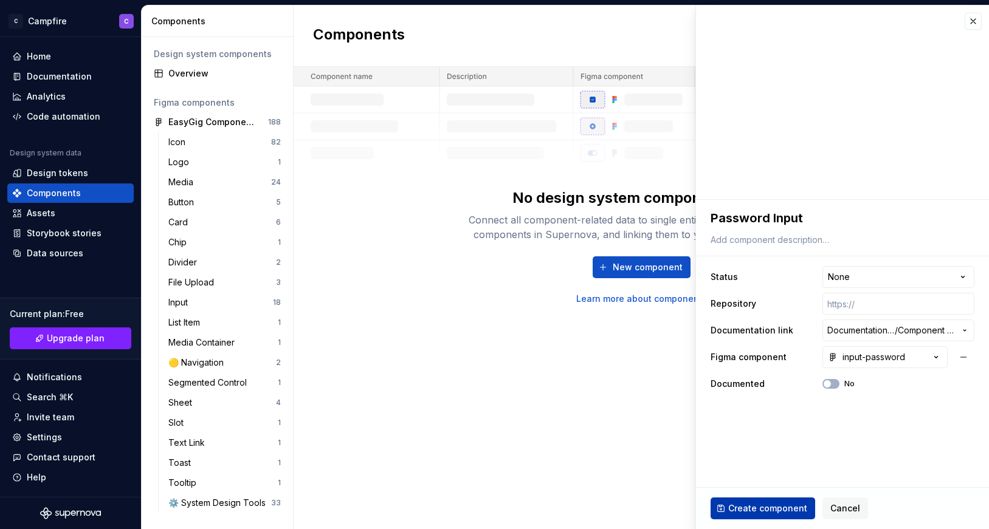
click at [777, 506] on span "Create component" at bounding box center [767, 509] width 79 height 12
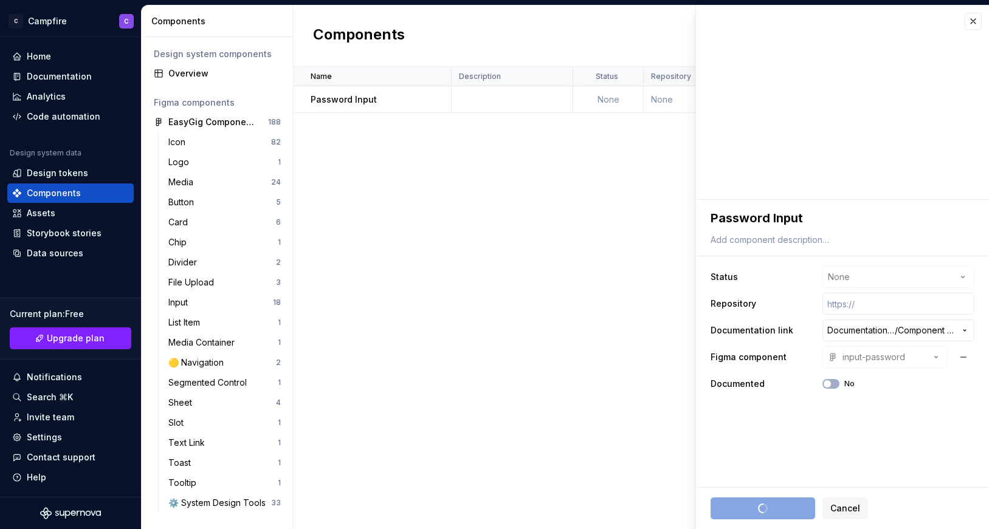
type textarea "*"
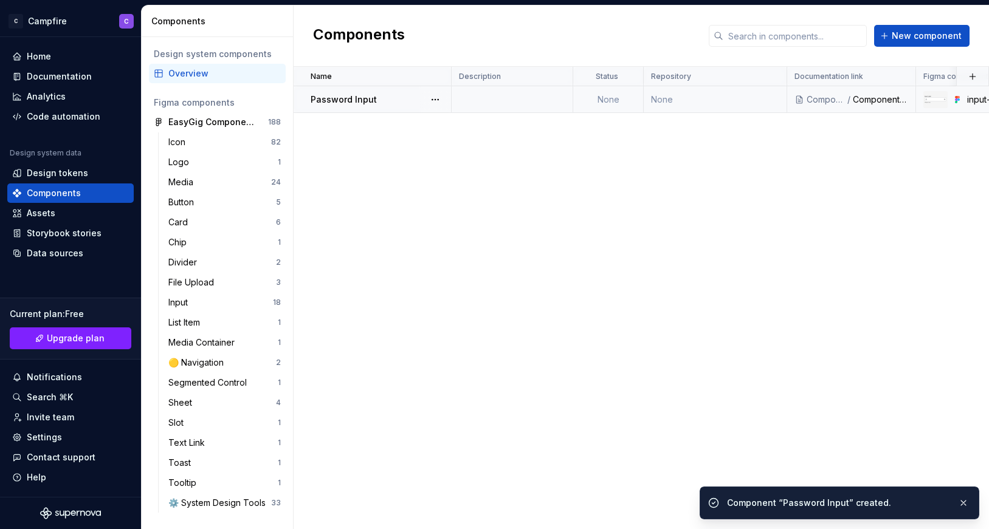
click at [381, 96] on div "Password Input" at bounding box center [381, 100] width 140 height 12
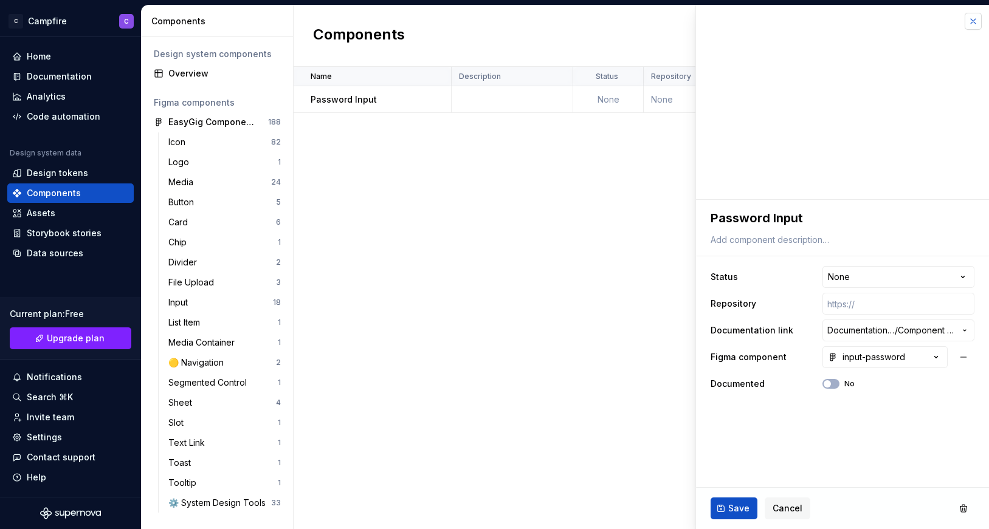
click at [973, 24] on button "button" at bounding box center [973, 21] width 17 height 17
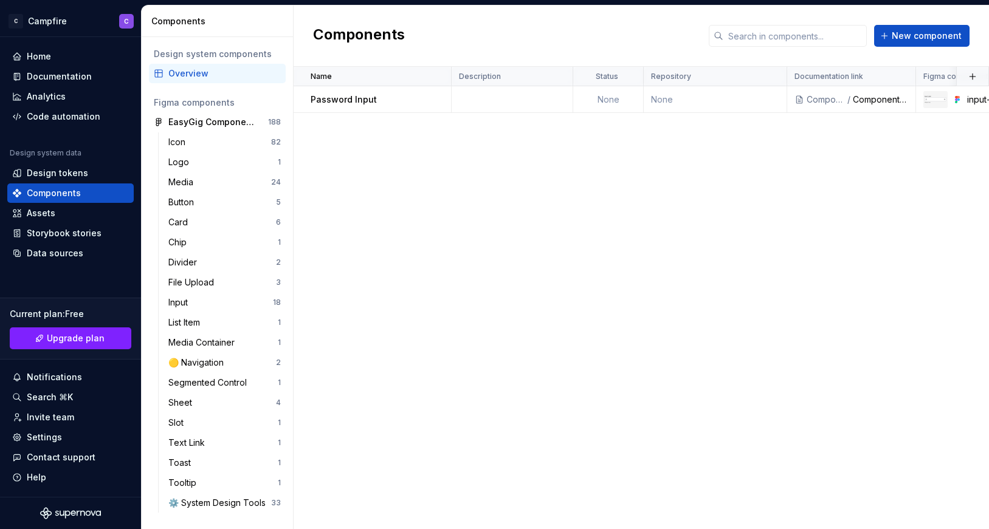
click at [210, 73] on div "Overview" at bounding box center [224, 73] width 112 height 12
click at [219, 145] on div "Icon" at bounding box center [219, 142] width 103 height 12
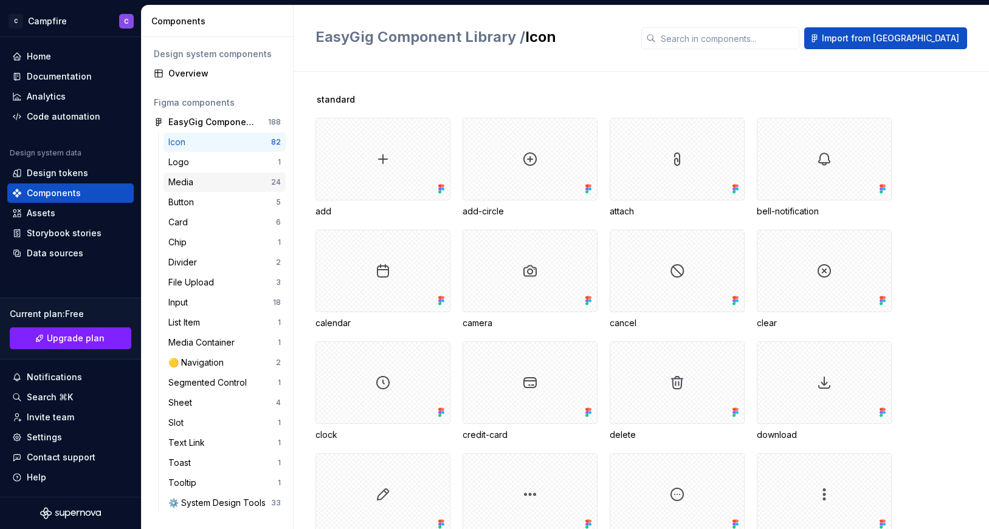
click at [222, 188] on div "Media" at bounding box center [219, 182] width 103 height 12
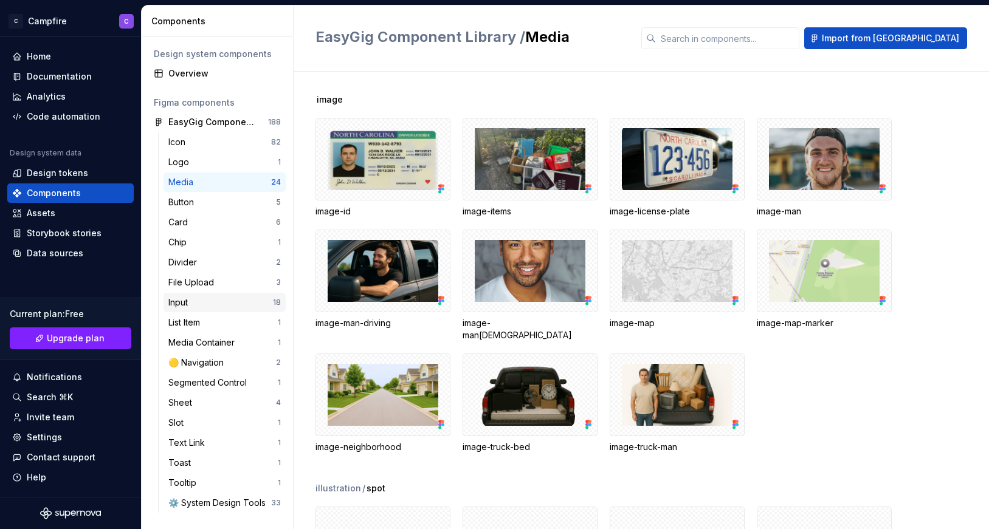
click at [212, 304] on div "Input" at bounding box center [220, 303] width 105 height 12
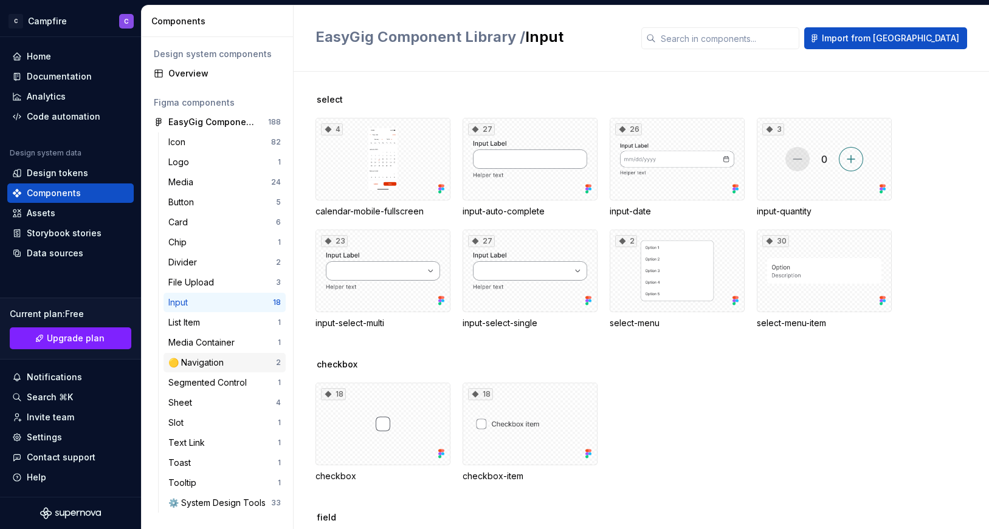
click at [217, 362] on div "🟡 Navigation" at bounding box center [198, 363] width 60 height 12
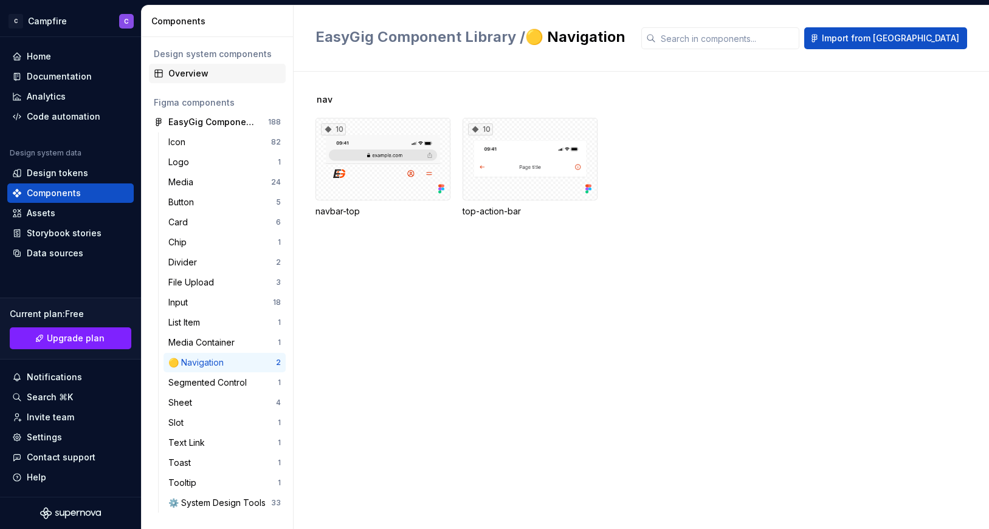
click at [221, 67] on div "Overview" at bounding box center [224, 73] width 112 height 12
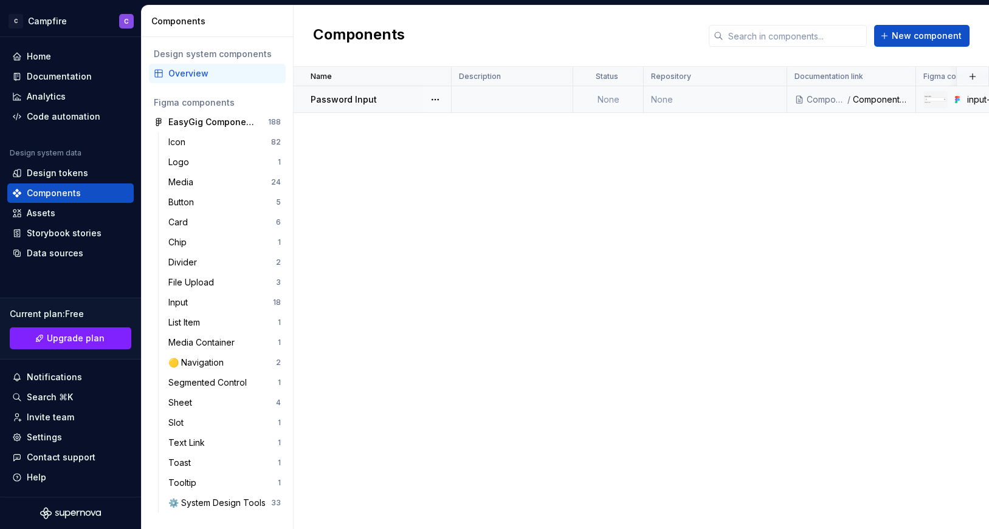
click at [413, 98] on div "Password Input" at bounding box center [381, 100] width 140 height 12
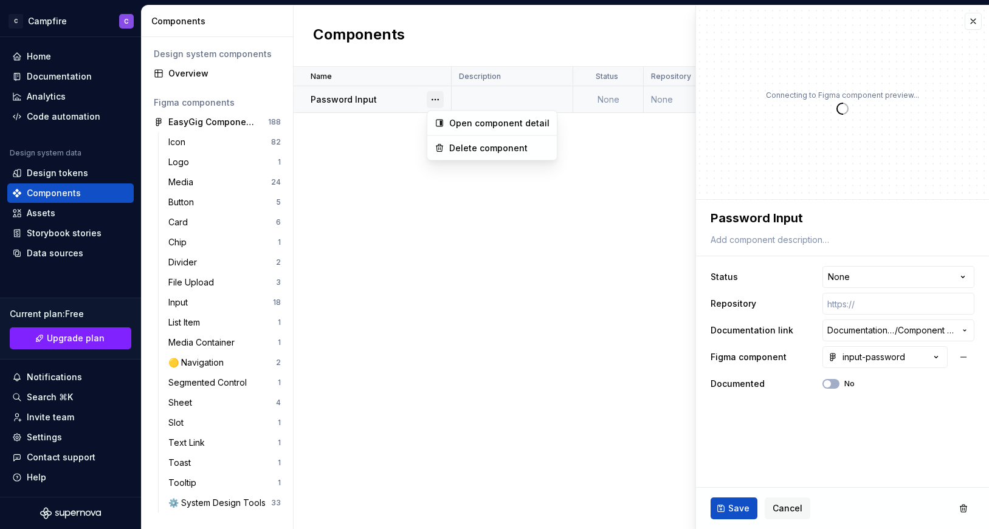
click at [436, 101] on button "button" at bounding box center [435, 99] width 17 height 17
click at [439, 103] on button "button" at bounding box center [435, 99] width 17 height 17
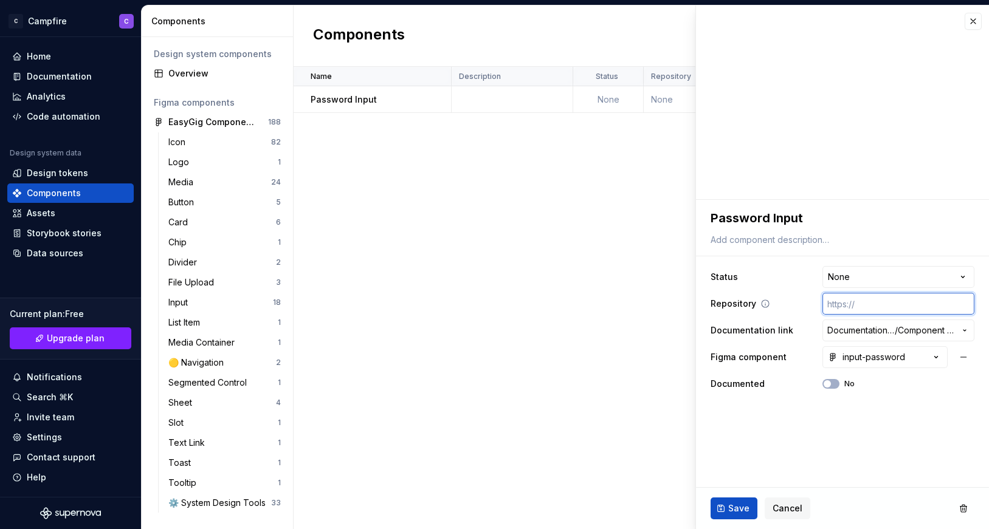
click at [858, 303] on input "text" at bounding box center [898, 304] width 152 height 22
click at [869, 330] on span "Documentation Root /" at bounding box center [860, 331] width 67 height 12
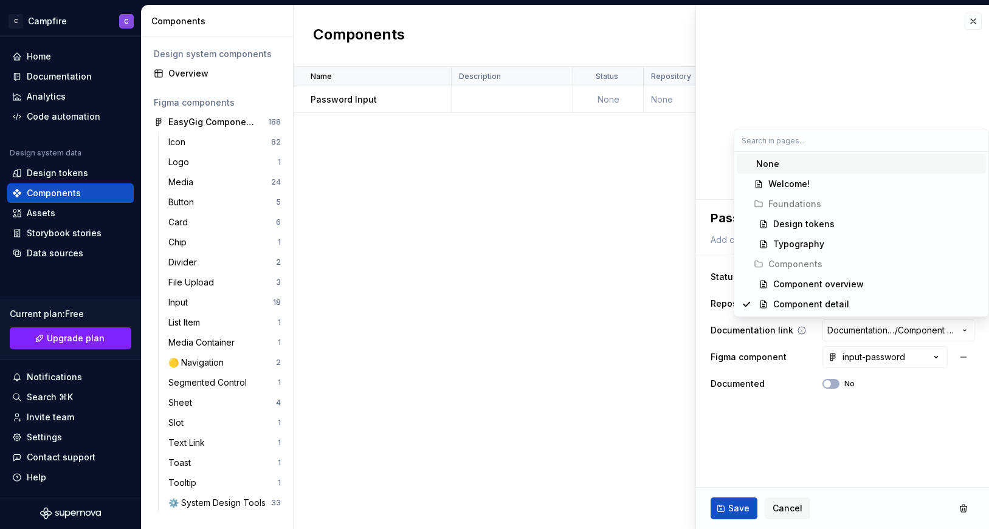
click at [869, 330] on html "**********" at bounding box center [494, 264] width 989 height 529
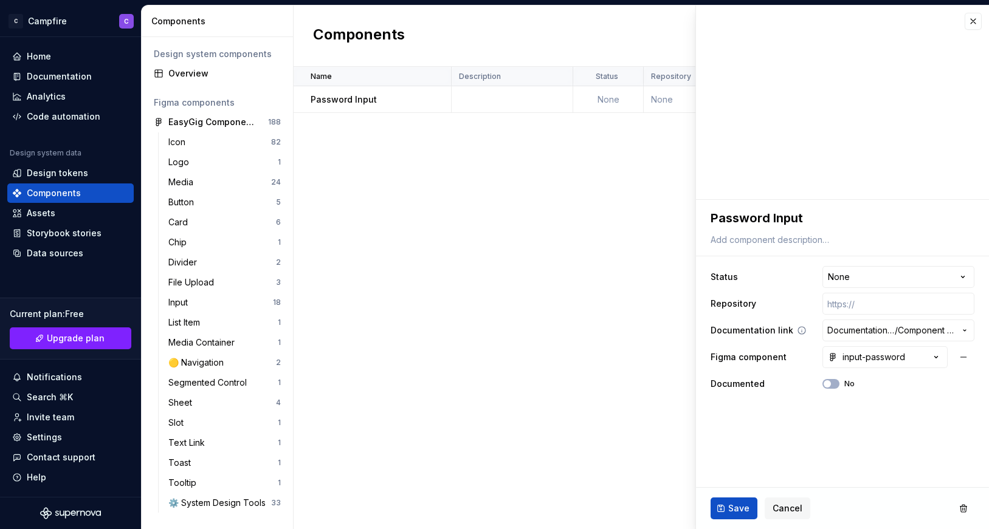
click at [863, 331] on span "Documentation Root /" at bounding box center [860, 331] width 67 height 12
click at [863, 331] on html "**********" at bounding box center [494, 264] width 989 height 529
click at [968, 16] on button "button" at bounding box center [973, 21] width 17 height 17
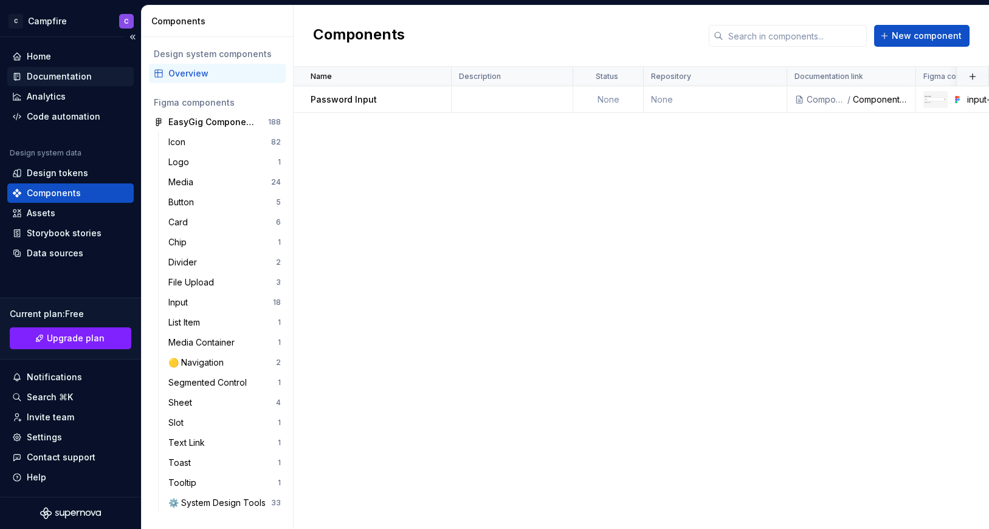
click at [62, 77] on div "Documentation" at bounding box center [59, 77] width 65 height 12
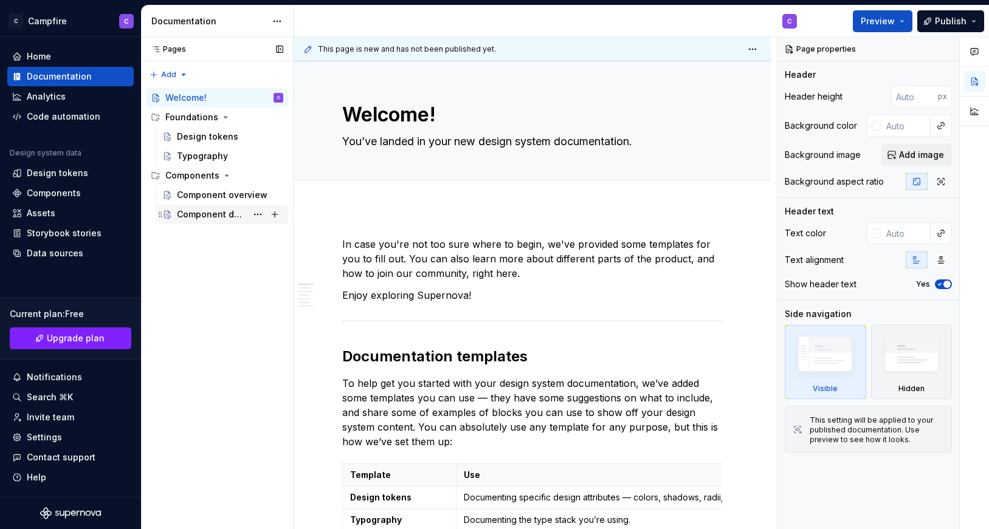
click at [205, 213] on div "Component detail" at bounding box center [212, 214] width 70 height 12
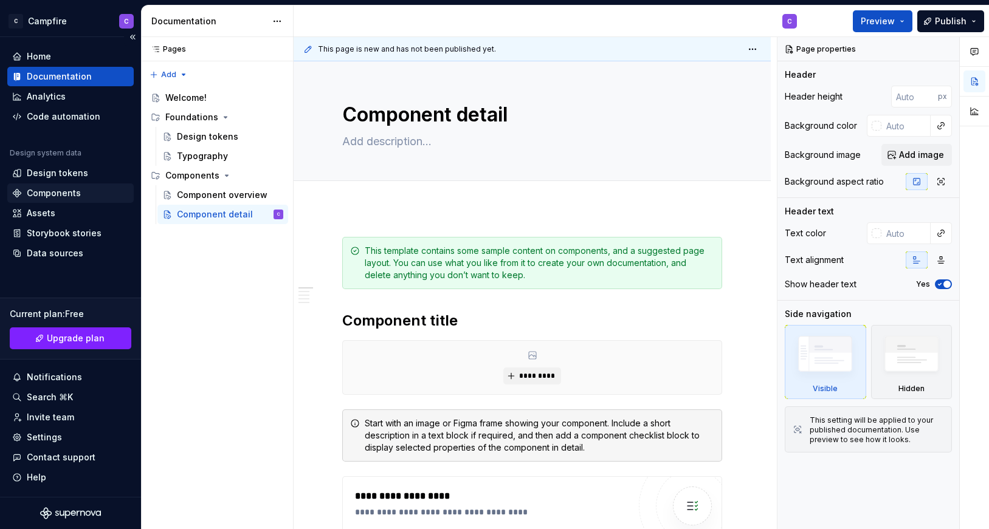
click at [61, 193] on div "Components" at bounding box center [54, 193] width 54 height 12
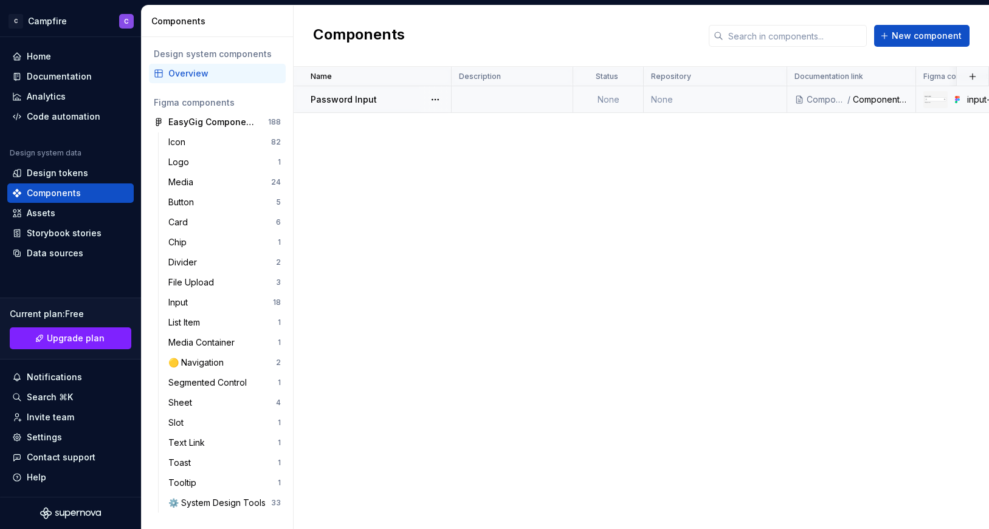
click at [381, 102] on div "Password Input" at bounding box center [381, 100] width 140 height 12
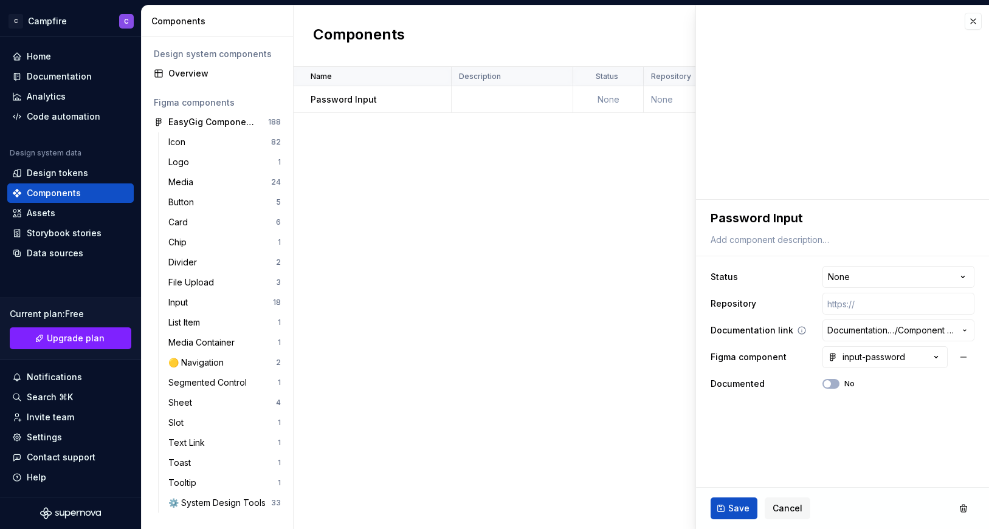
click at [877, 334] on span "Documentation Root /" at bounding box center [860, 331] width 67 height 12
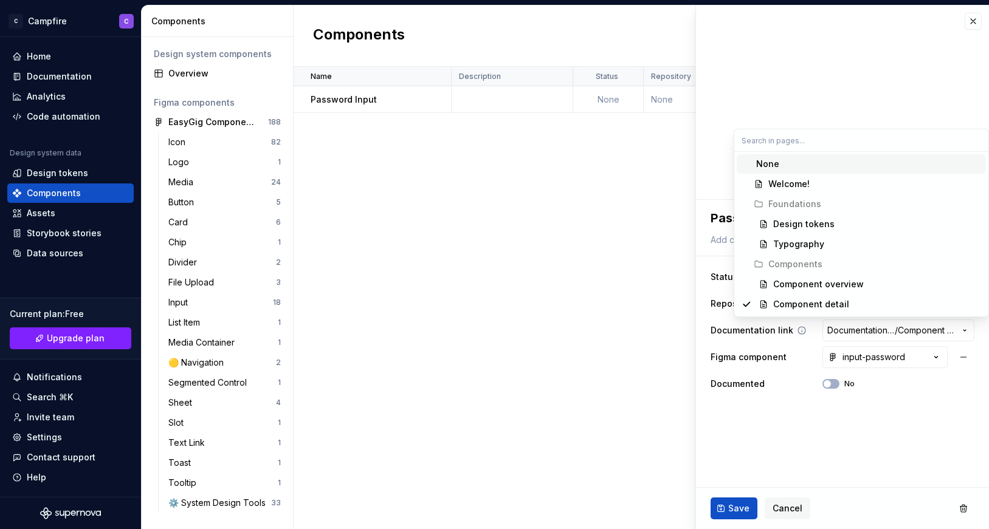
click at [877, 334] on html "**********" at bounding box center [494, 264] width 989 height 529
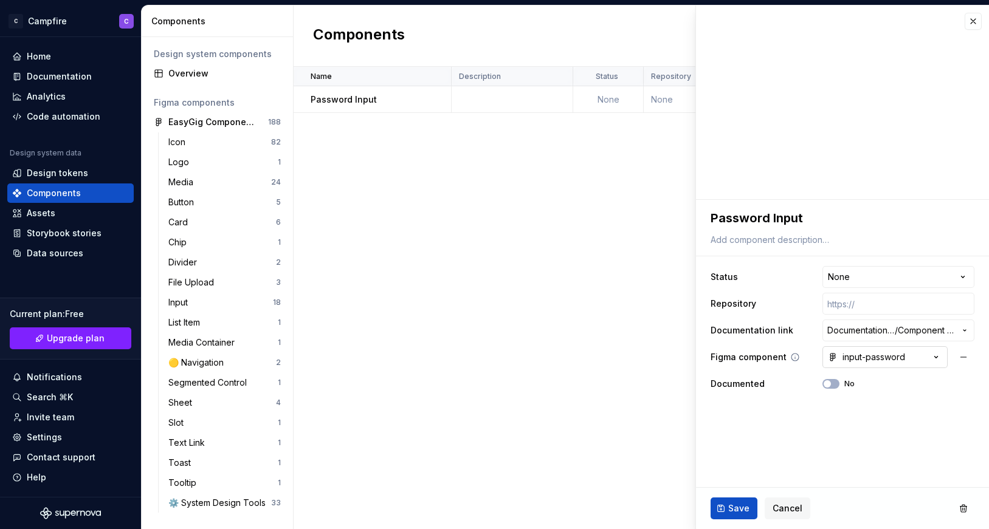
click at [871, 361] on div "input-password" at bounding box center [866, 357] width 77 height 12
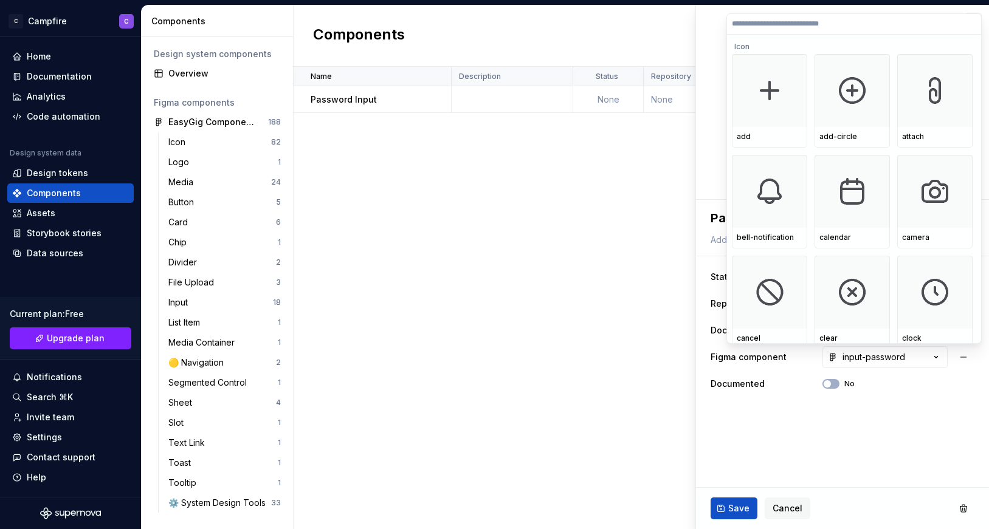
click at [871, 361] on html "**********" at bounding box center [494, 264] width 989 height 529
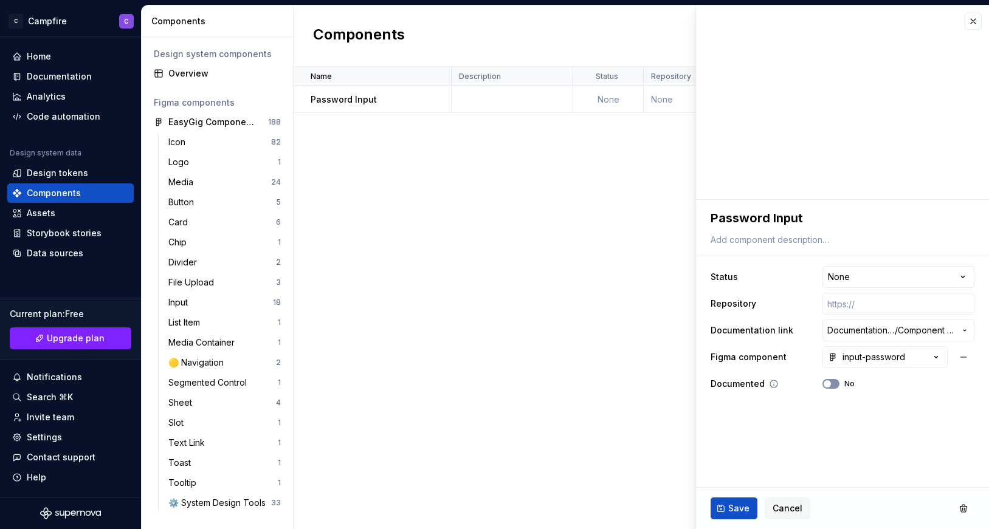
click at [833, 384] on button "No" at bounding box center [830, 384] width 17 height 10
click at [833, 384] on span "button" at bounding box center [834, 384] width 7 height 7
click at [979, 24] on button "button" at bounding box center [973, 21] width 17 height 17
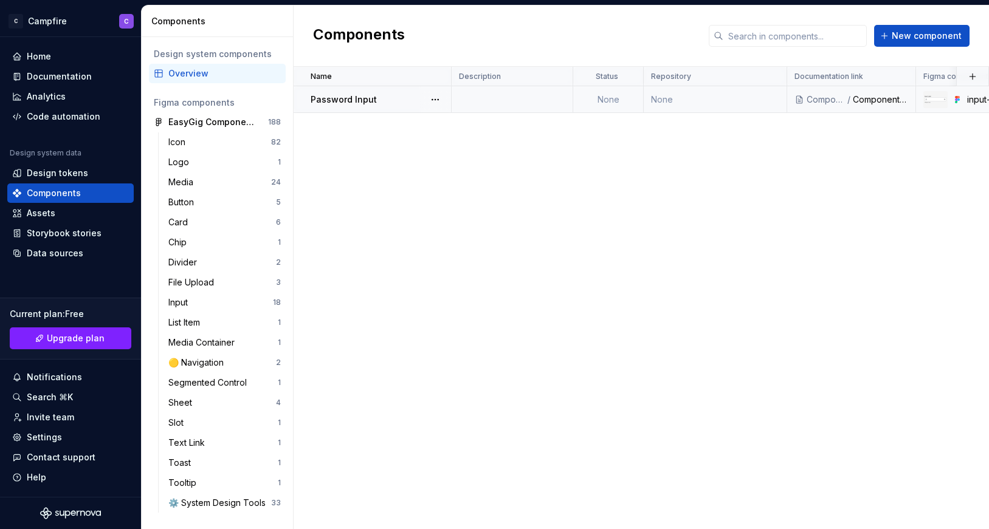
click at [508, 99] on td at bounding box center [513, 99] width 122 height 27
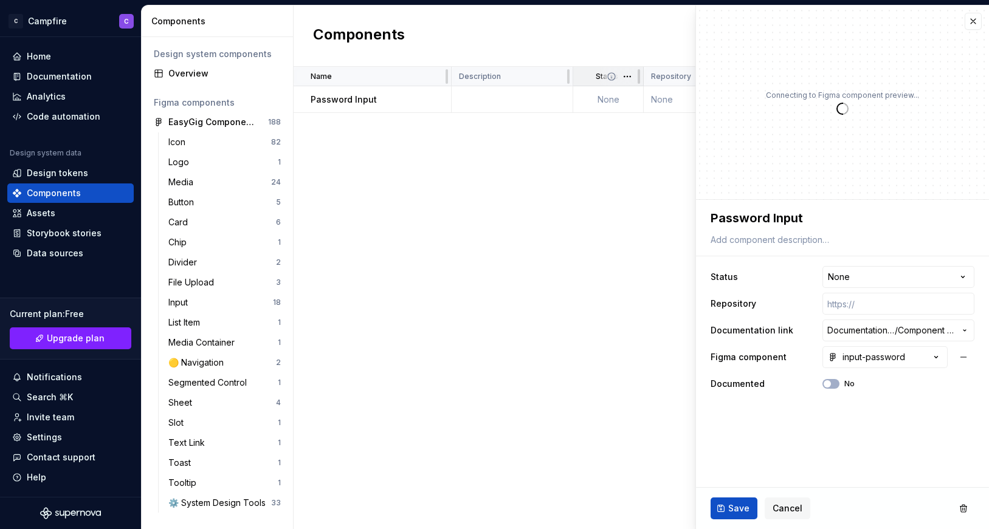
type textarea "*"
click at [973, 22] on button "button" at bounding box center [973, 21] width 17 height 17
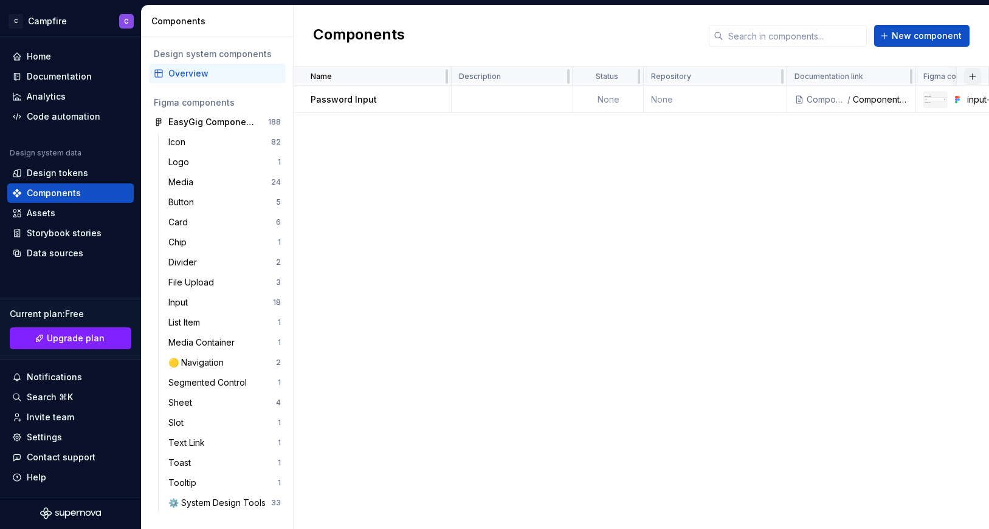
click at [974, 76] on button "button" at bounding box center [972, 76] width 17 height 17
click at [941, 97] on div "New custom property" at bounding box center [903, 100] width 91 height 12
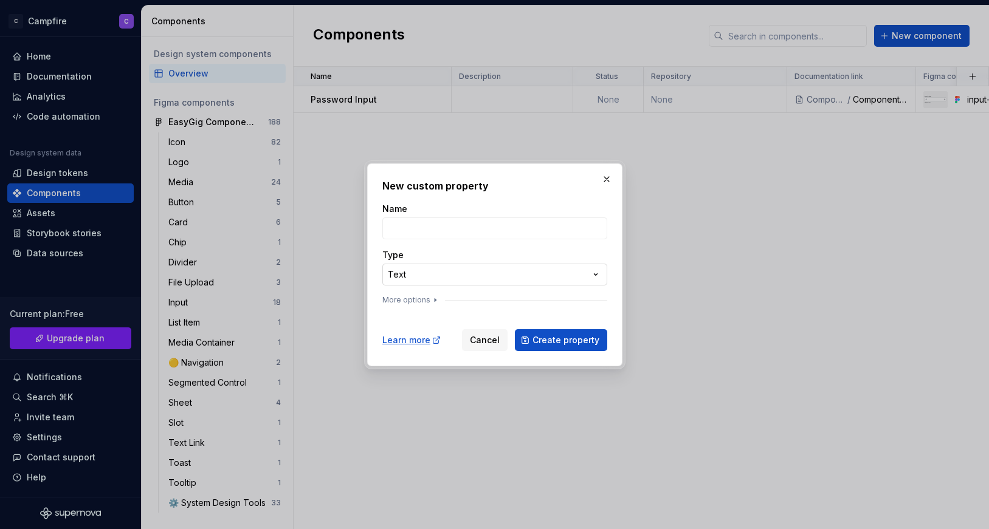
click at [466, 278] on div "**********" at bounding box center [494, 264] width 989 height 529
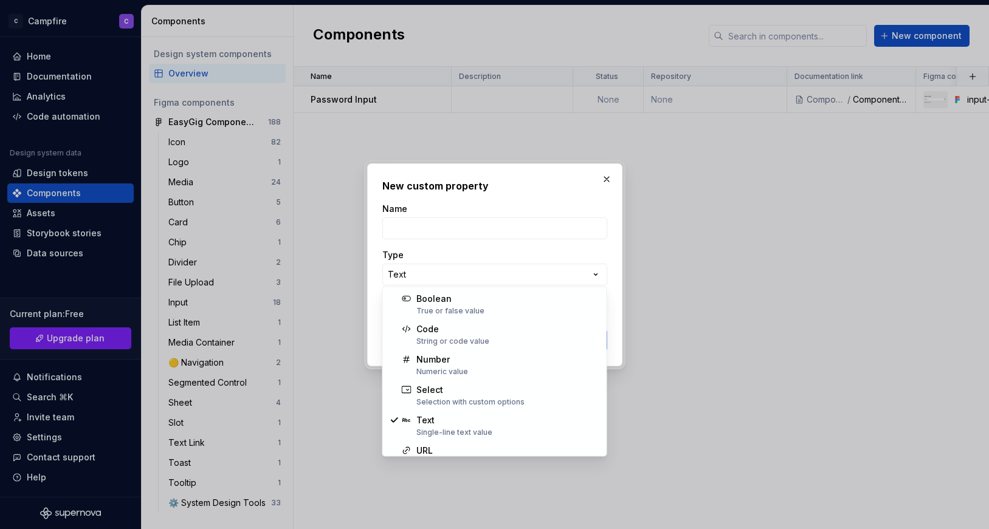
click at [601, 196] on div "**********" at bounding box center [494, 264] width 989 height 529
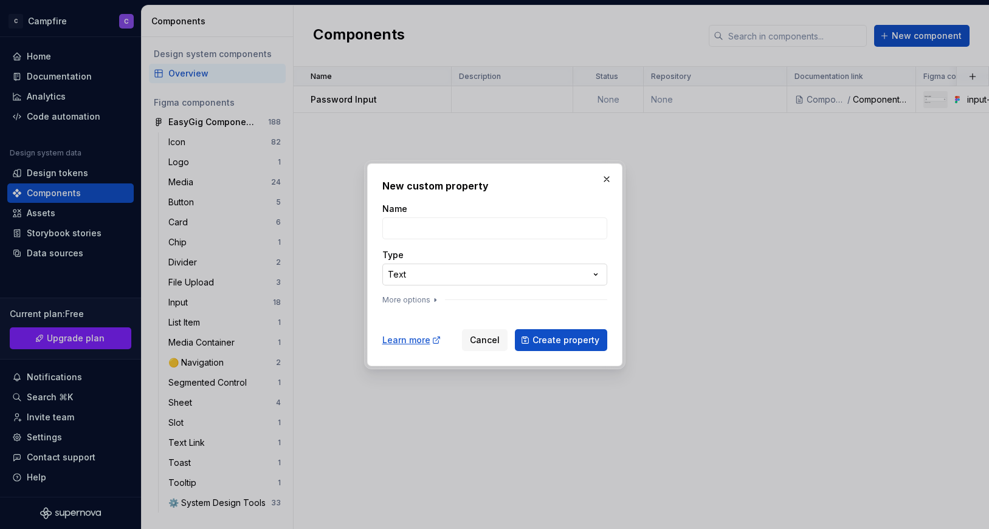
click at [514, 274] on div "**********" at bounding box center [494, 264] width 989 height 529
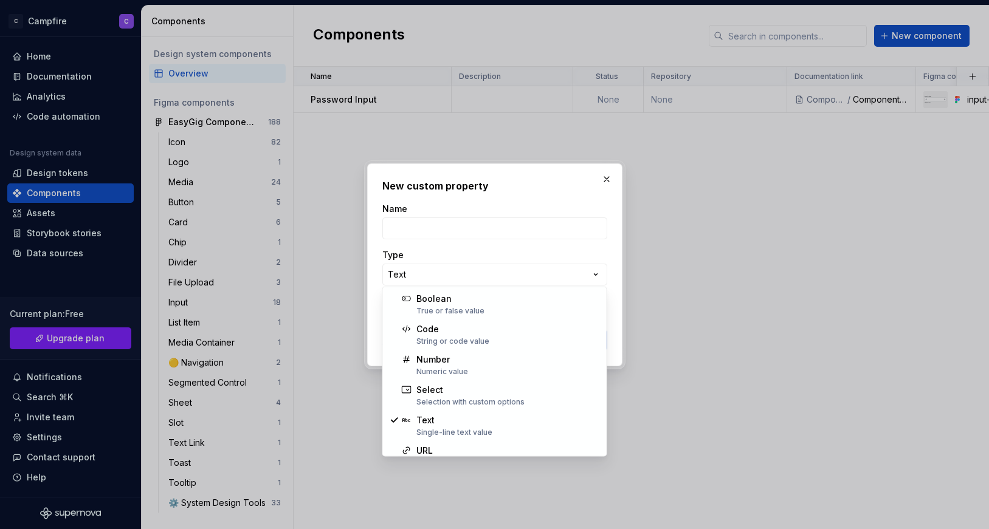
select select "******"
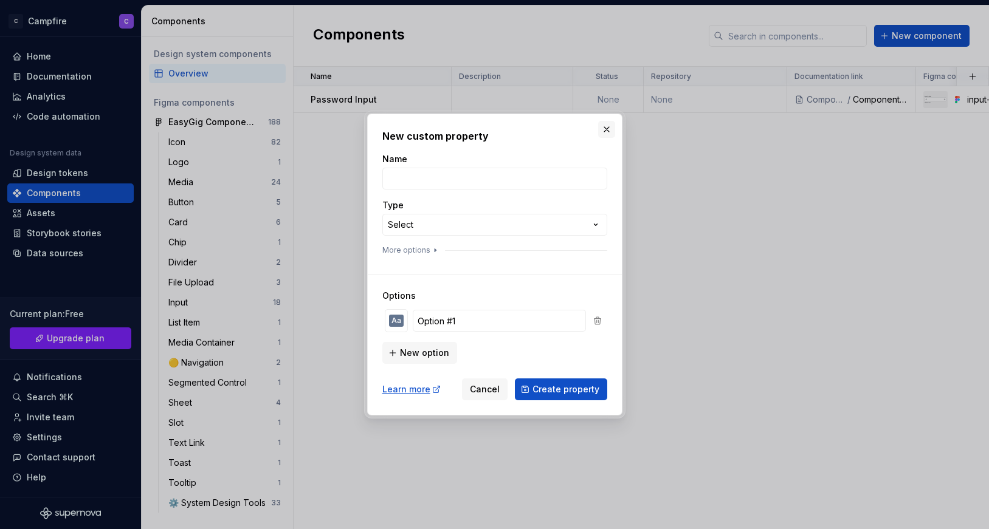
click at [607, 125] on button "button" at bounding box center [606, 129] width 17 height 17
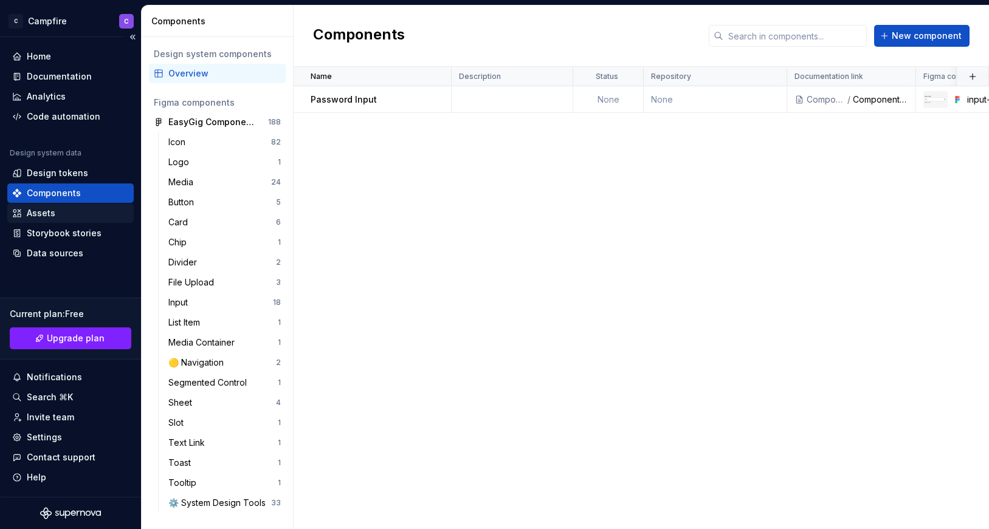
click at [62, 211] on div "Assets" at bounding box center [70, 213] width 117 height 12
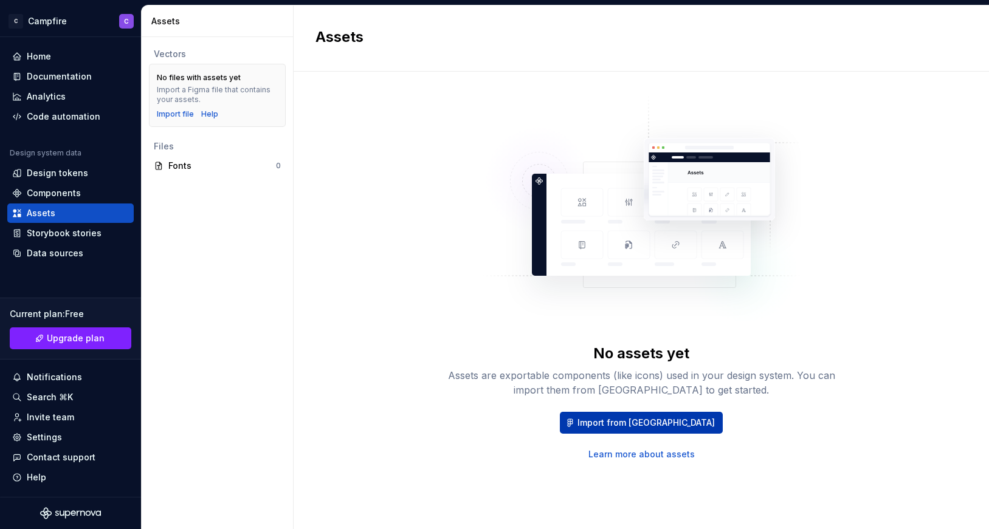
click at [649, 422] on span "Import from [GEOGRAPHIC_DATA]" at bounding box center [645, 423] width 137 height 12
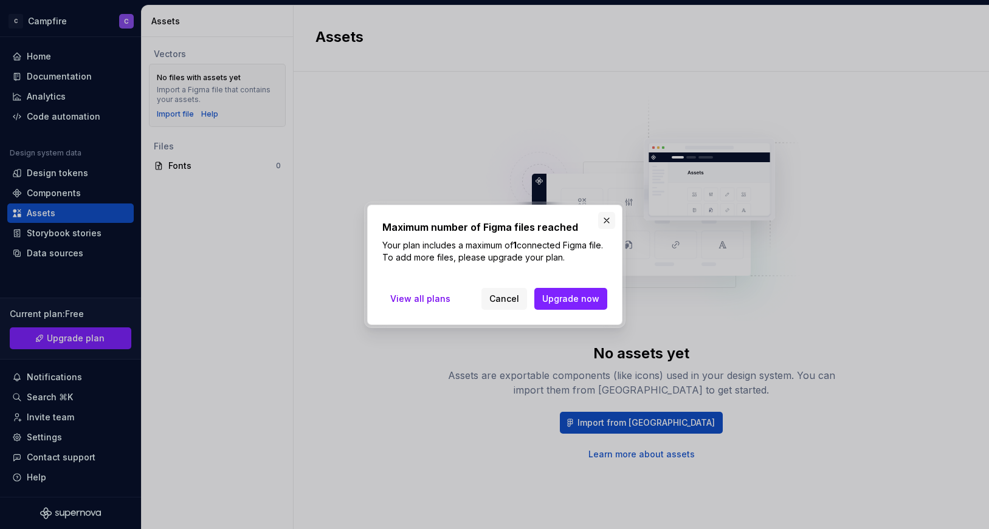
click at [604, 221] on button "button" at bounding box center [606, 220] width 17 height 17
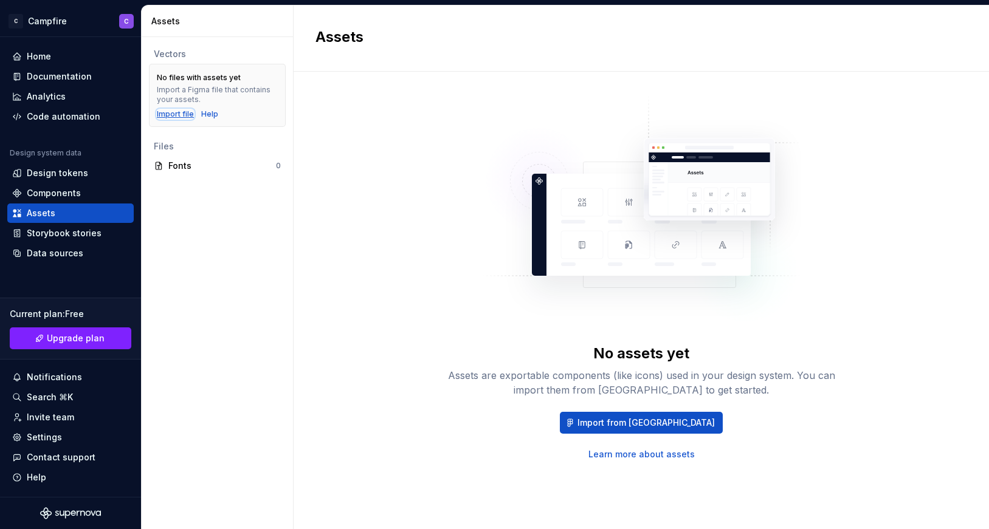
click at [164, 116] on div "Import file" at bounding box center [175, 114] width 37 height 10
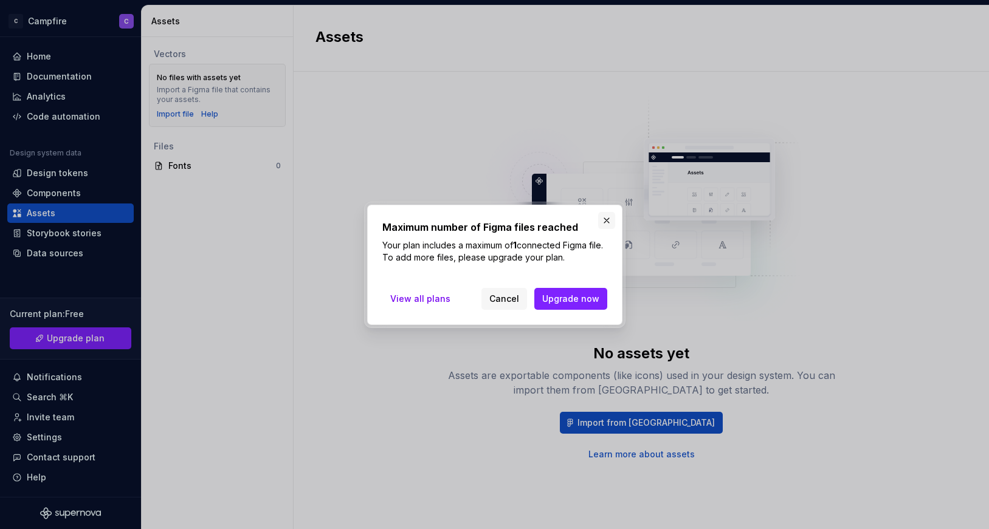
click at [607, 223] on button "button" at bounding box center [606, 220] width 17 height 17
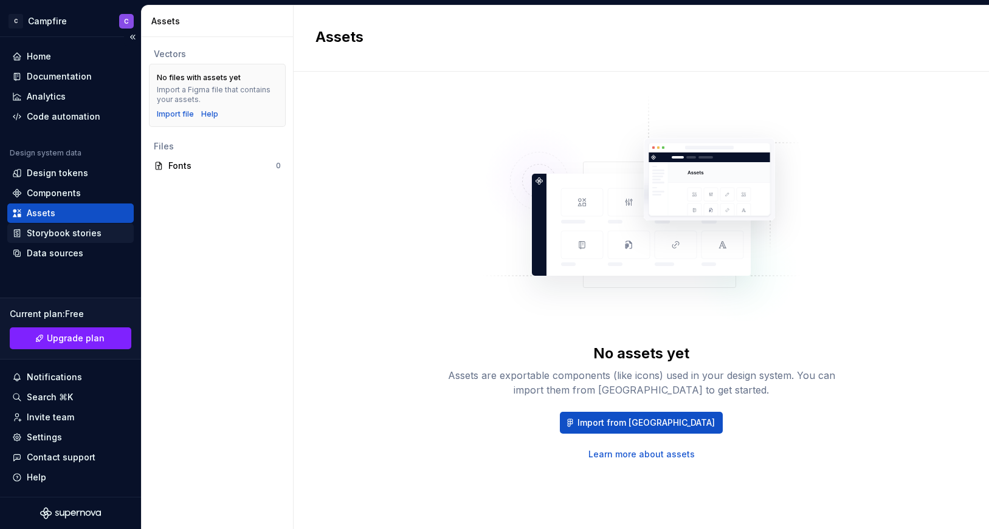
click at [67, 232] on div "Storybook stories" at bounding box center [64, 233] width 75 height 12
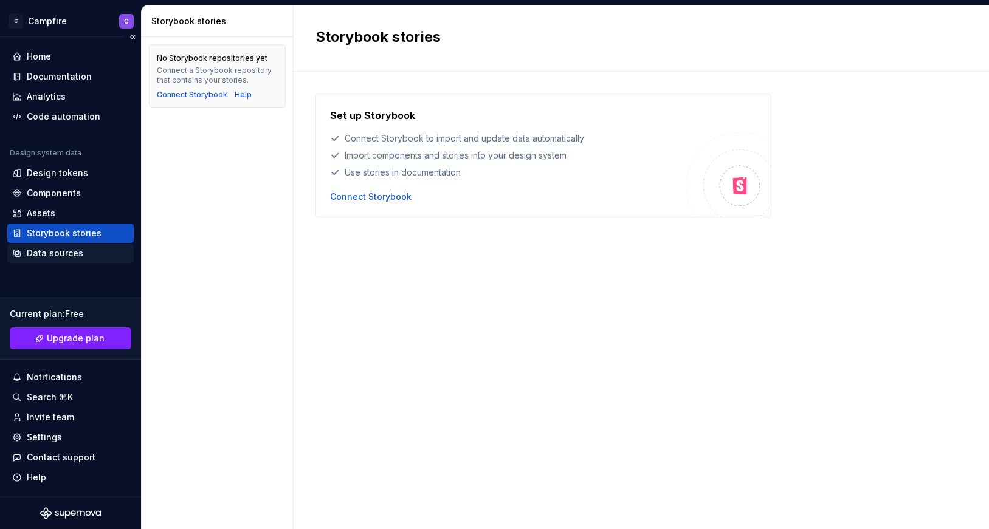
click at [62, 252] on div "Data sources" at bounding box center [55, 253] width 57 height 12
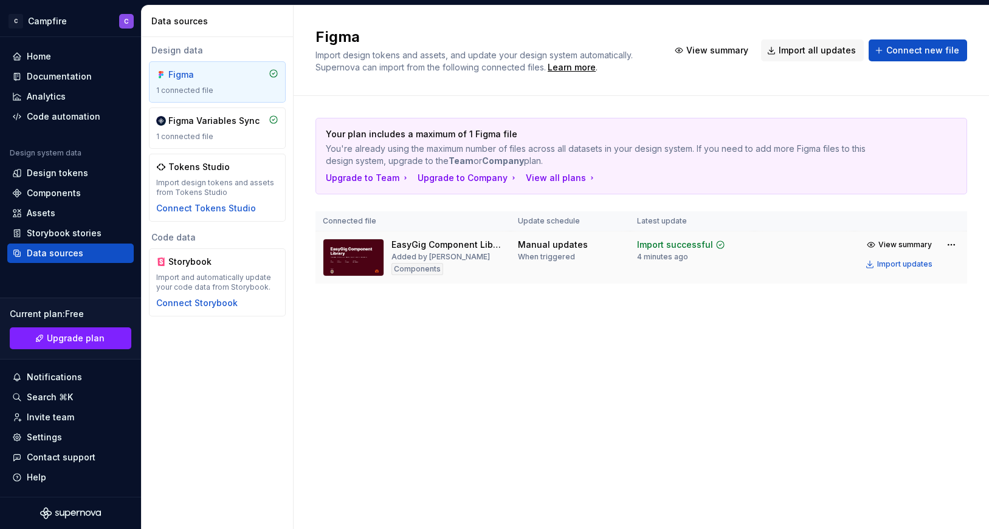
click at [617, 268] on td "Manual updates When triggered" at bounding box center [570, 258] width 119 height 53
click at [954, 244] on html "C Campfire C Home Documentation Analytics Code automation Design system data De…" at bounding box center [494, 264] width 989 height 529
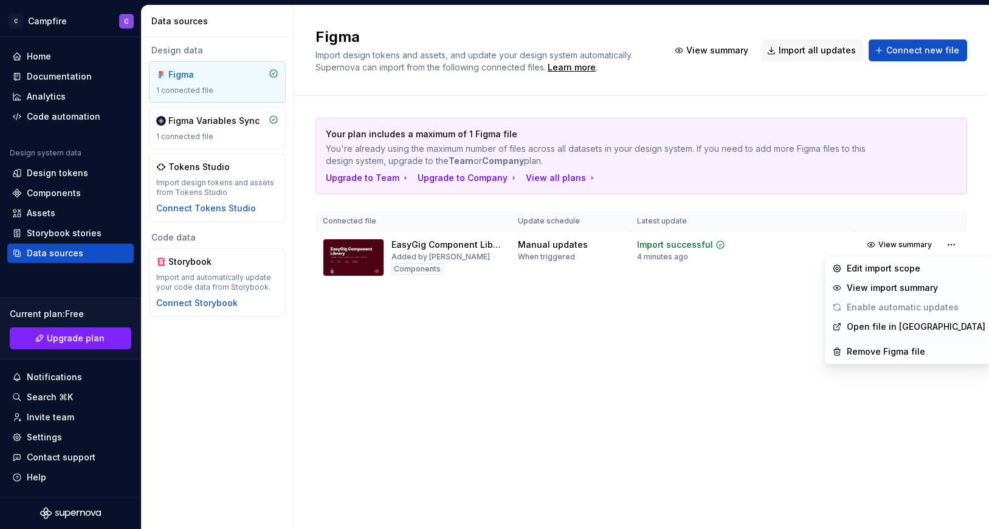
click at [954, 243] on html "C Campfire C Home Documentation Analytics Code automation Design system data De…" at bounding box center [494, 264] width 989 height 529
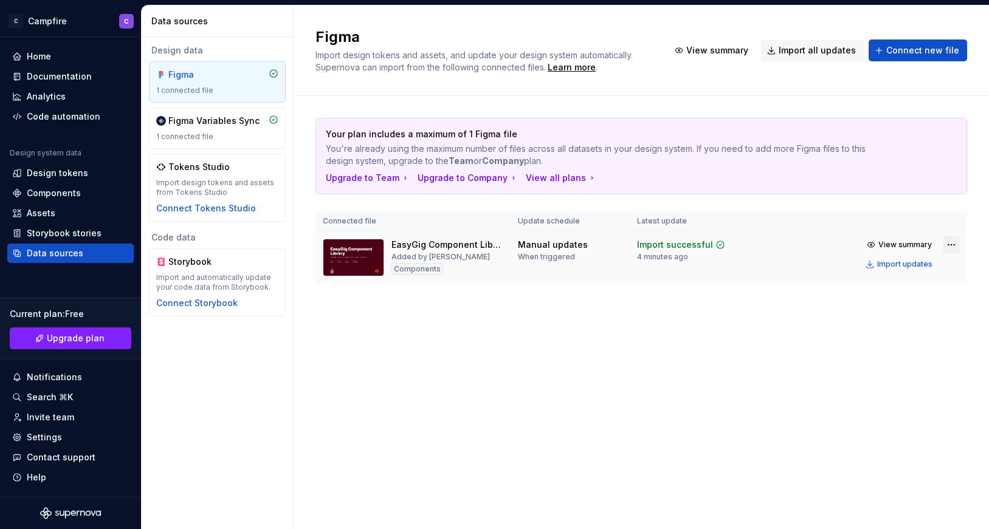
click at [951, 245] on html "C Campfire C Home Documentation Analytics Code automation Design system data De…" at bounding box center [494, 264] width 989 height 529
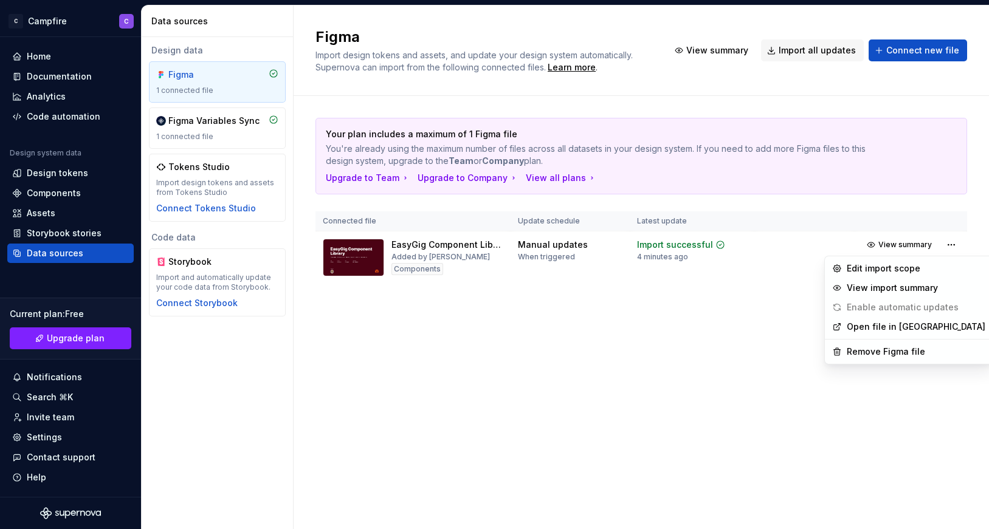
click at [951, 245] on html "C Campfire C Home Documentation Analytics Code automation Design system data De…" at bounding box center [494, 264] width 989 height 529
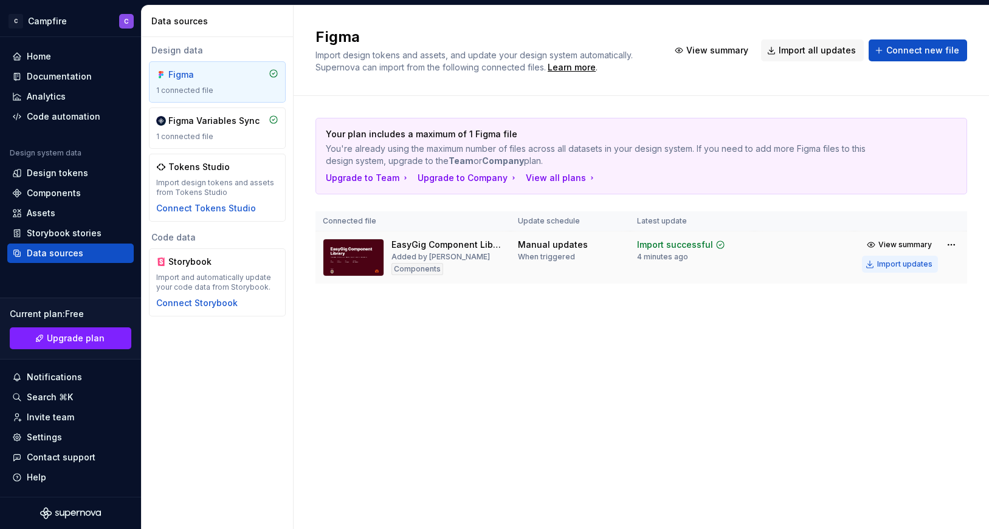
click at [906, 264] on div "Import updates" at bounding box center [904, 265] width 55 height 10
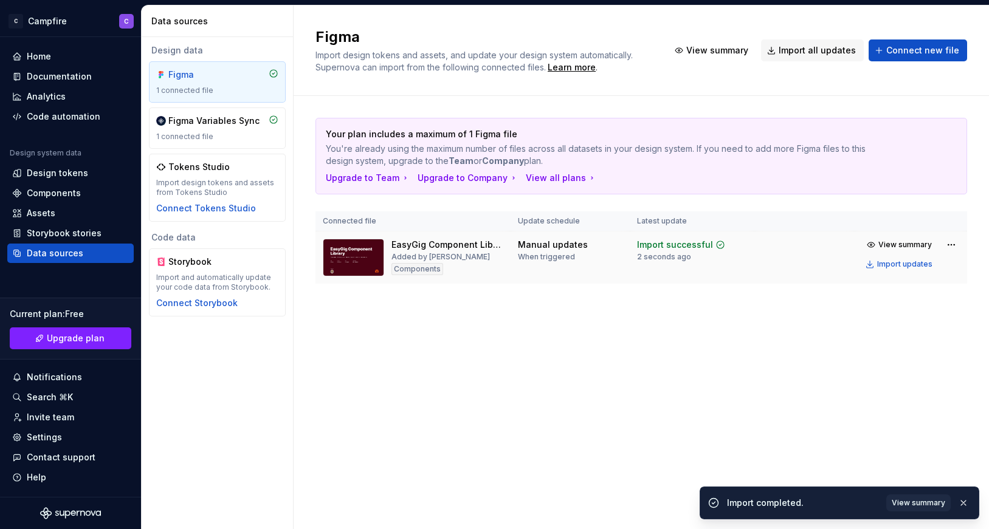
click at [962, 505] on button "button" at bounding box center [964, 503] width 16 height 17
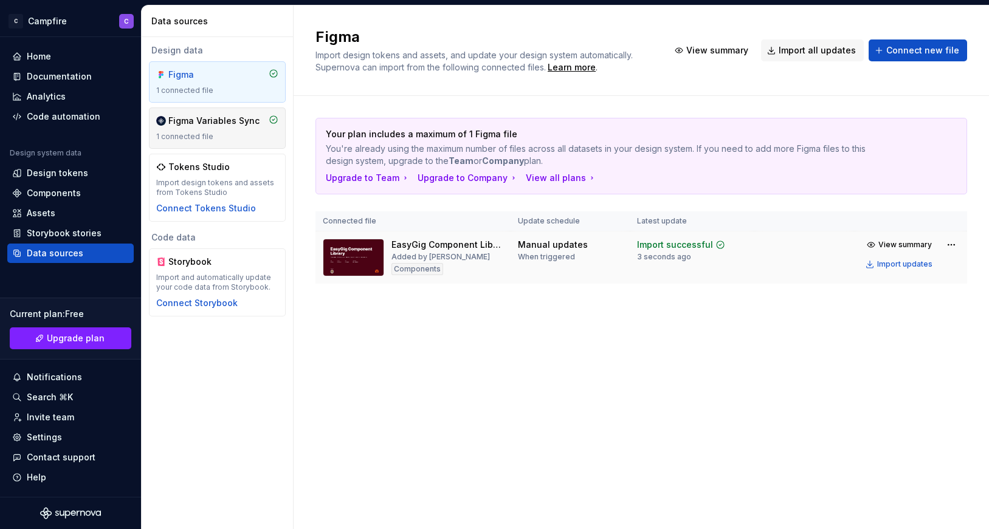
click at [212, 122] on div "Figma Variables Sync" at bounding box center [213, 121] width 91 height 12
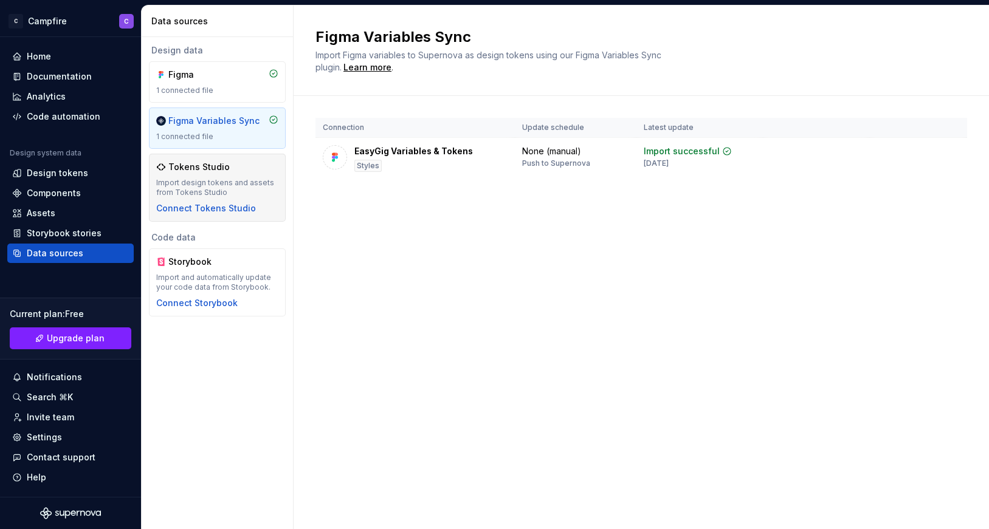
click at [205, 167] on div "Tokens Studio" at bounding box center [198, 167] width 61 height 12
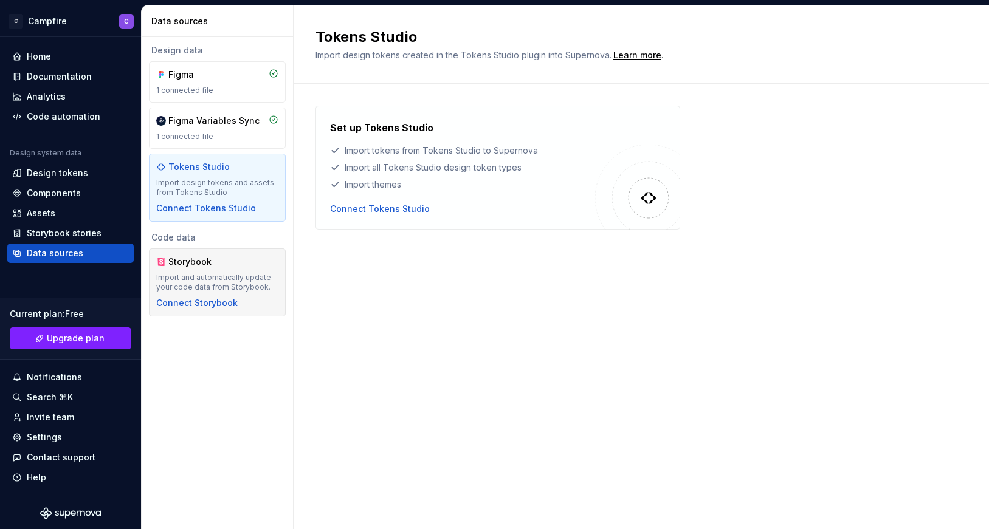
click at [208, 265] on div "Storybook" at bounding box center [197, 262] width 58 height 12
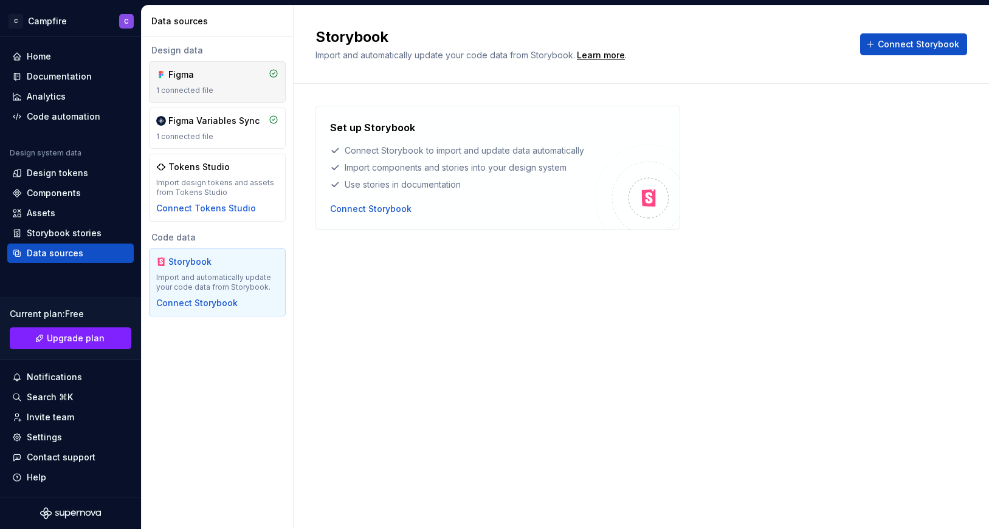
click at [185, 89] on div "1 connected file" at bounding box center [217, 91] width 122 height 10
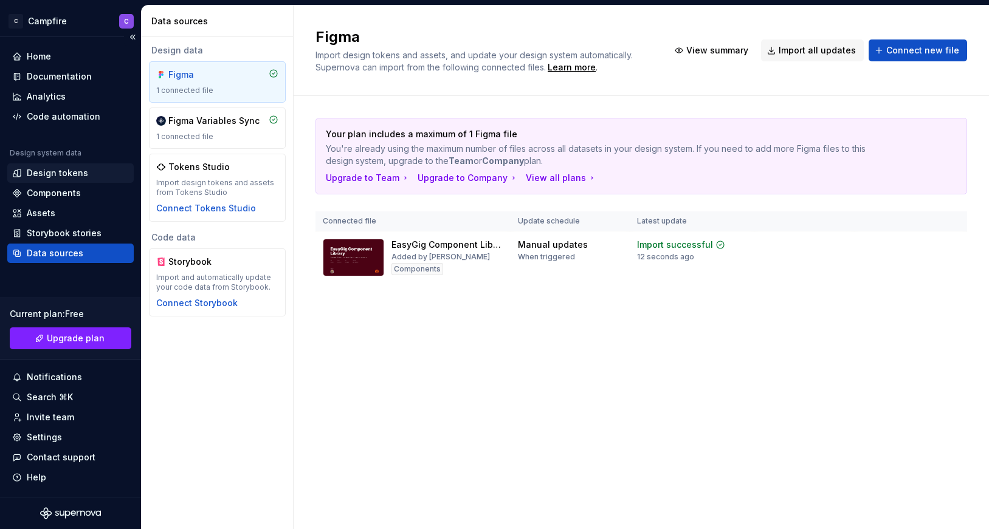
click at [60, 167] on div "Design tokens" at bounding box center [57, 173] width 61 height 12
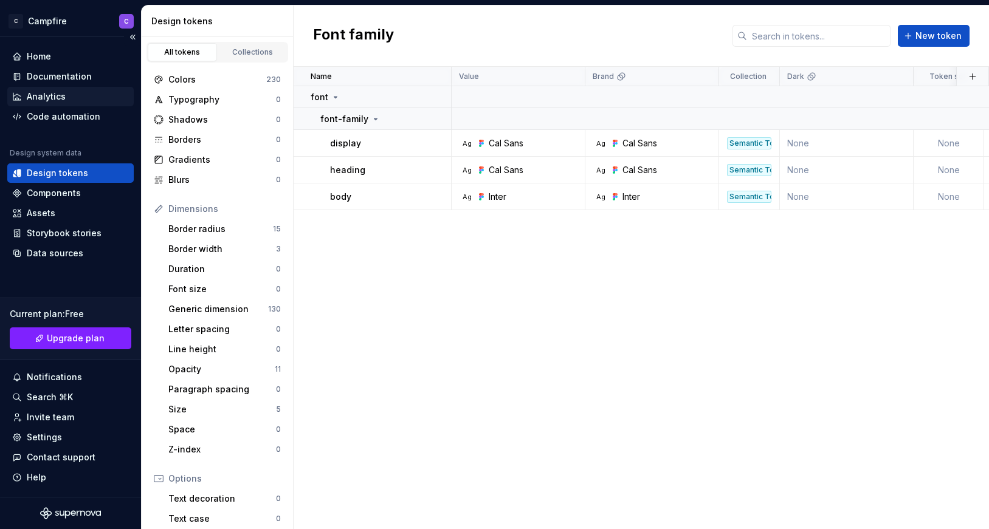
click at [68, 94] on div "Analytics" at bounding box center [70, 97] width 117 height 12
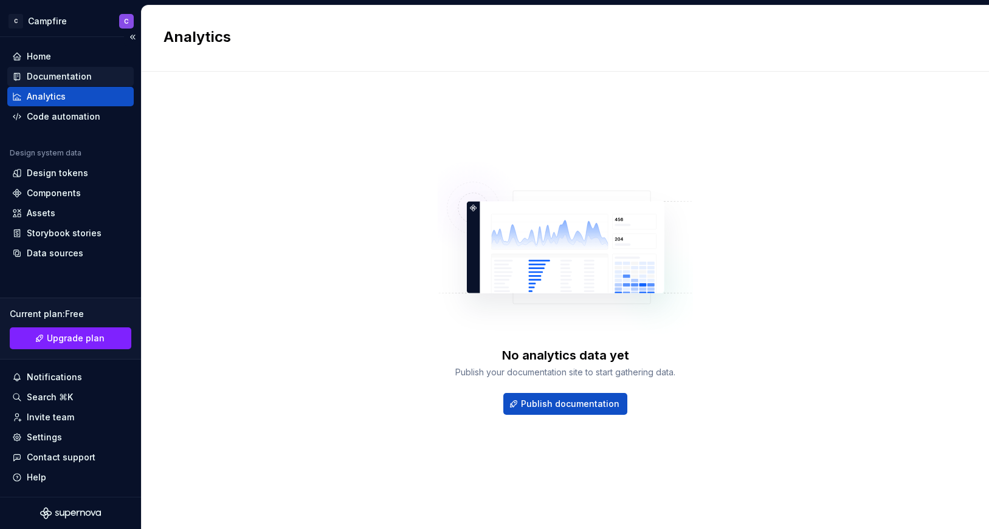
click at [66, 76] on div "Documentation" at bounding box center [59, 77] width 65 height 12
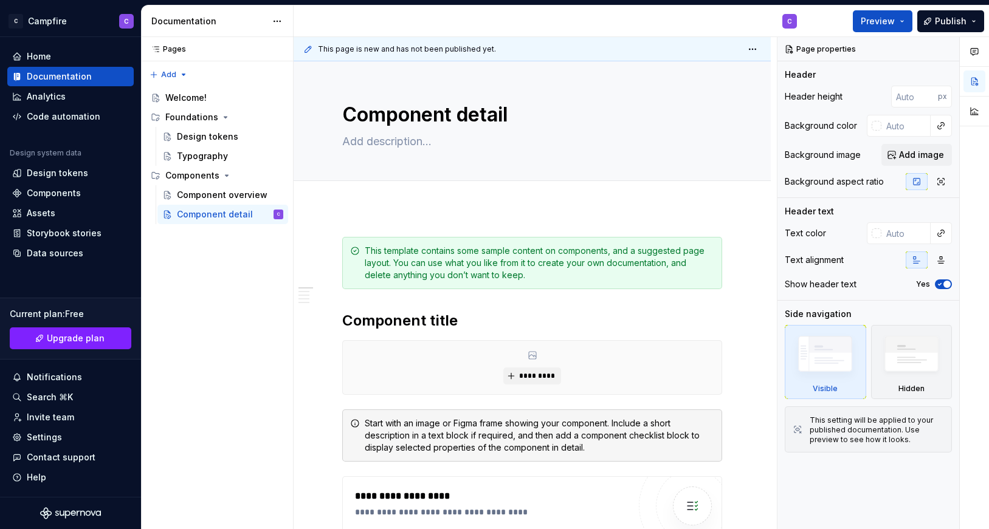
type textarea "*"
